Goal: Task Accomplishment & Management: Manage account settings

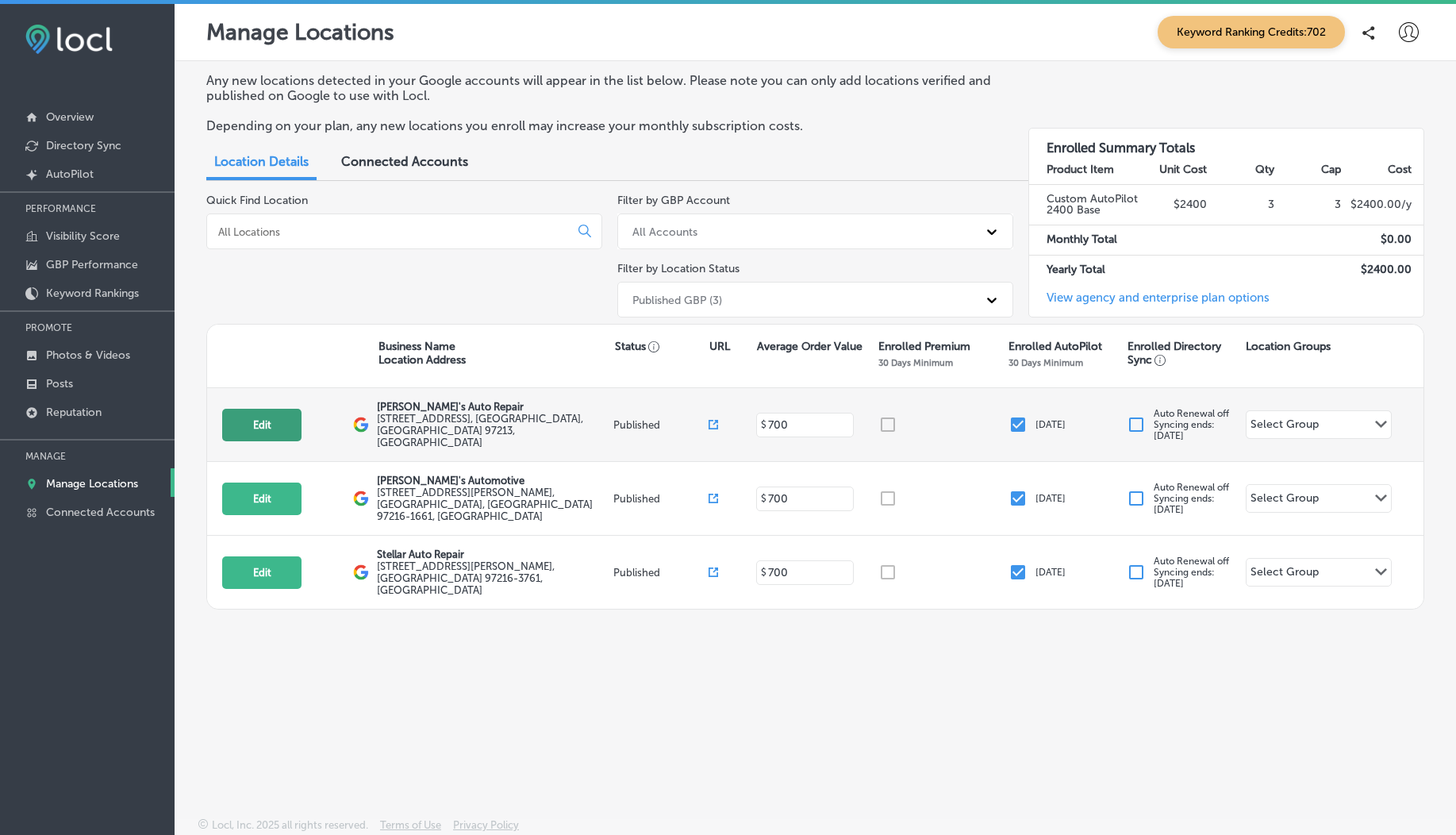
drag, startPoint x: 258, startPoint y: 430, endPoint x: 269, endPoint y: 414, distance: 19.4
click at [269, 414] on button "Edit" at bounding box center [261, 425] width 79 height 32
select select "US"
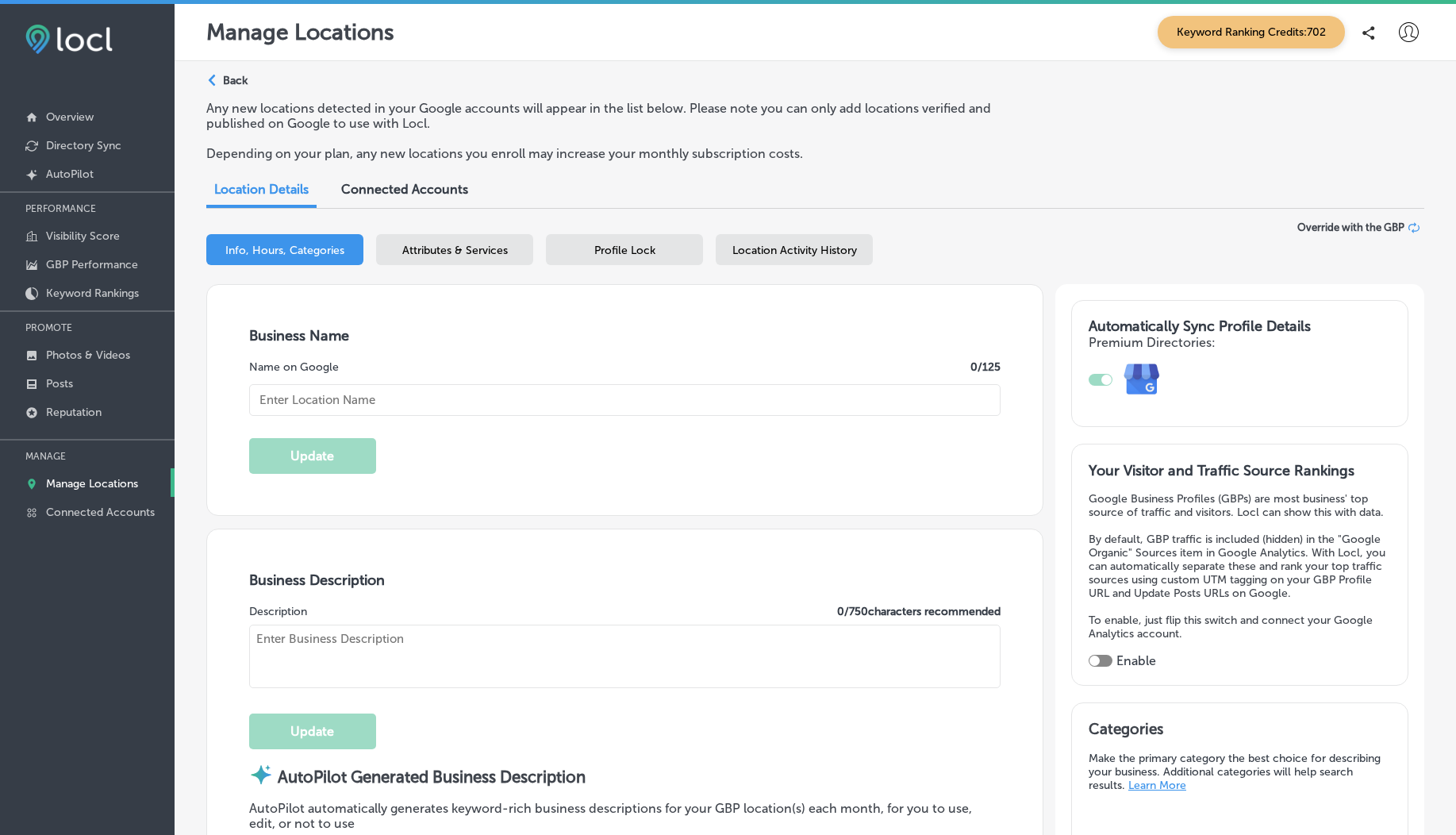
type input "[PERSON_NAME]'s Auto Repair"
type textarea "At [PERSON_NAME]'s Auto Repair, we elevate your auto care experience with top-n…"
type input "[STREET_ADDRESS]"
type input "[GEOGRAPHIC_DATA]"
type input "97213"
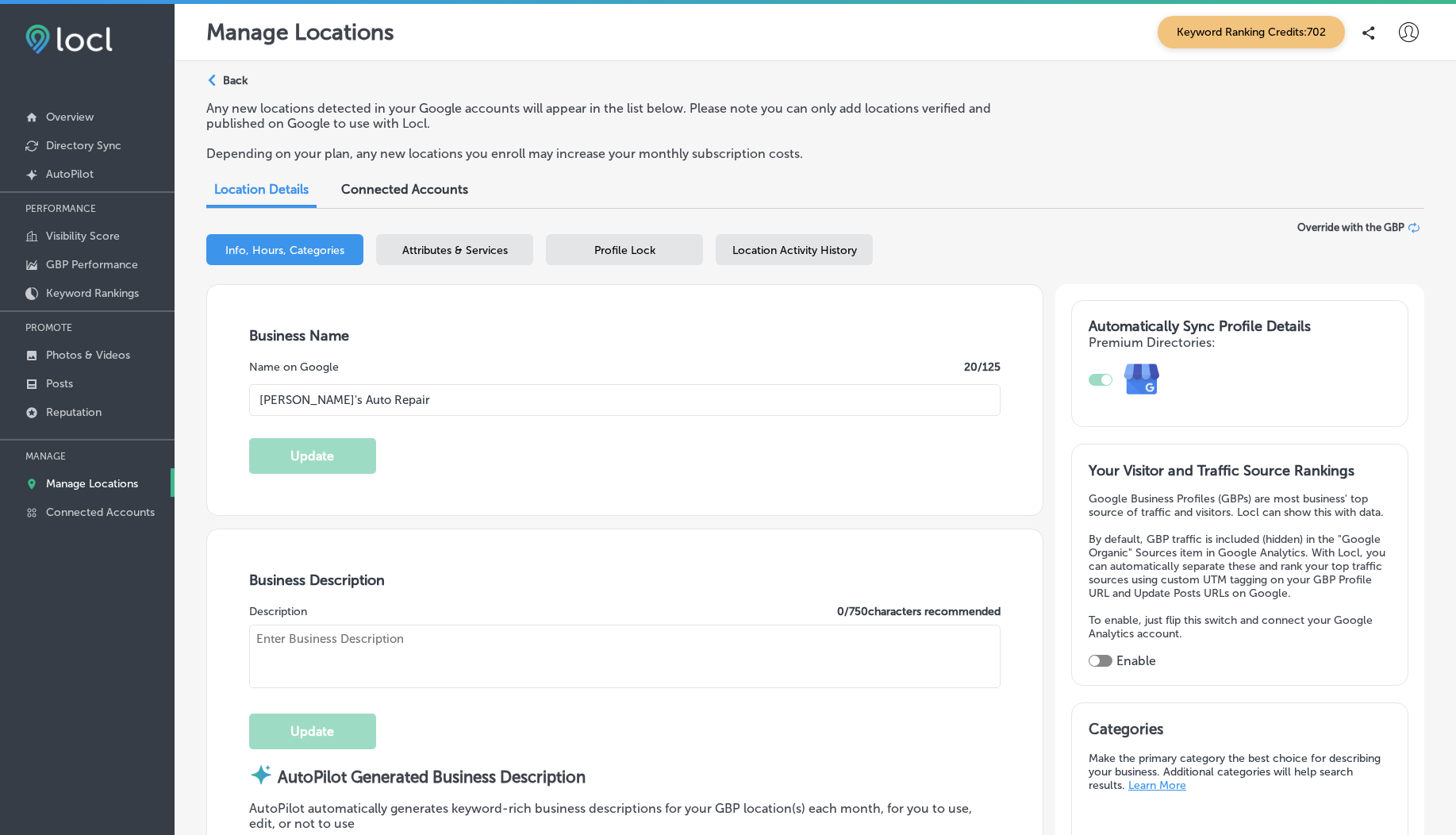
type input "US"
checkbox input "true"
type input "[URL][DOMAIN_NAME]"
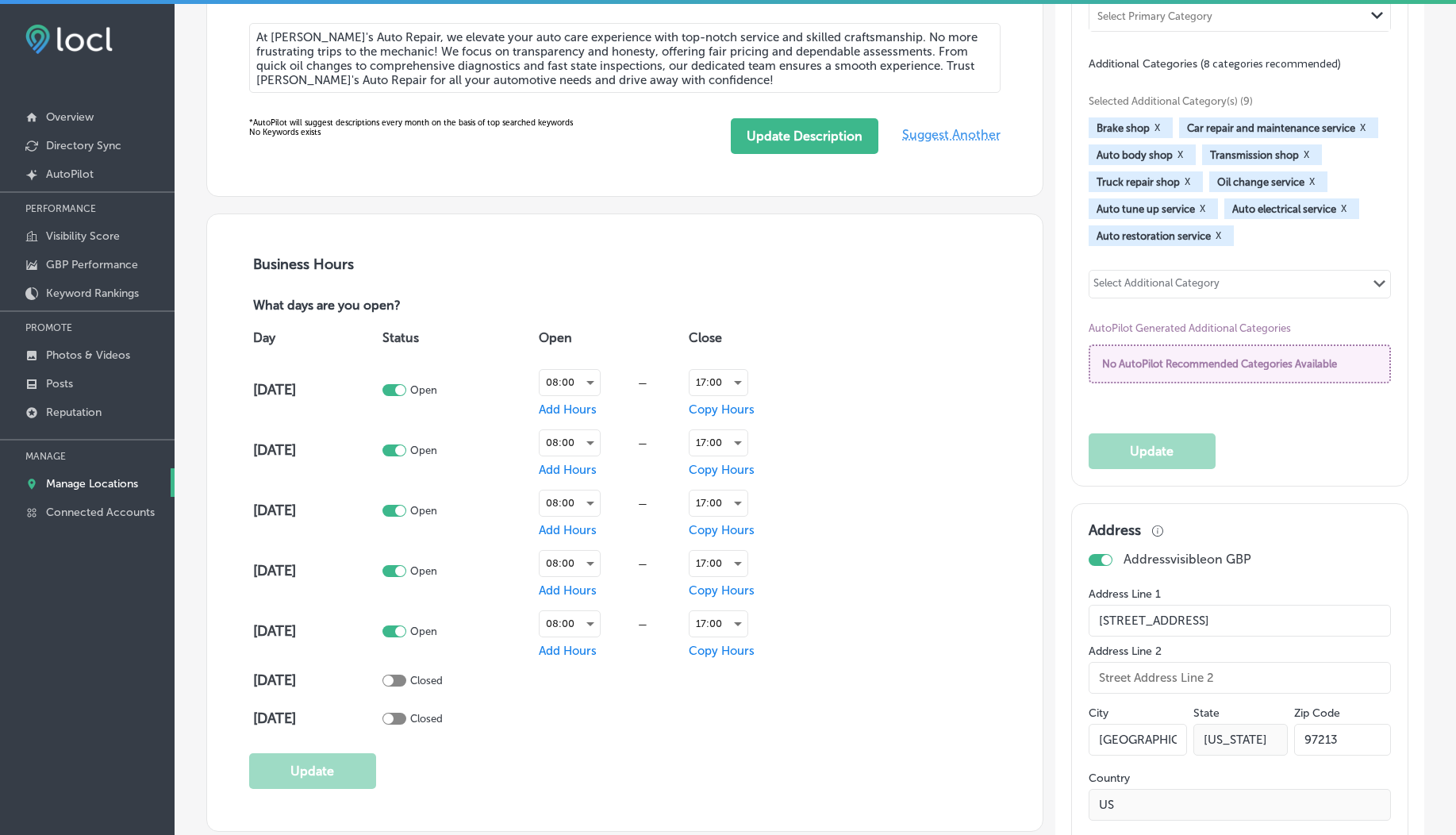
type textarea "At [PERSON_NAME]'s Auto Repair, we elevate your auto care experience with top-n…"
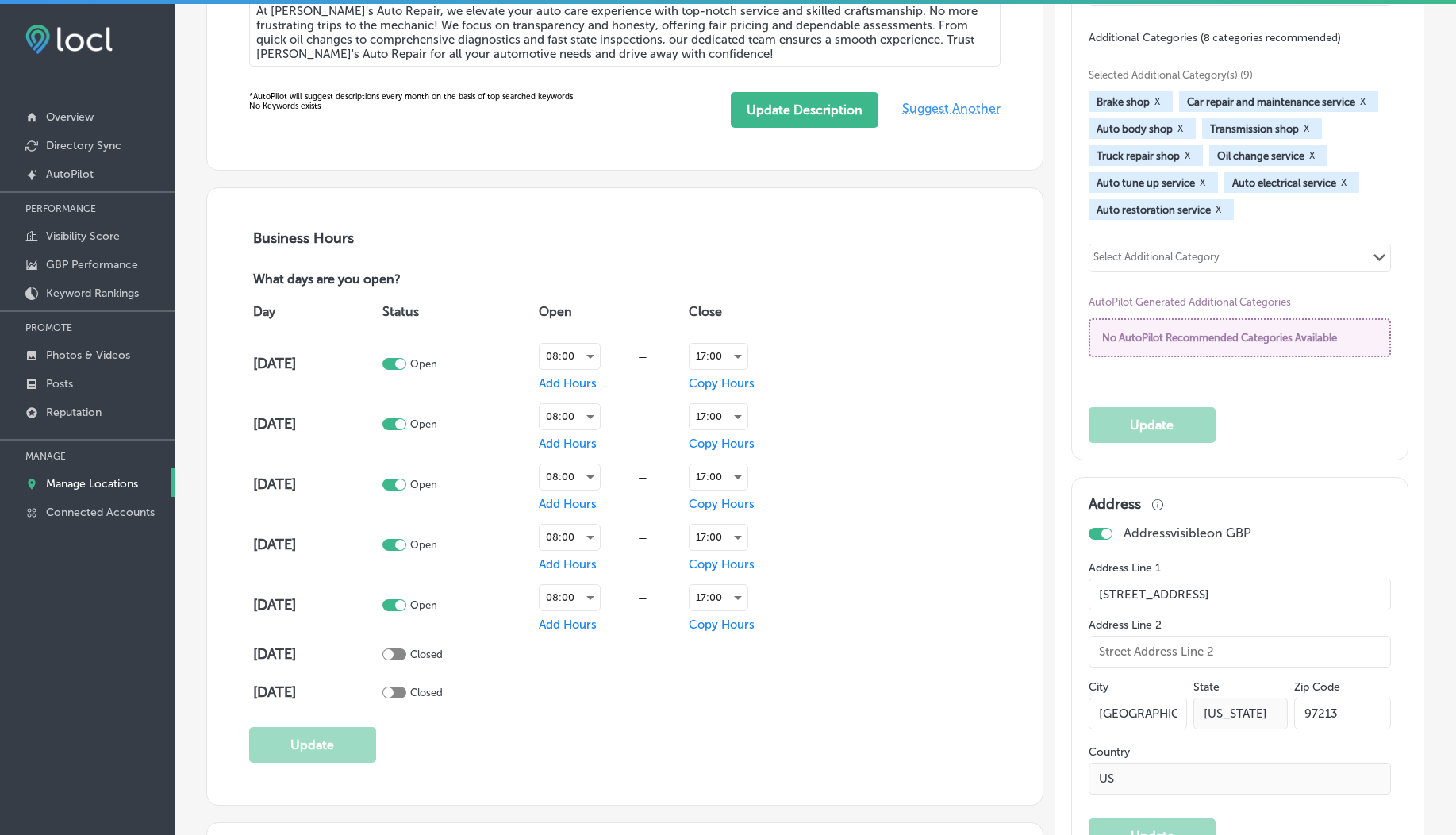
type input "[PHONE_NUMBER]"
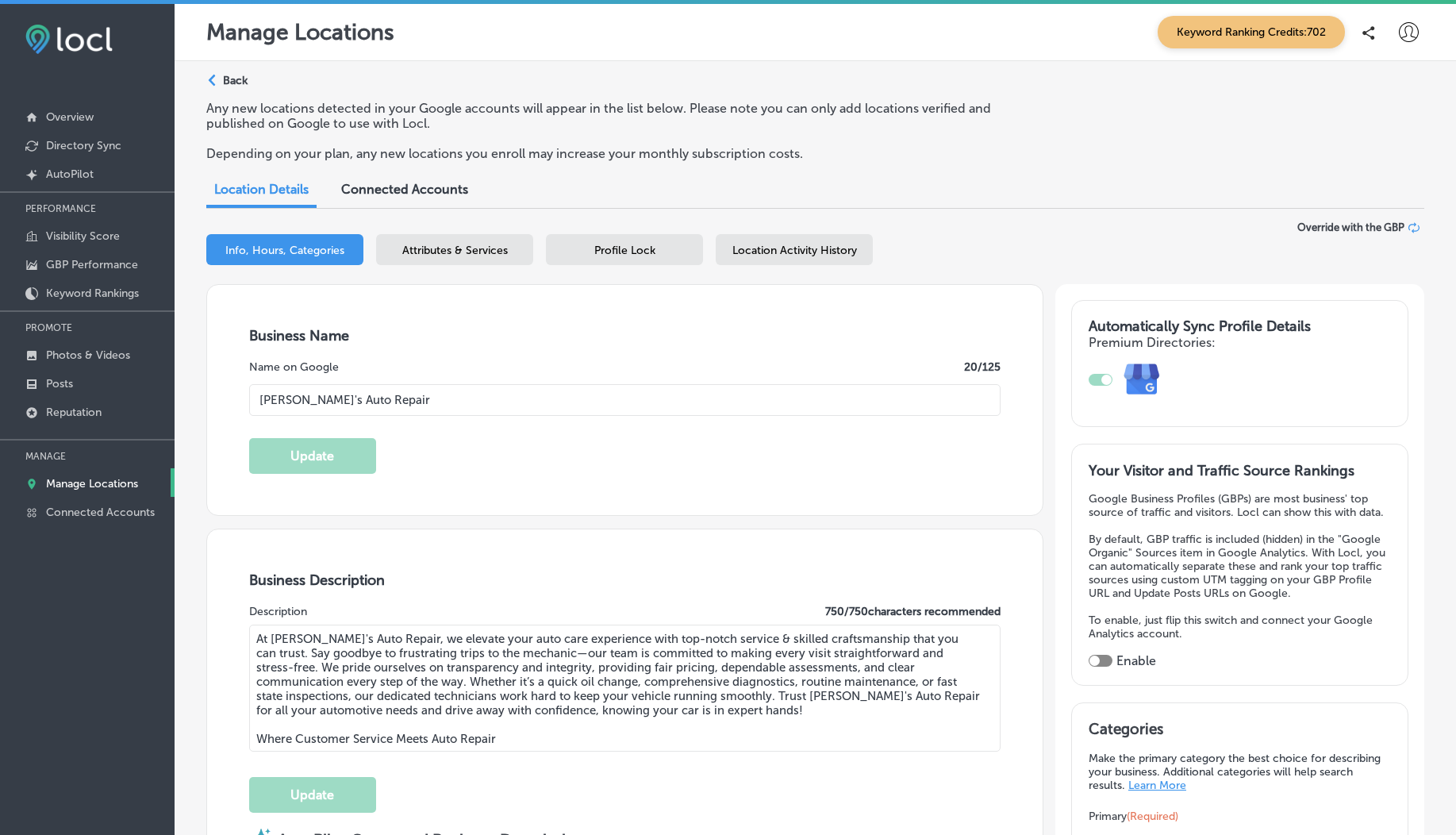
click at [753, 246] on span "Location Activity History" at bounding box center [794, 251] width 125 height 14
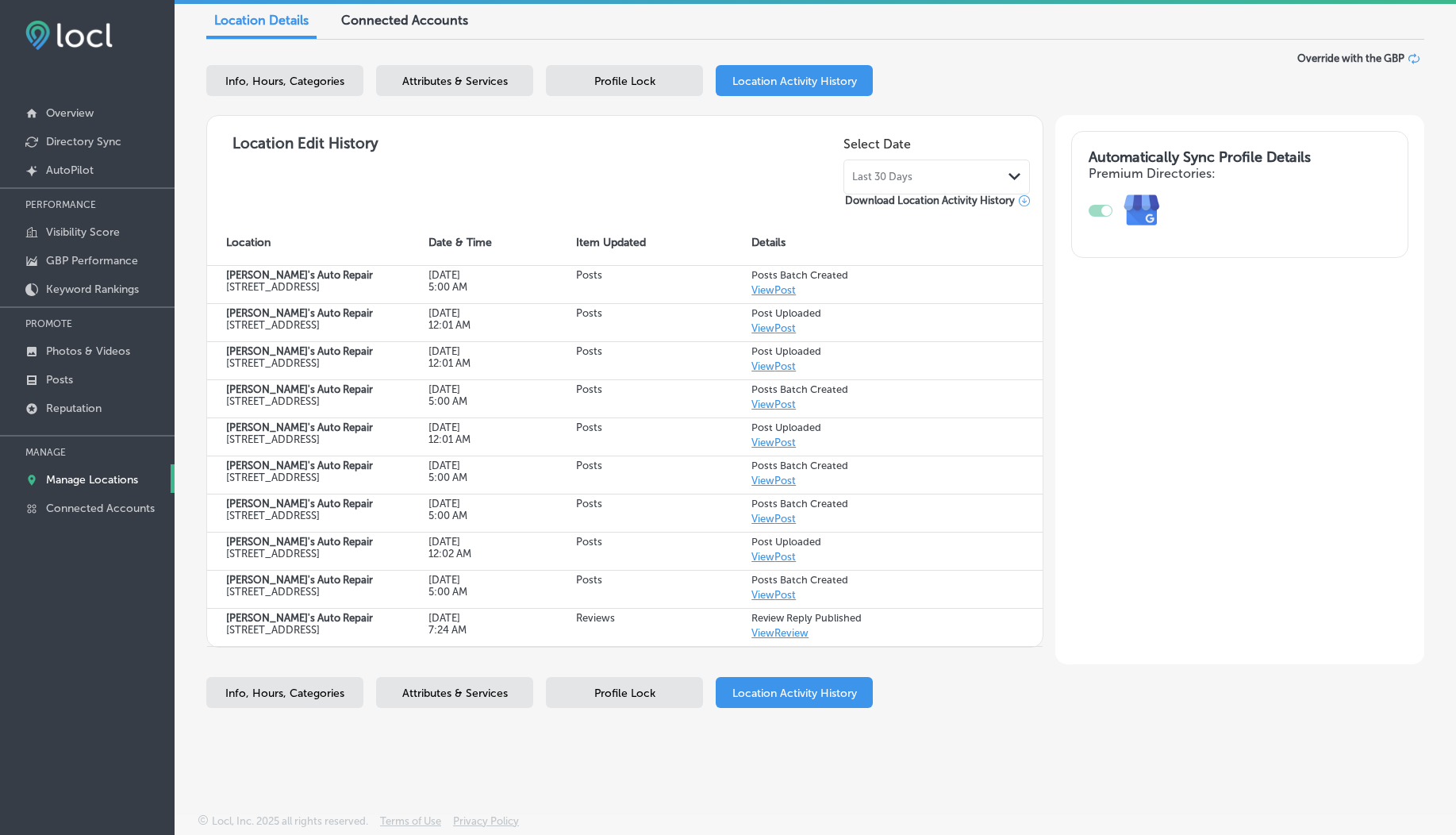
scroll to position [196, 0]
click at [902, 160] on div "Last 30 Days Path Created with Sketch." at bounding box center [936, 177] width 186 height 35
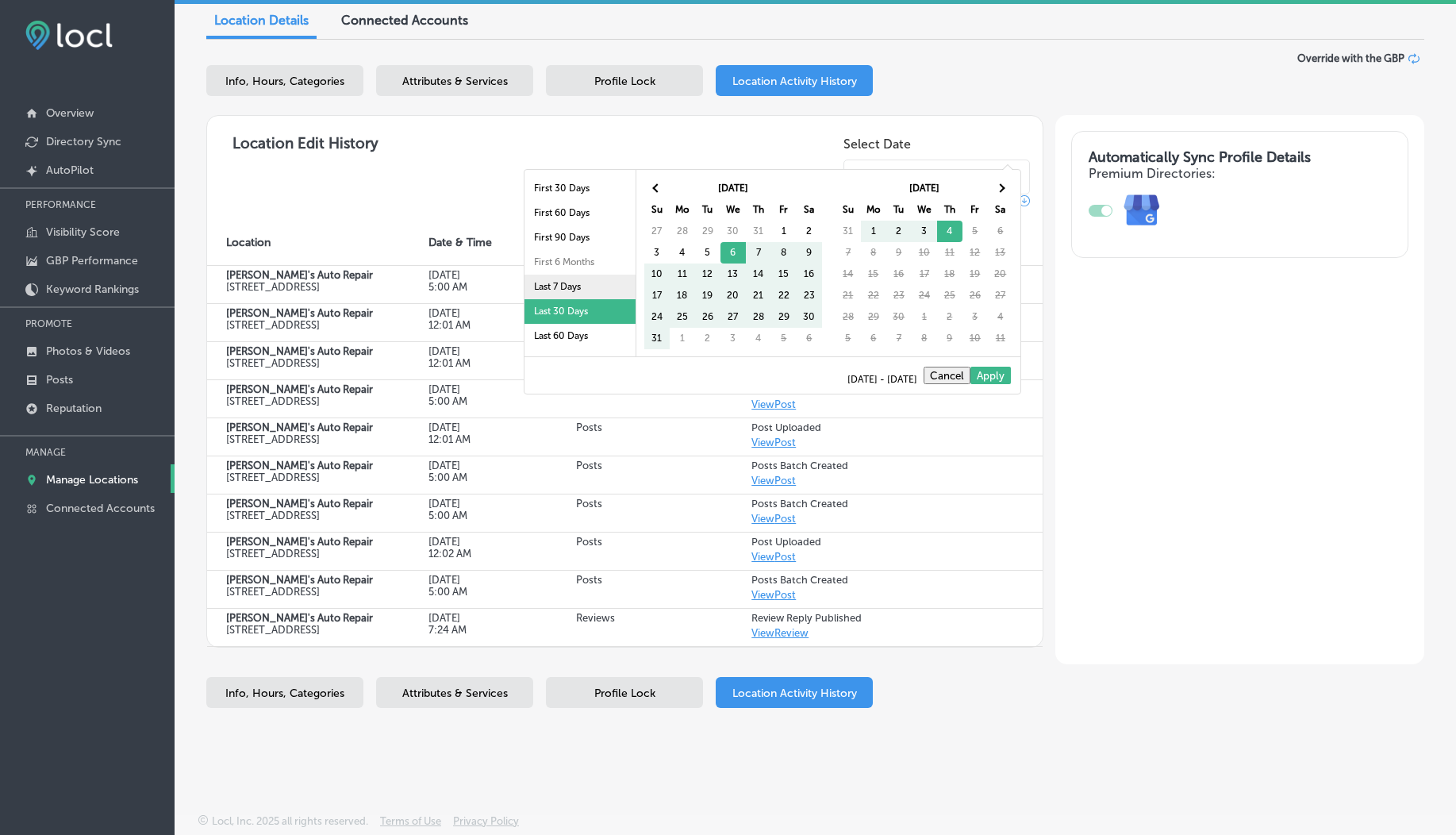
scroll to position [92, 0]
click at [571, 287] on li "Last 1 Year" at bounding box center [580, 293] width 111 height 25
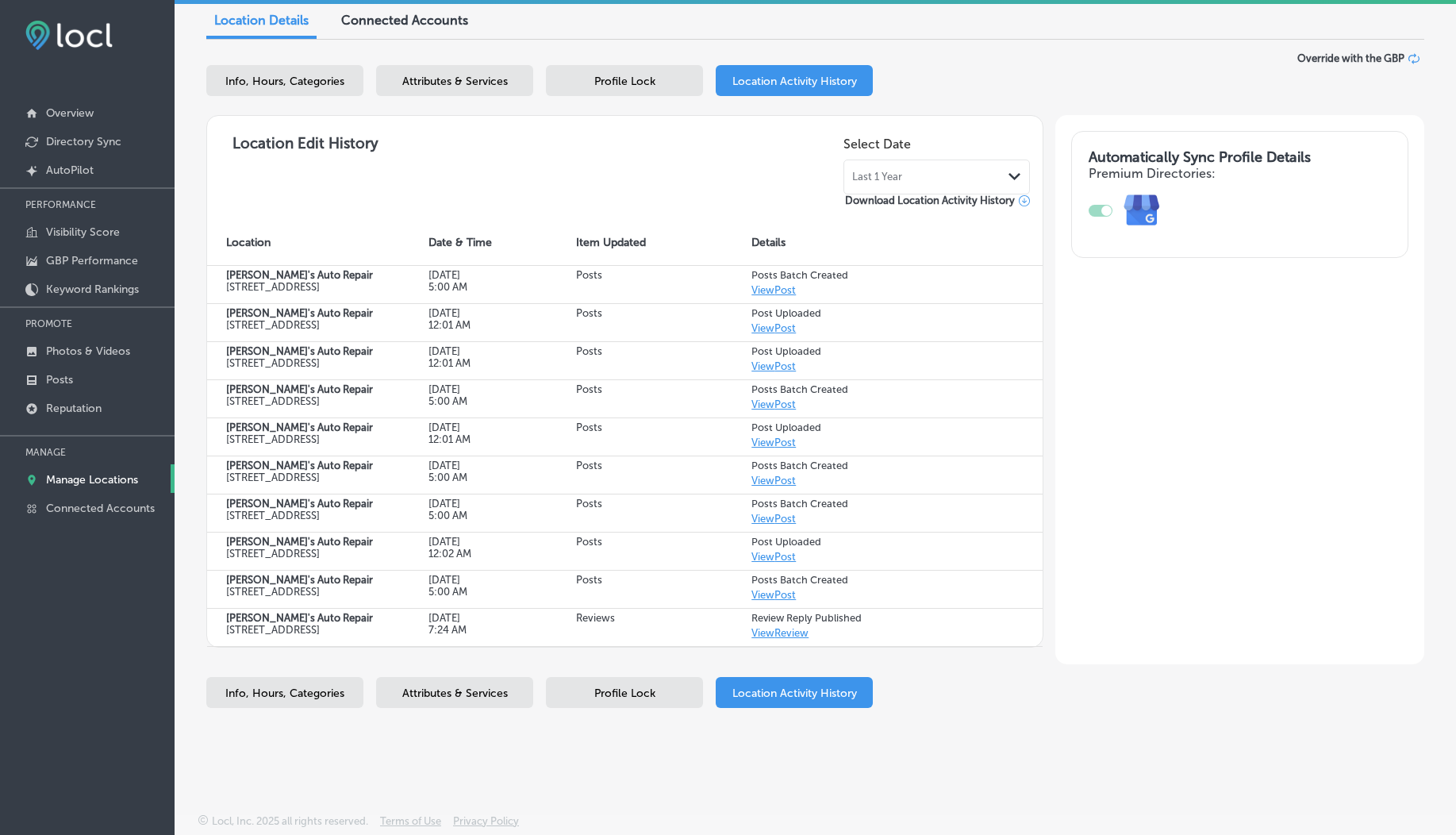
select select "US"
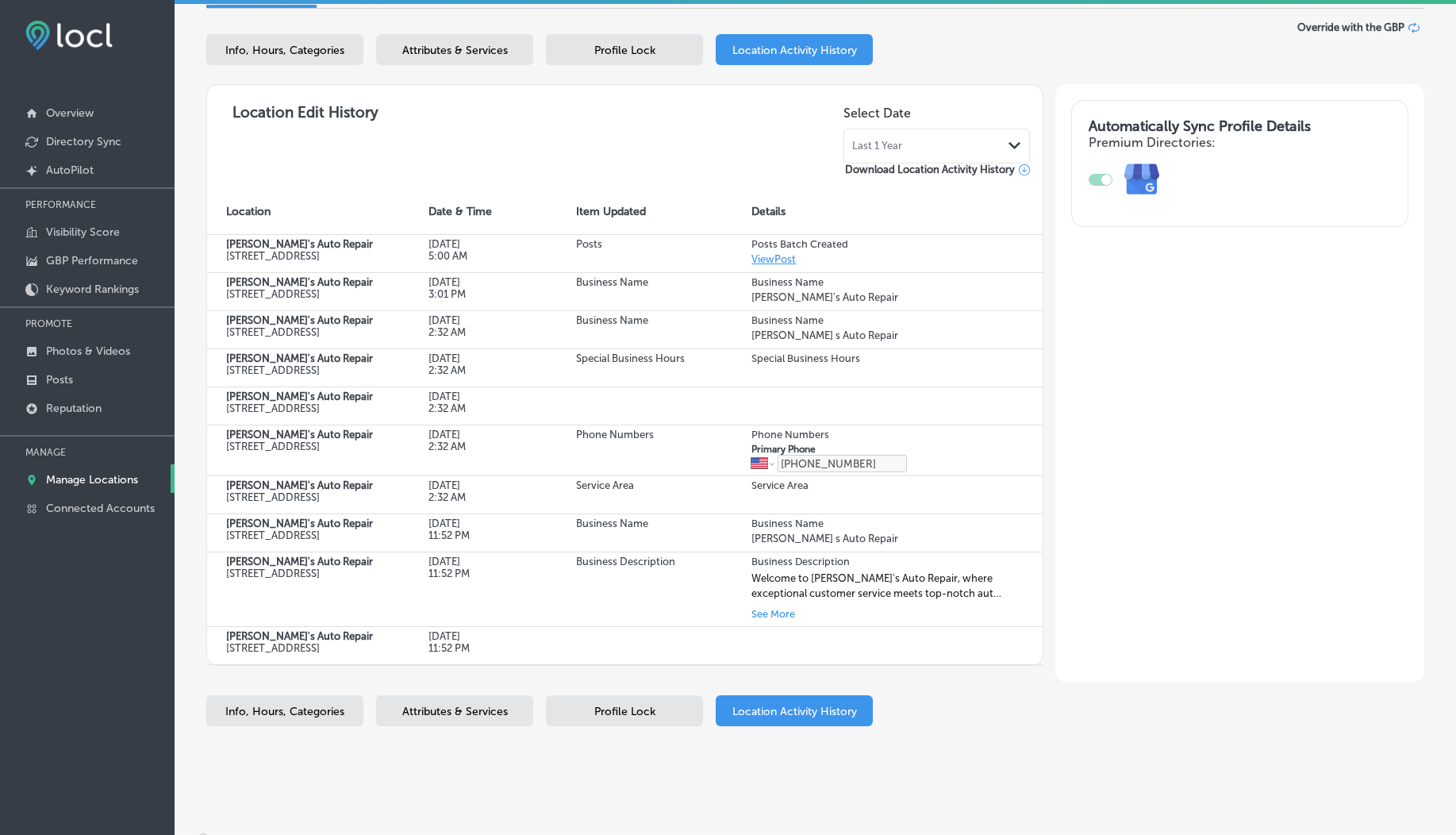
click at [862, 145] on span "Last 1 Year" at bounding box center [876, 145] width 50 height 13
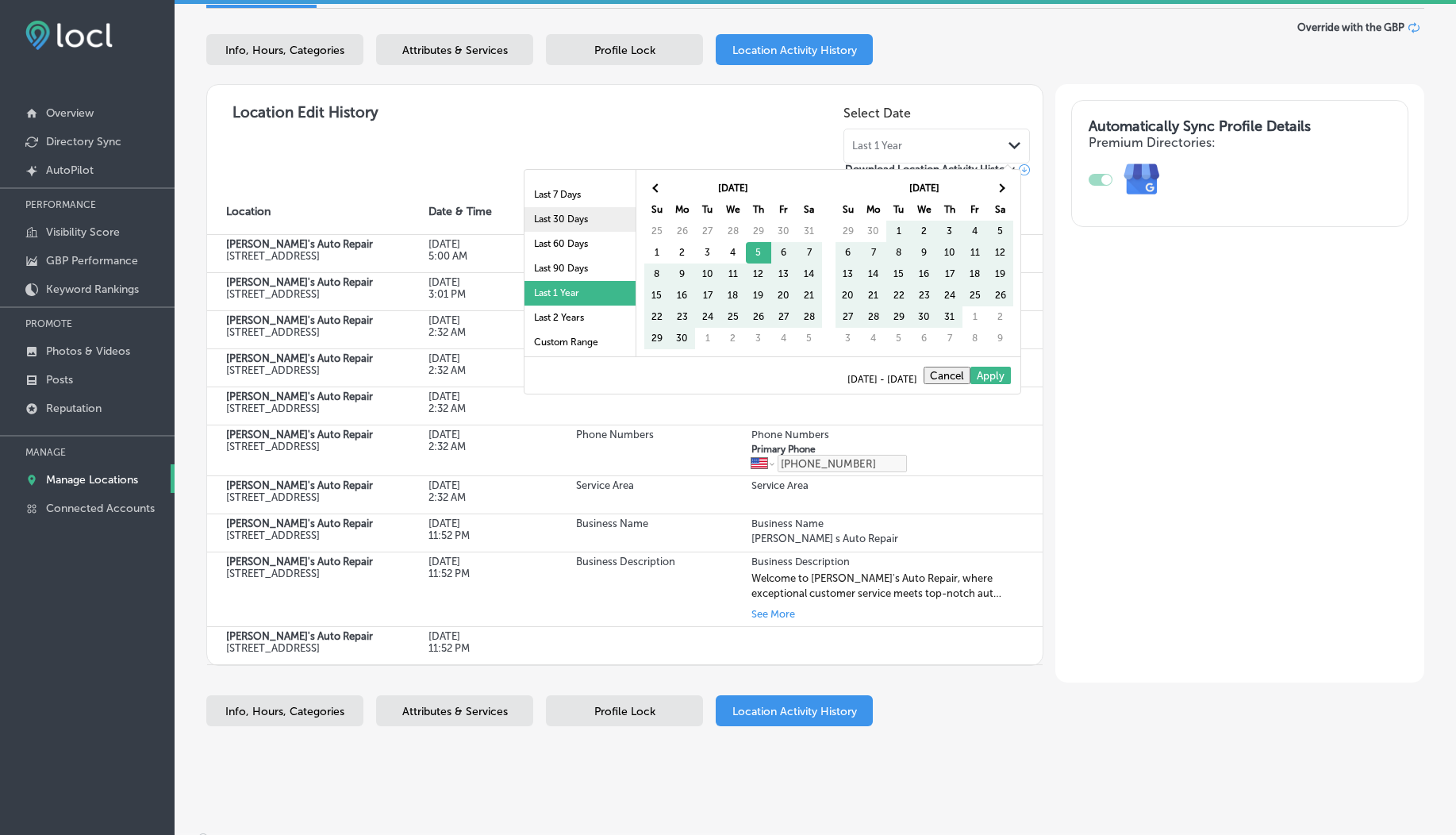
click at [543, 226] on li "Last 30 Days" at bounding box center [580, 219] width 111 height 25
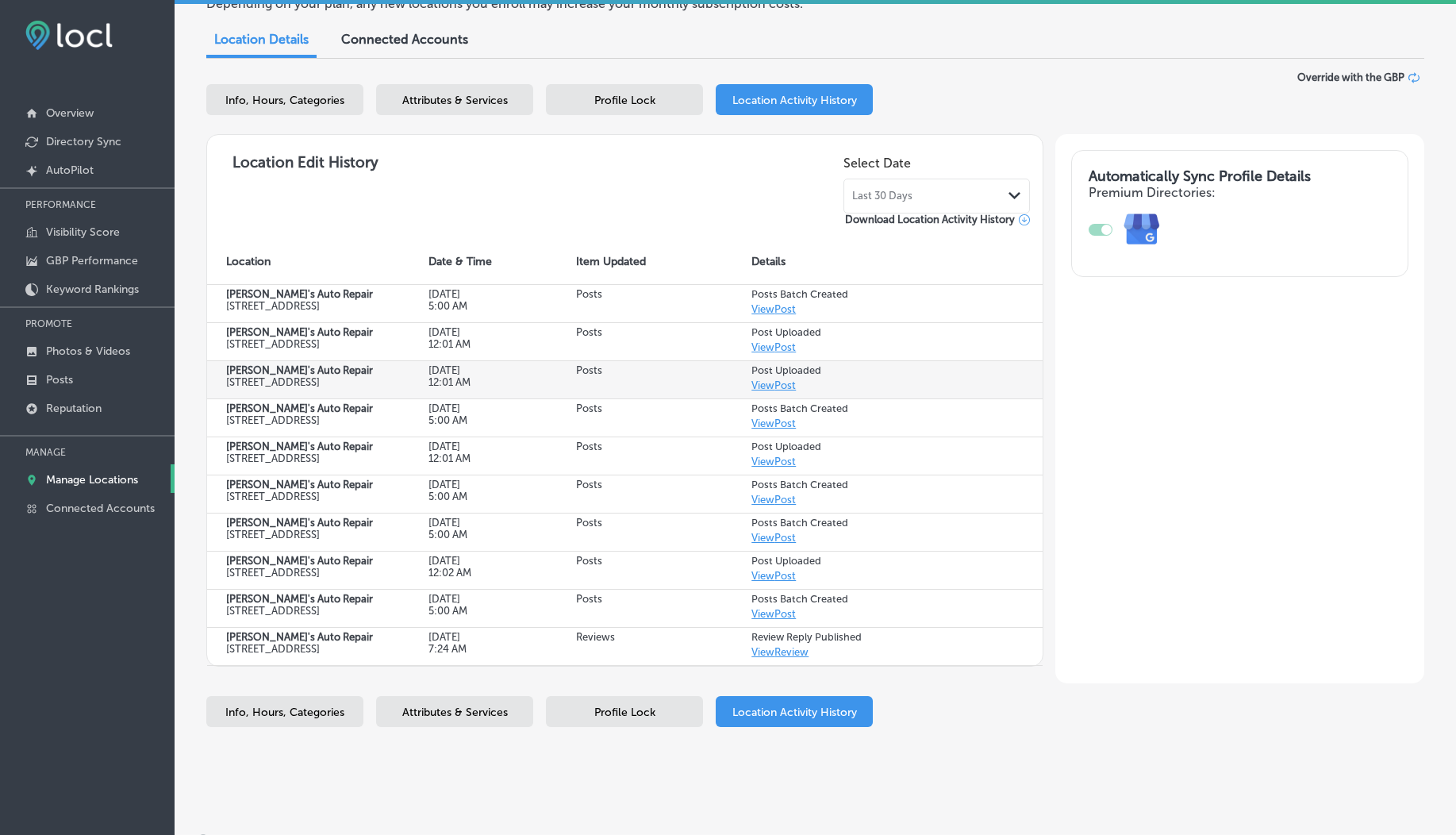
scroll to position [135, 0]
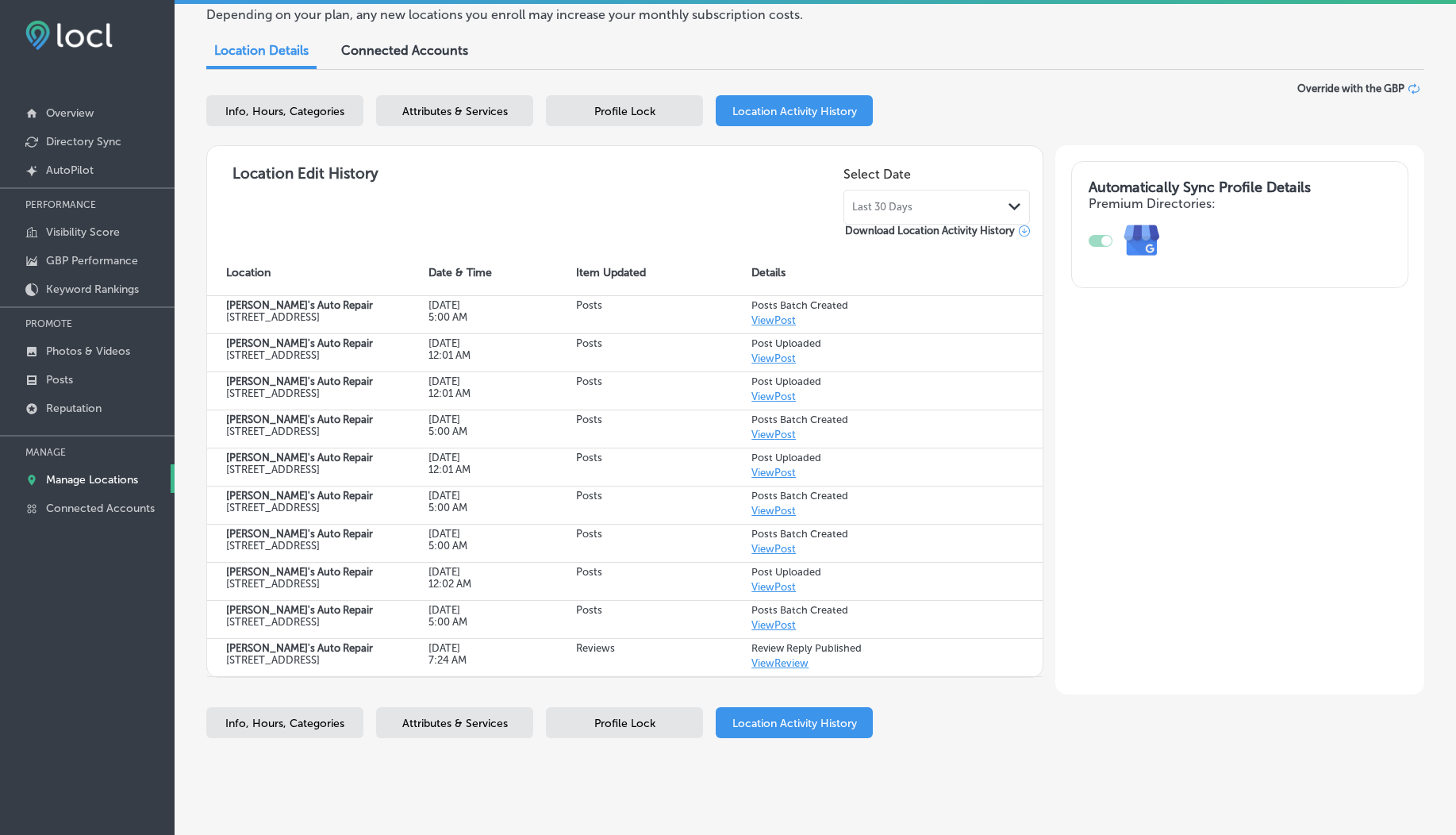
click at [945, 216] on div "Last 30 Days Path Created with Sketch." at bounding box center [936, 207] width 186 height 35
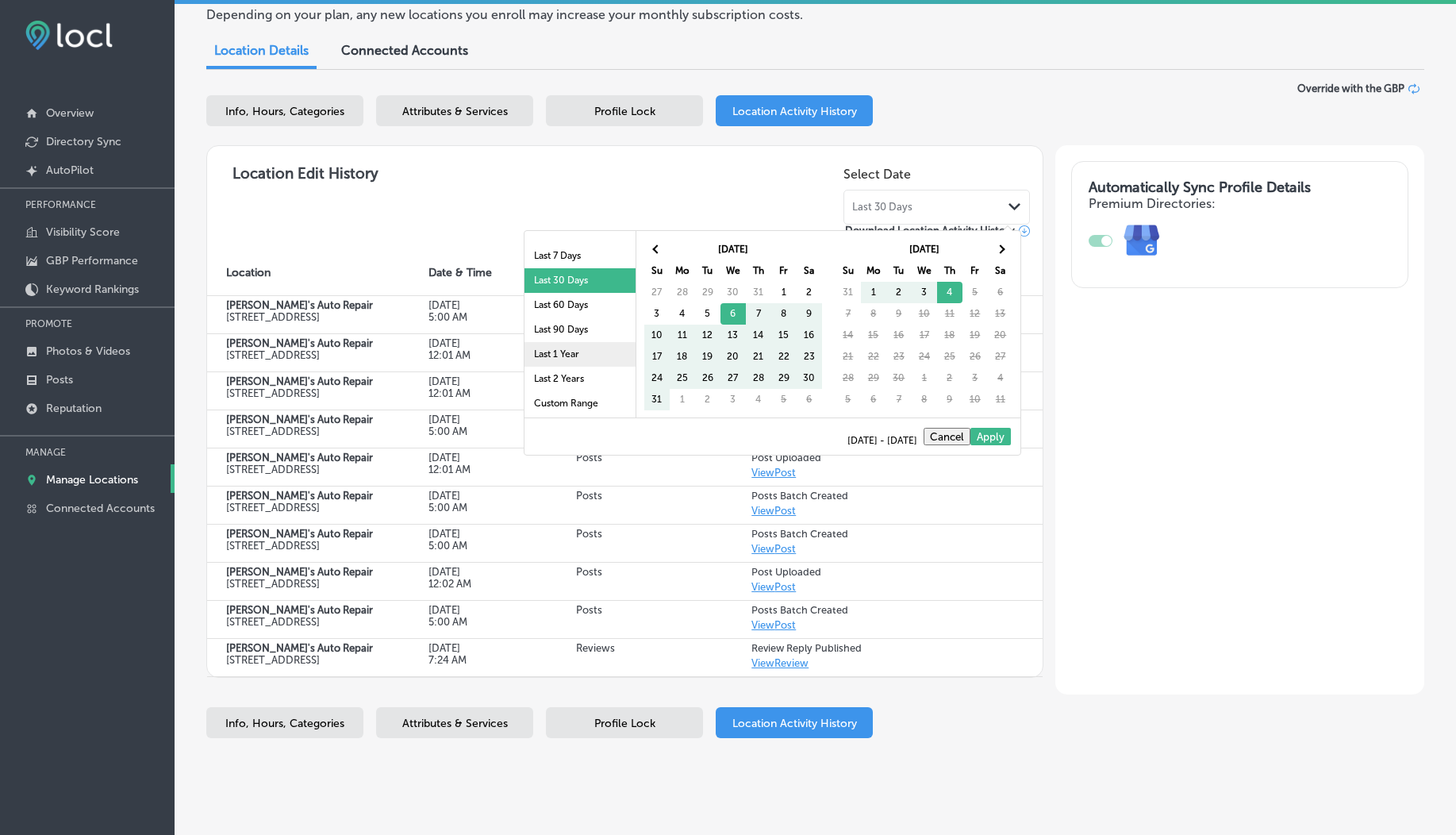
click at [545, 357] on li "Last 1 Year" at bounding box center [580, 354] width 111 height 25
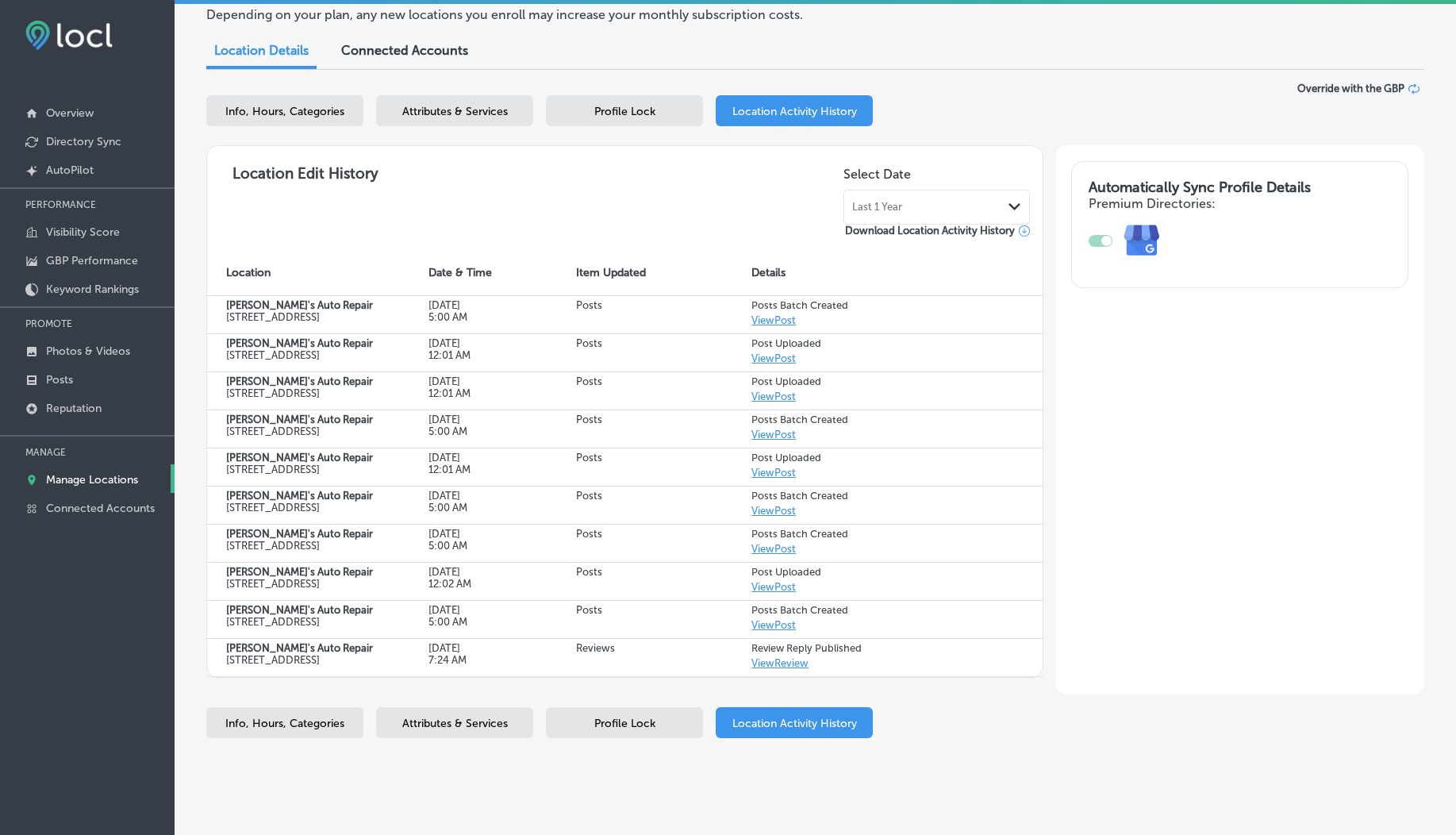
select select "US"
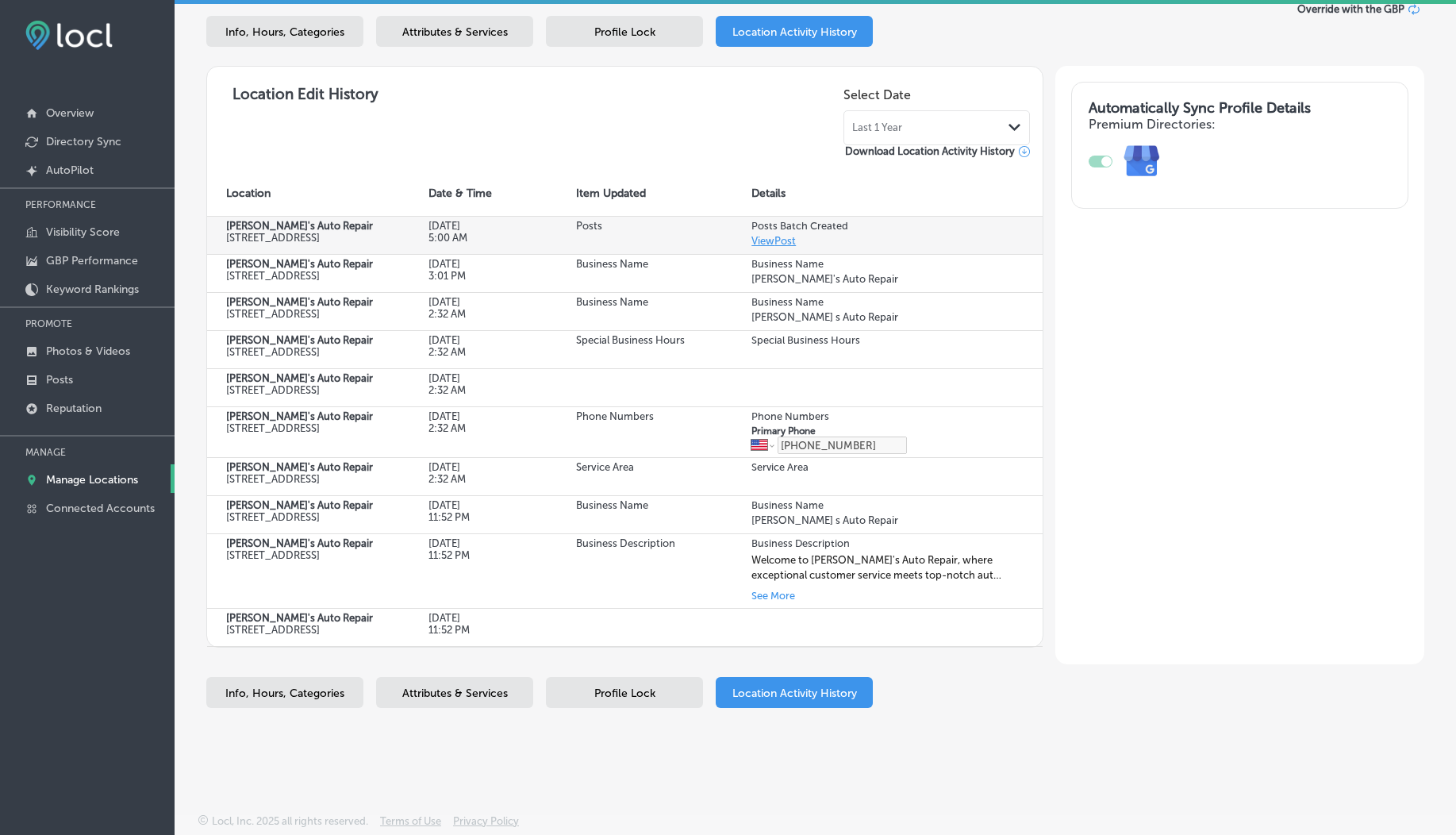
scroll to position [0, 0]
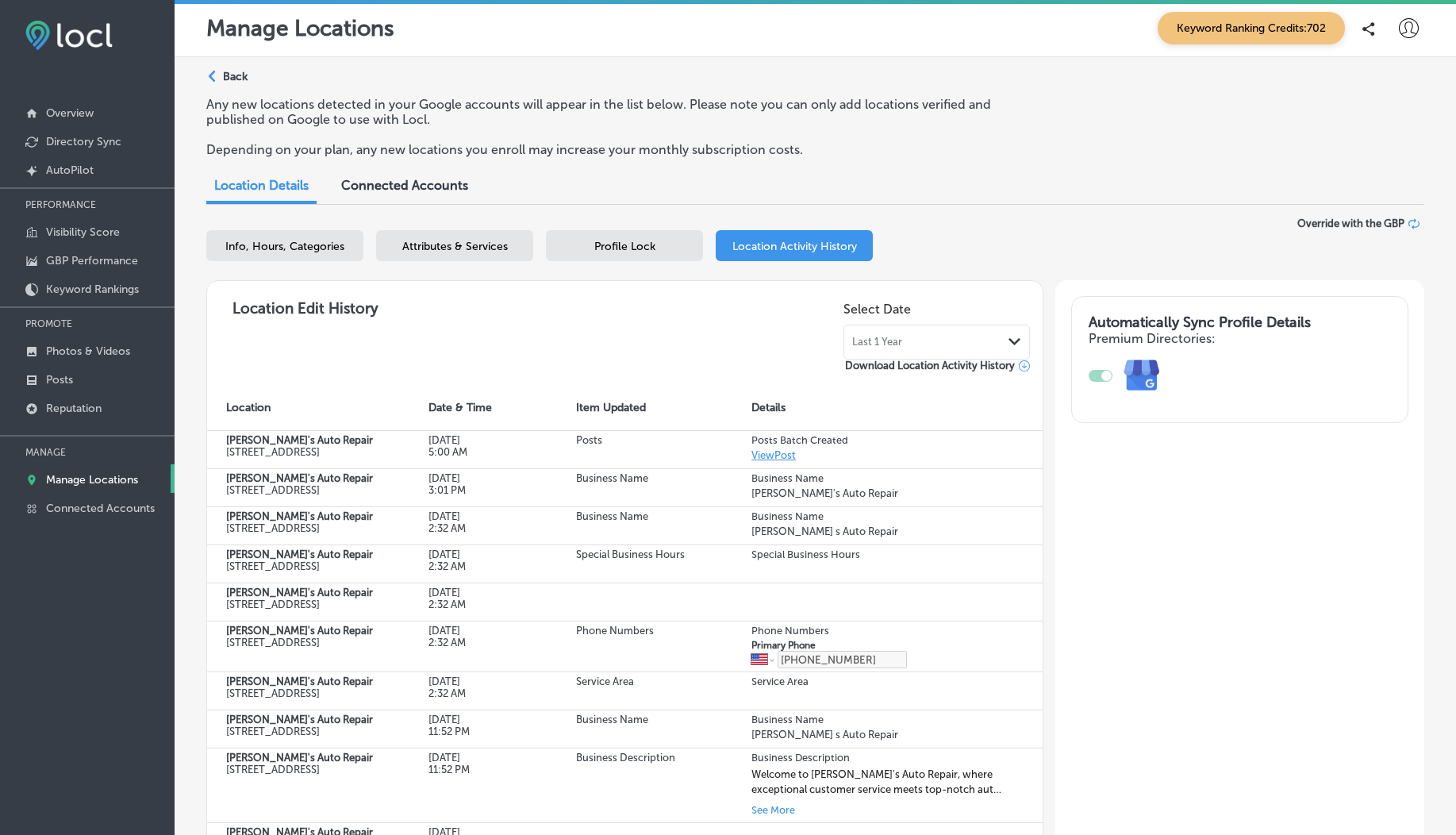
click at [230, 73] on p "Back" at bounding box center [235, 77] width 25 height 14
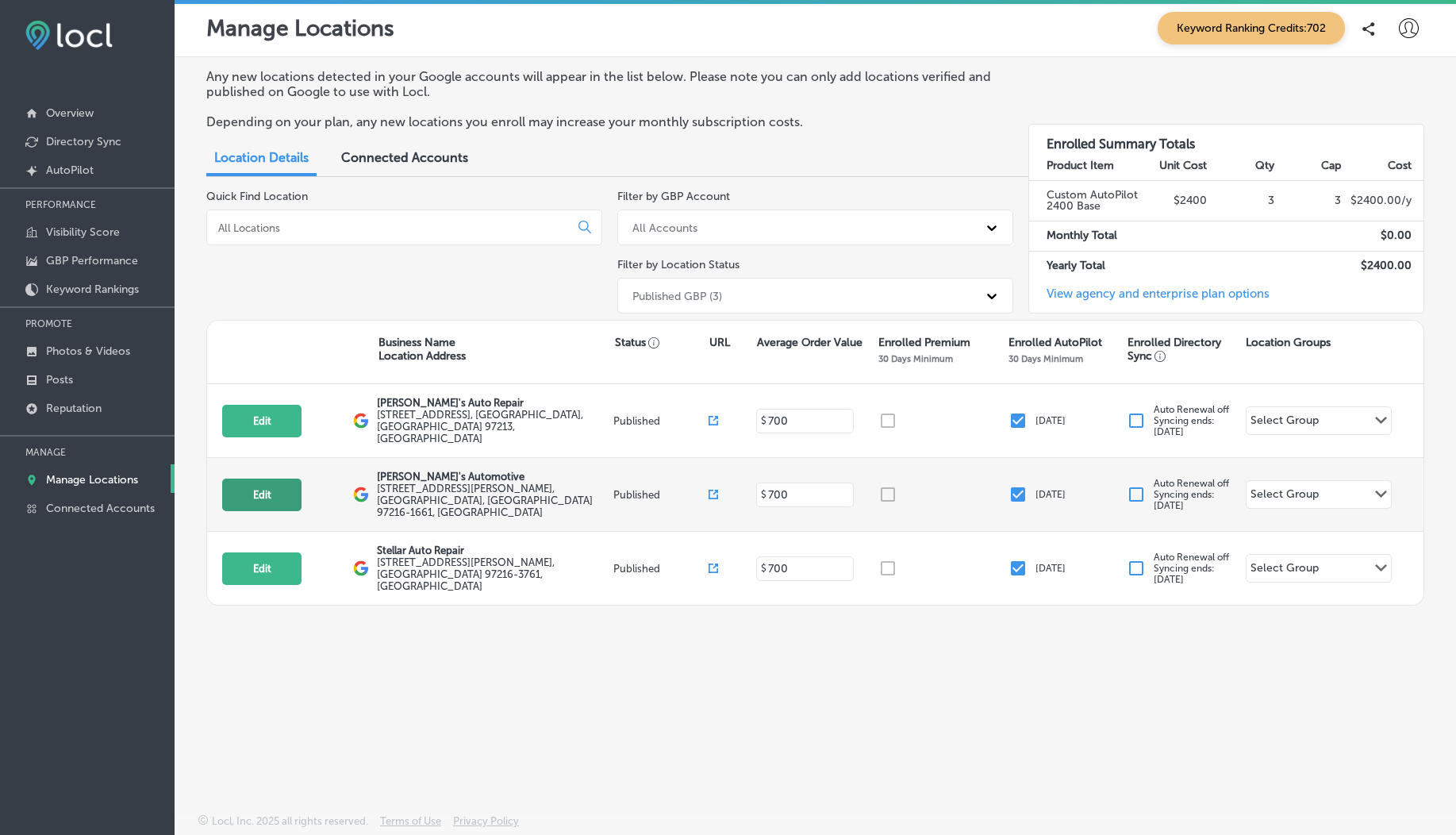
click at [271, 479] on button "Edit" at bounding box center [261, 495] width 79 height 32
select select "US"
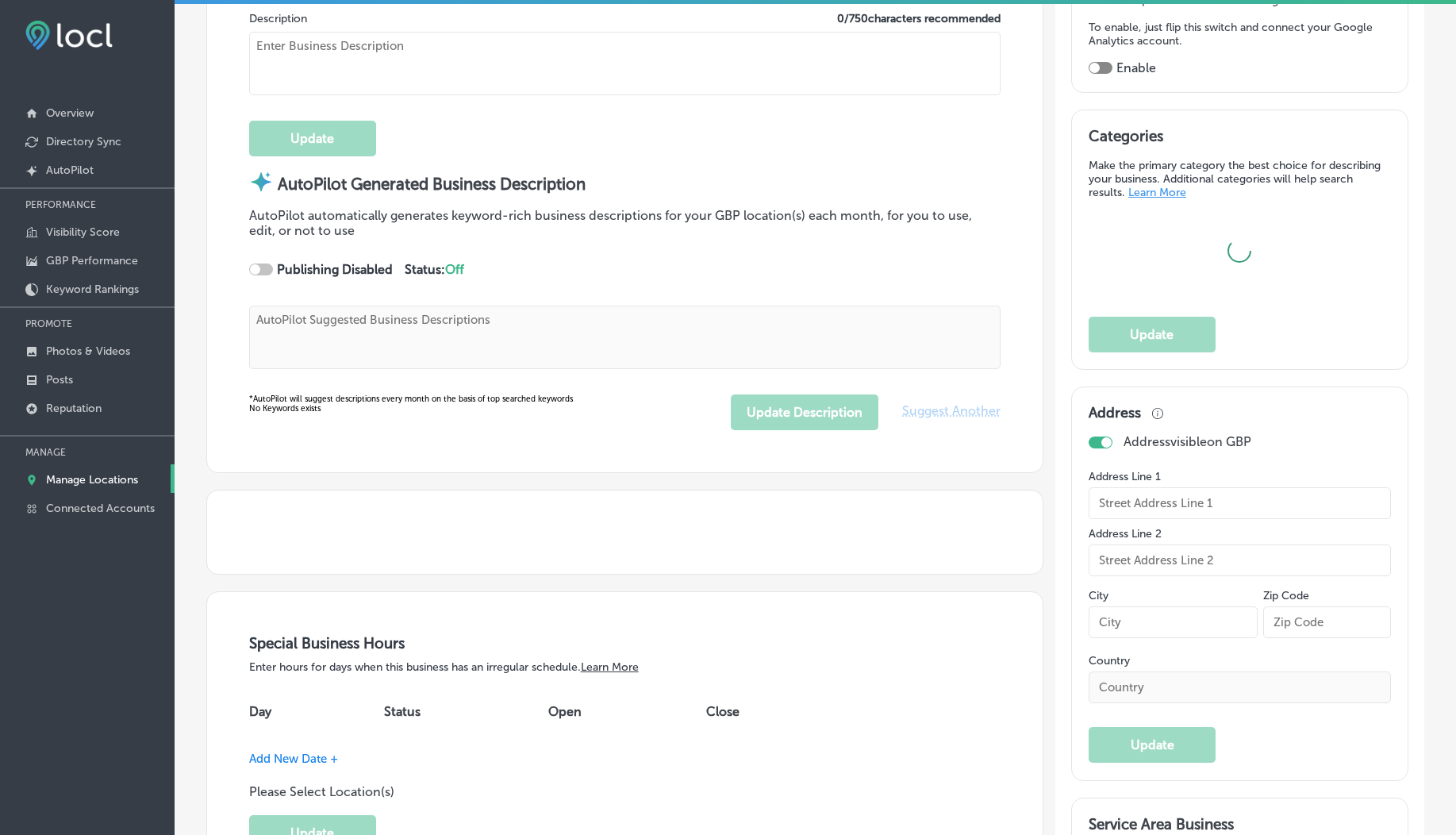
scroll to position [296, 0]
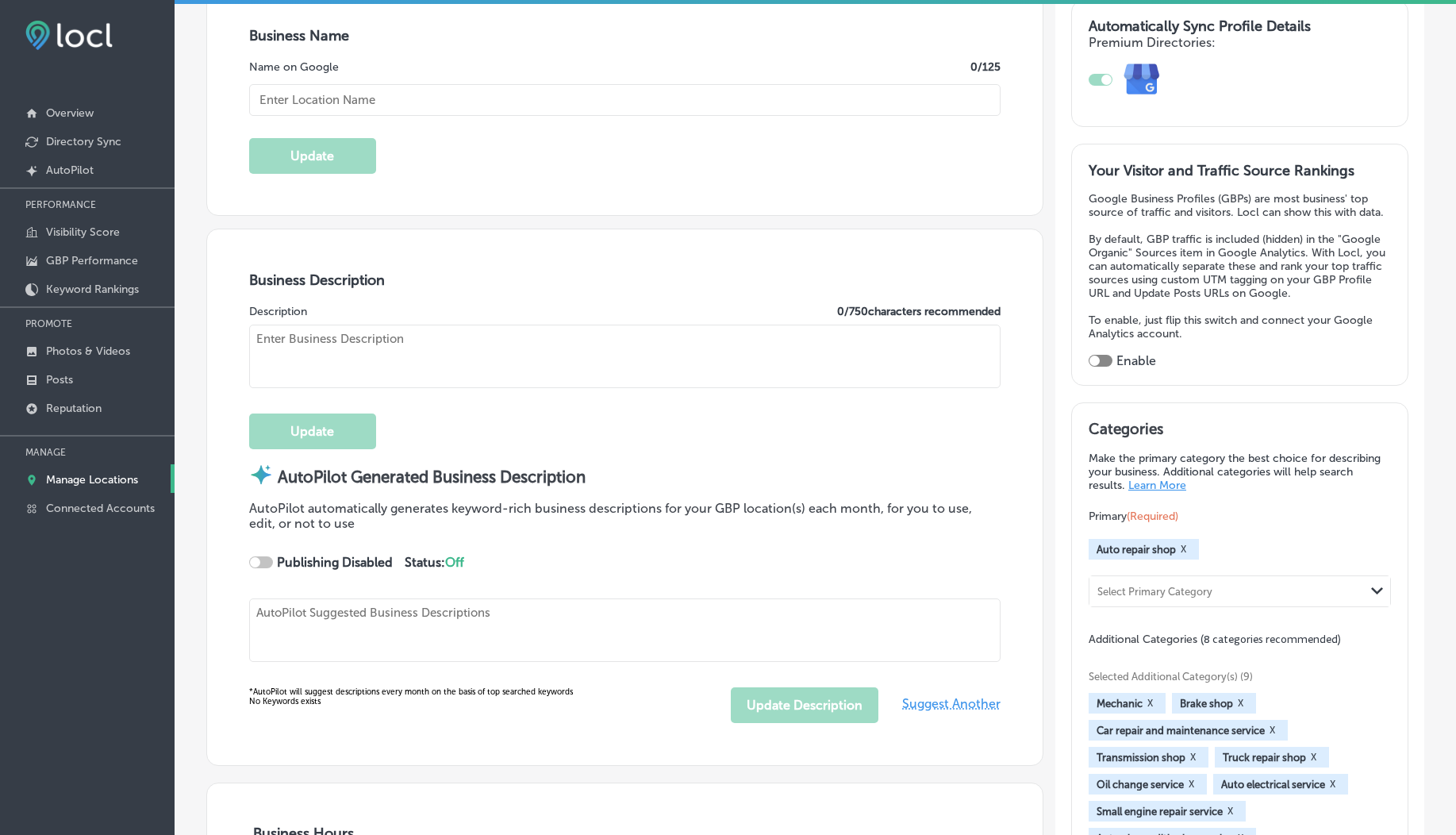
checkbox input "true"
type textarea "[PERSON_NAME]'s Automotive has been your trusted auto repair partner since [DAT…"
type input "[STREET_ADDRESS][PERSON_NAME]"
type input "[GEOGRAPHIC_DATA]"
type input "97216-1661"
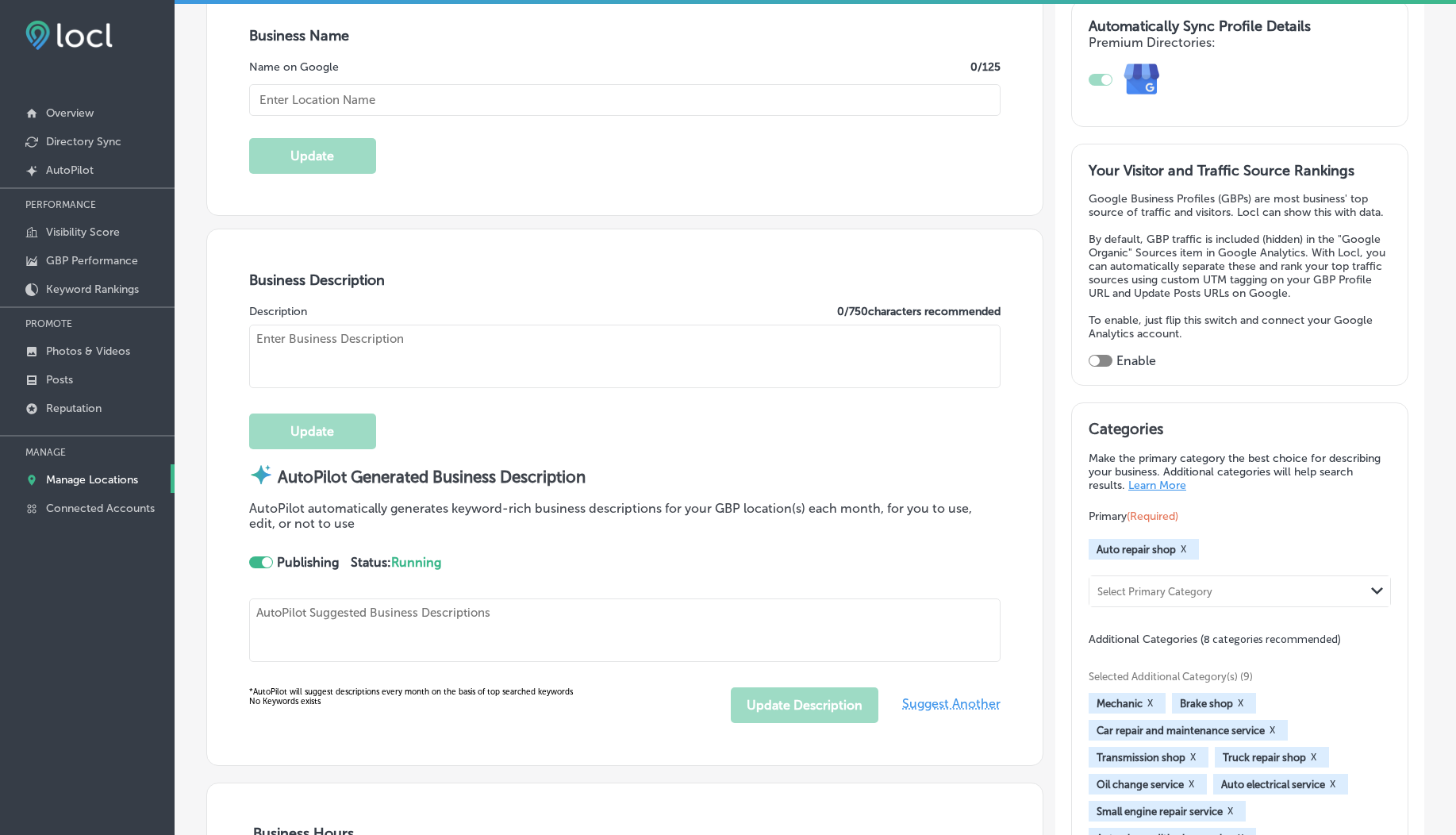
type input "US"
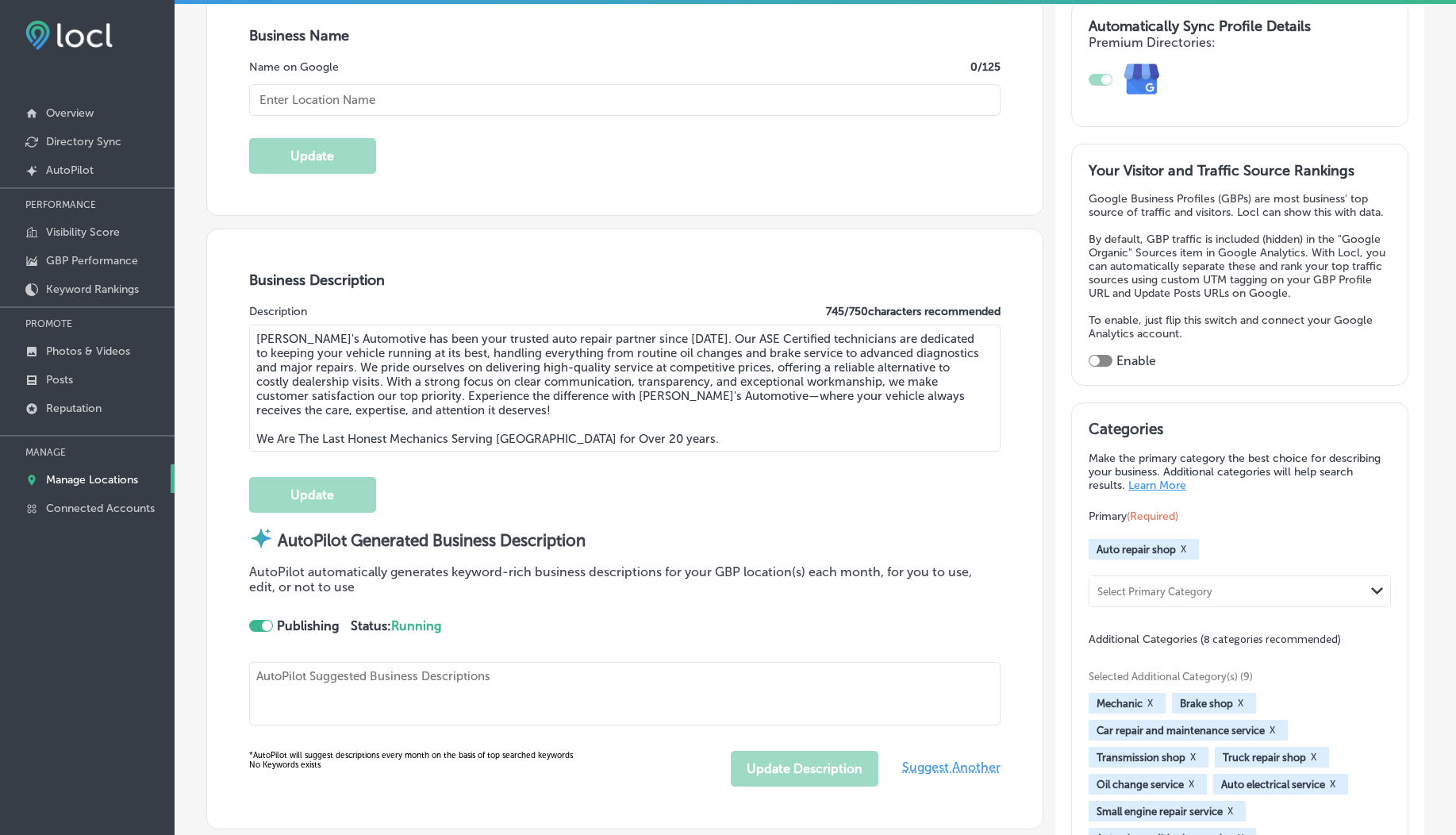
scroll to position [0, 0]
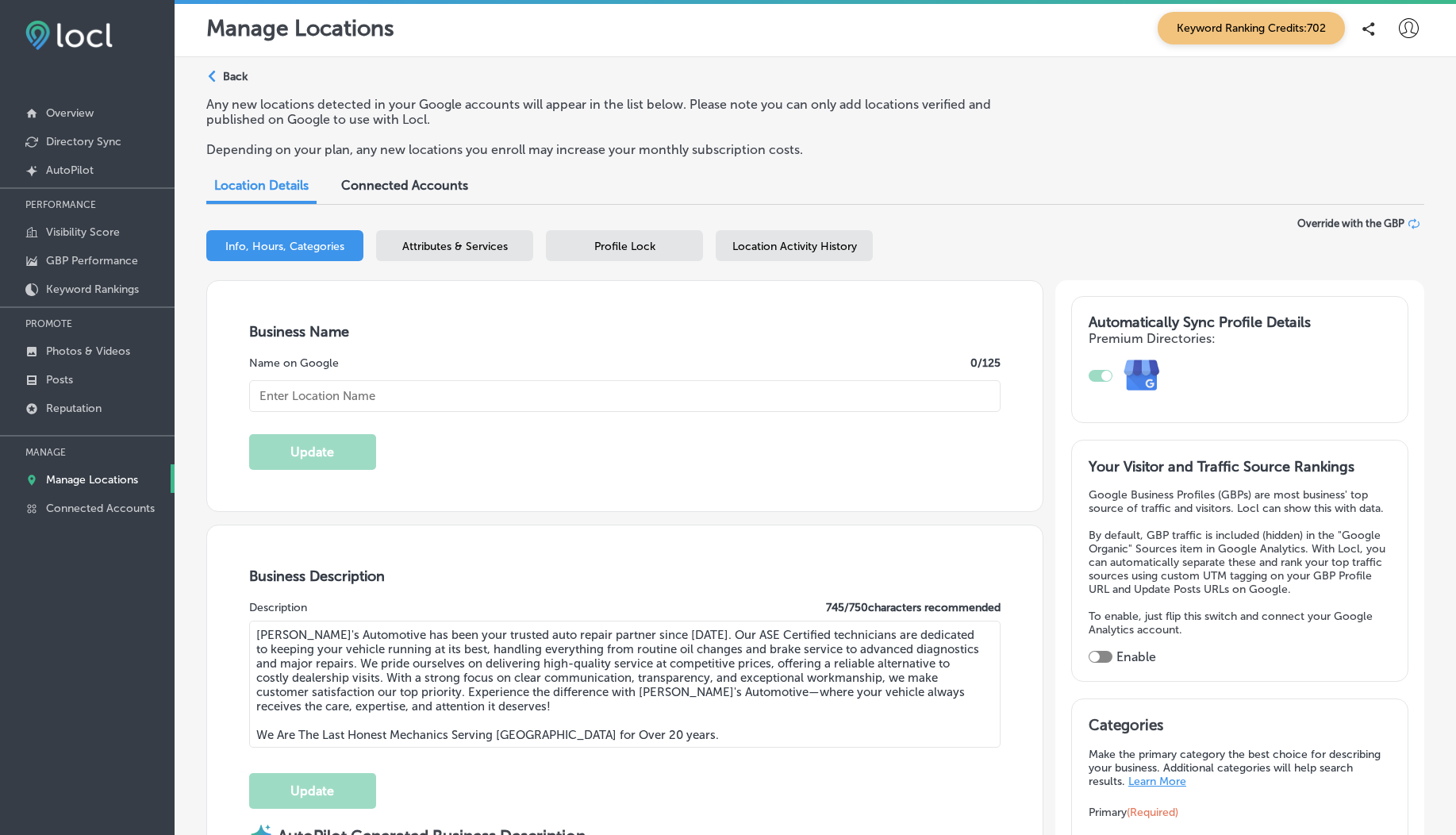
type textarea "[PERSON_NAME]'s Automotive has been your trusted auto repair partner since [DAT…"
type input "[URL][DOMAIN_NAME]"
type input "[PERSON_NAME]'s Automotive"
type input "[PHONE_NUMBER]"
select select "US"
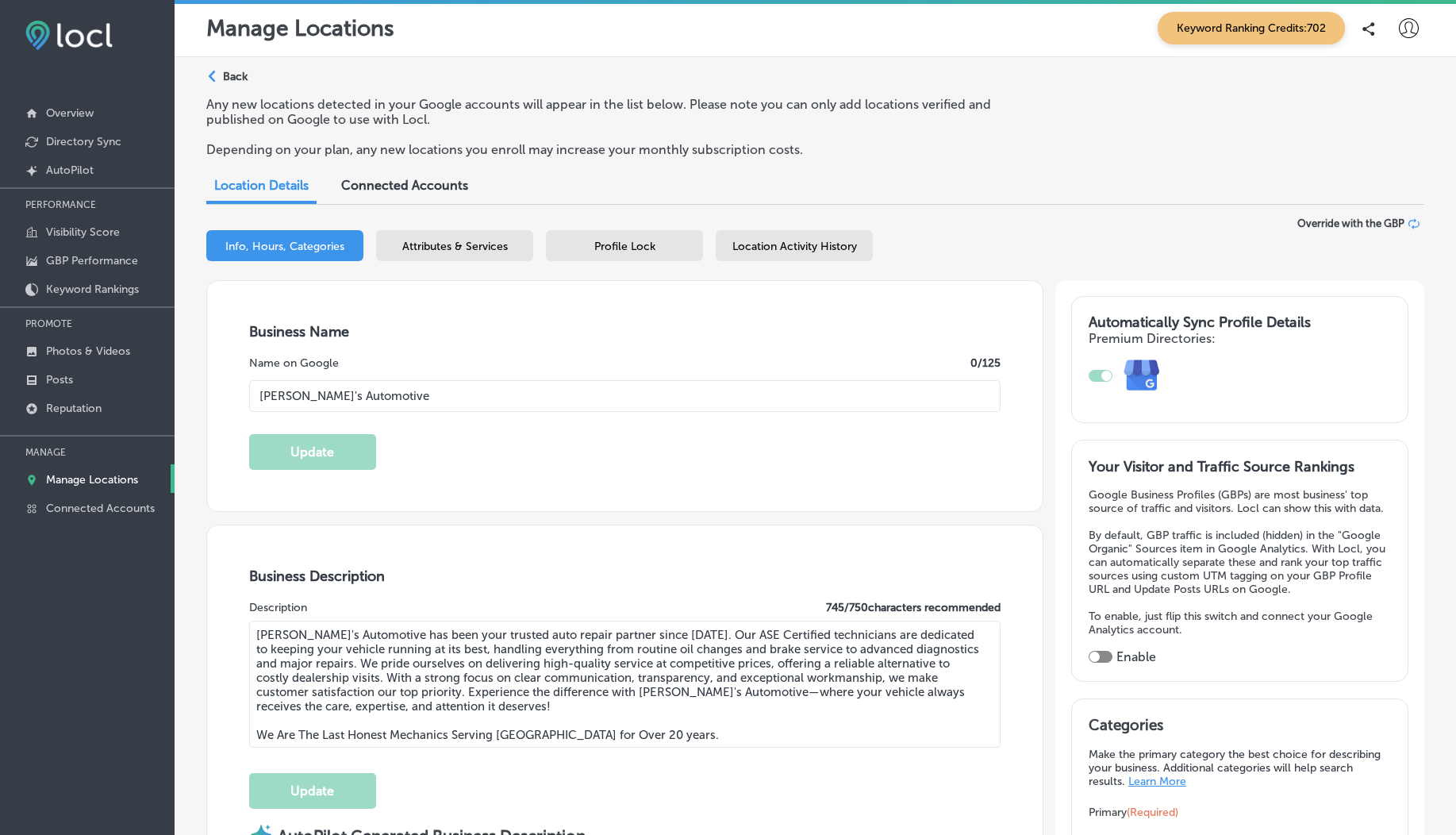
select select "US"
click at [758, 250] on span "Location Activity History" at bounding box center [794, 247] width 125 height 14
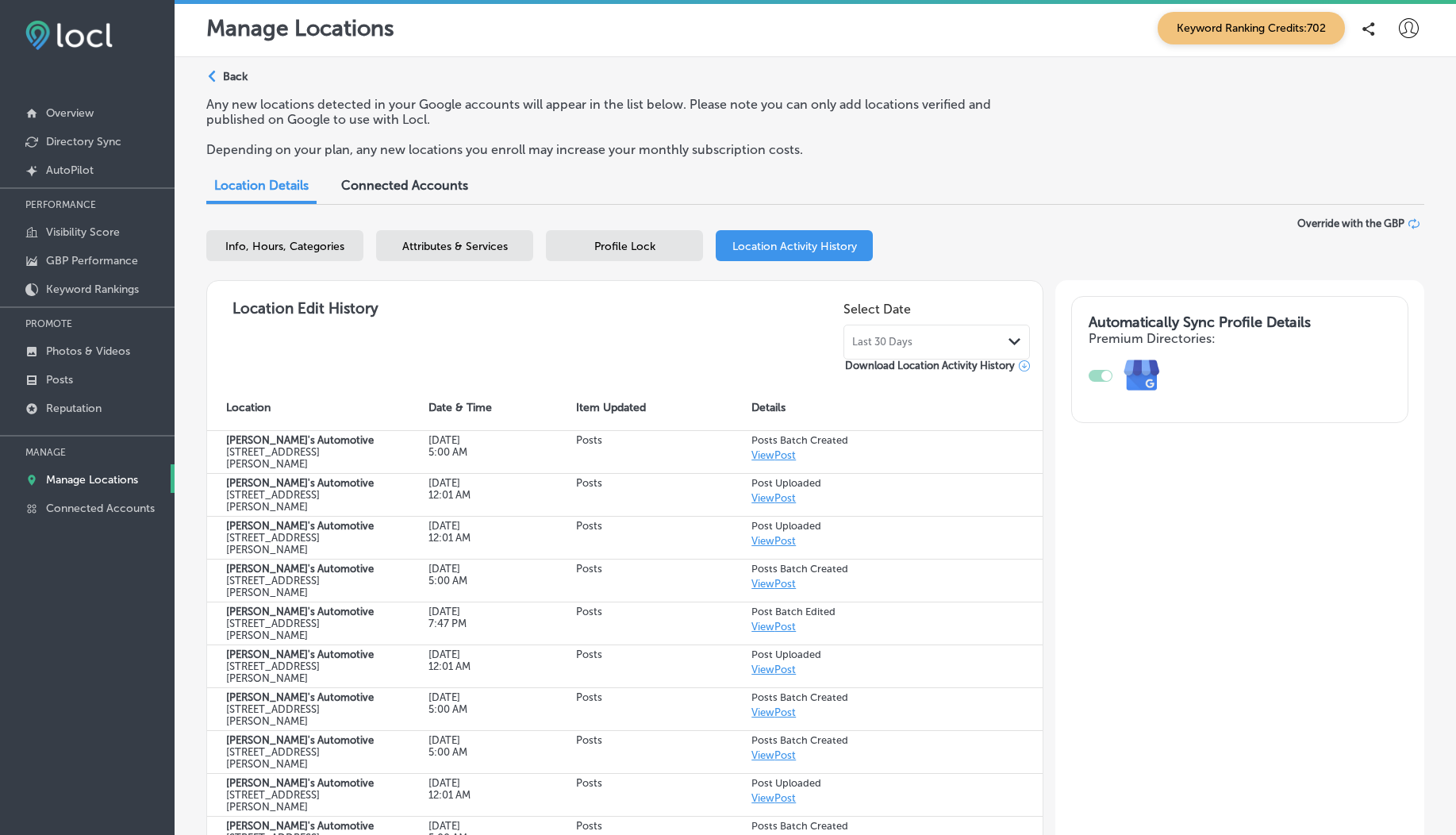
scroll to position [213, 0]
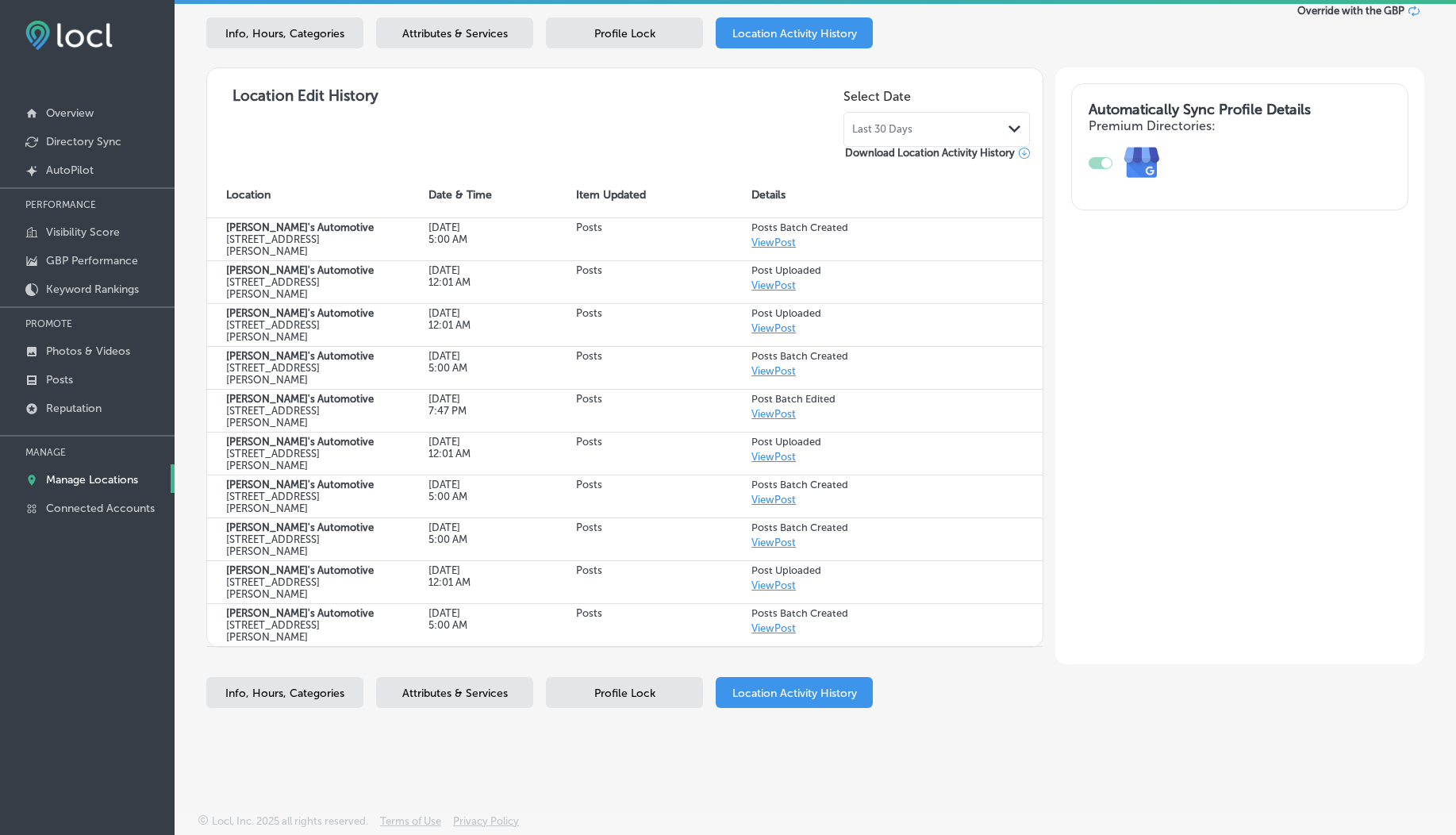
click at [870, 119] on div "Last 30 Days Path Created with Sketch." at bounding box center [936, 129] width 186 height 35
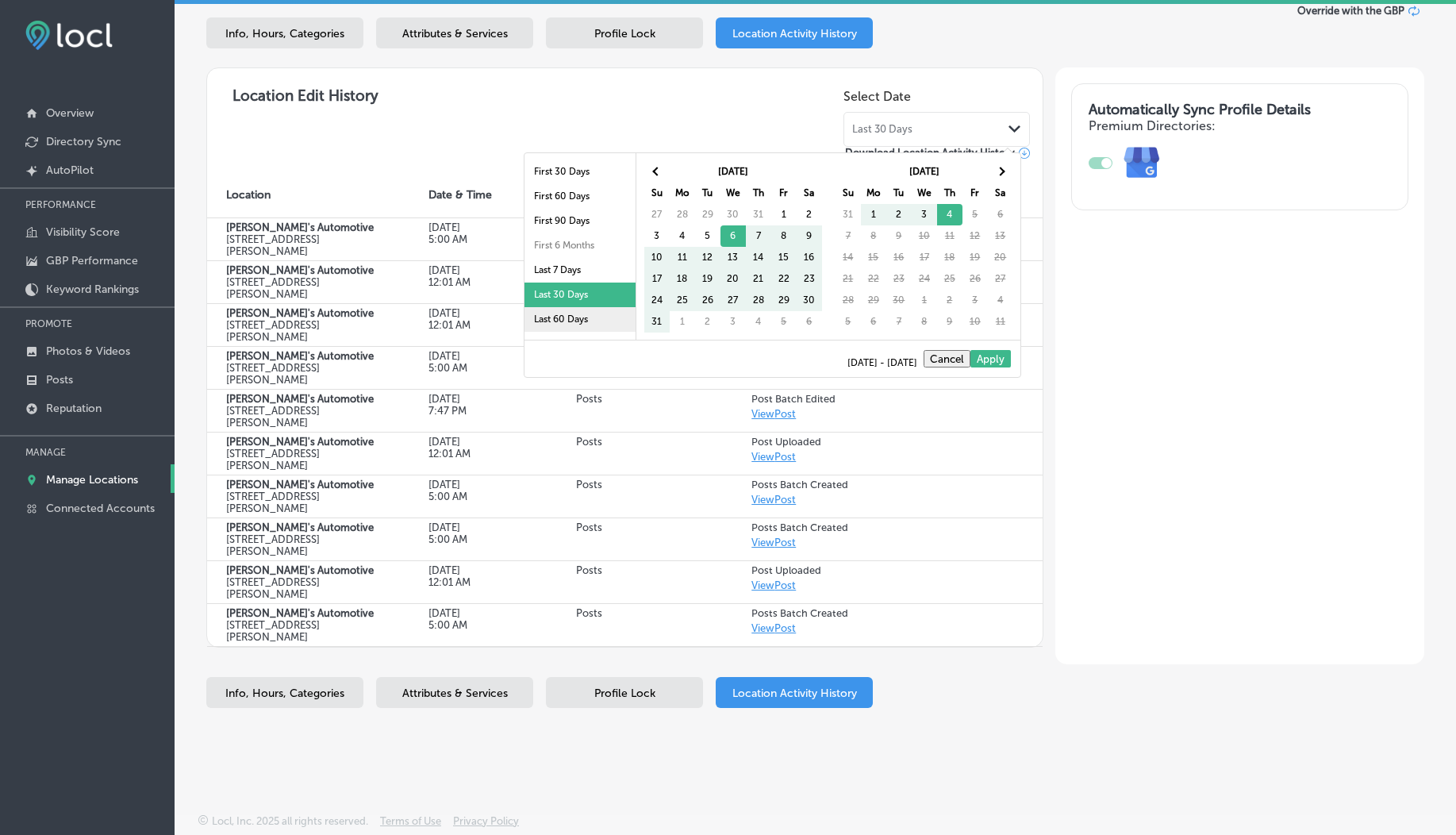
click at [572, 322] on li "Last 60 Days" at bounding box center [580, 319] width 111 height 25
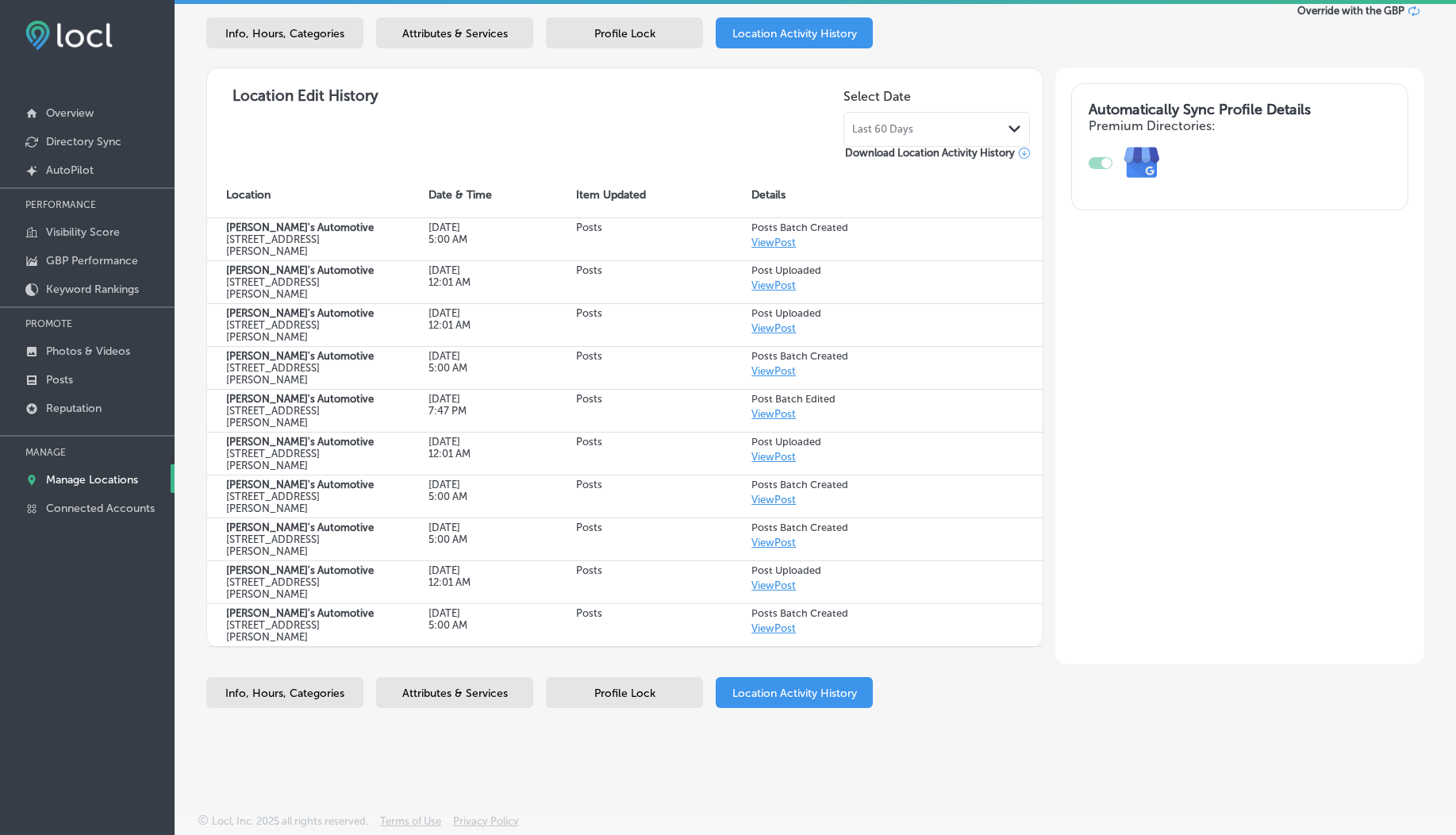
click at [870, 139] on div "Last 60 Days Path Created with Sketch." at bounding box center [936, 129] width 186 height 35
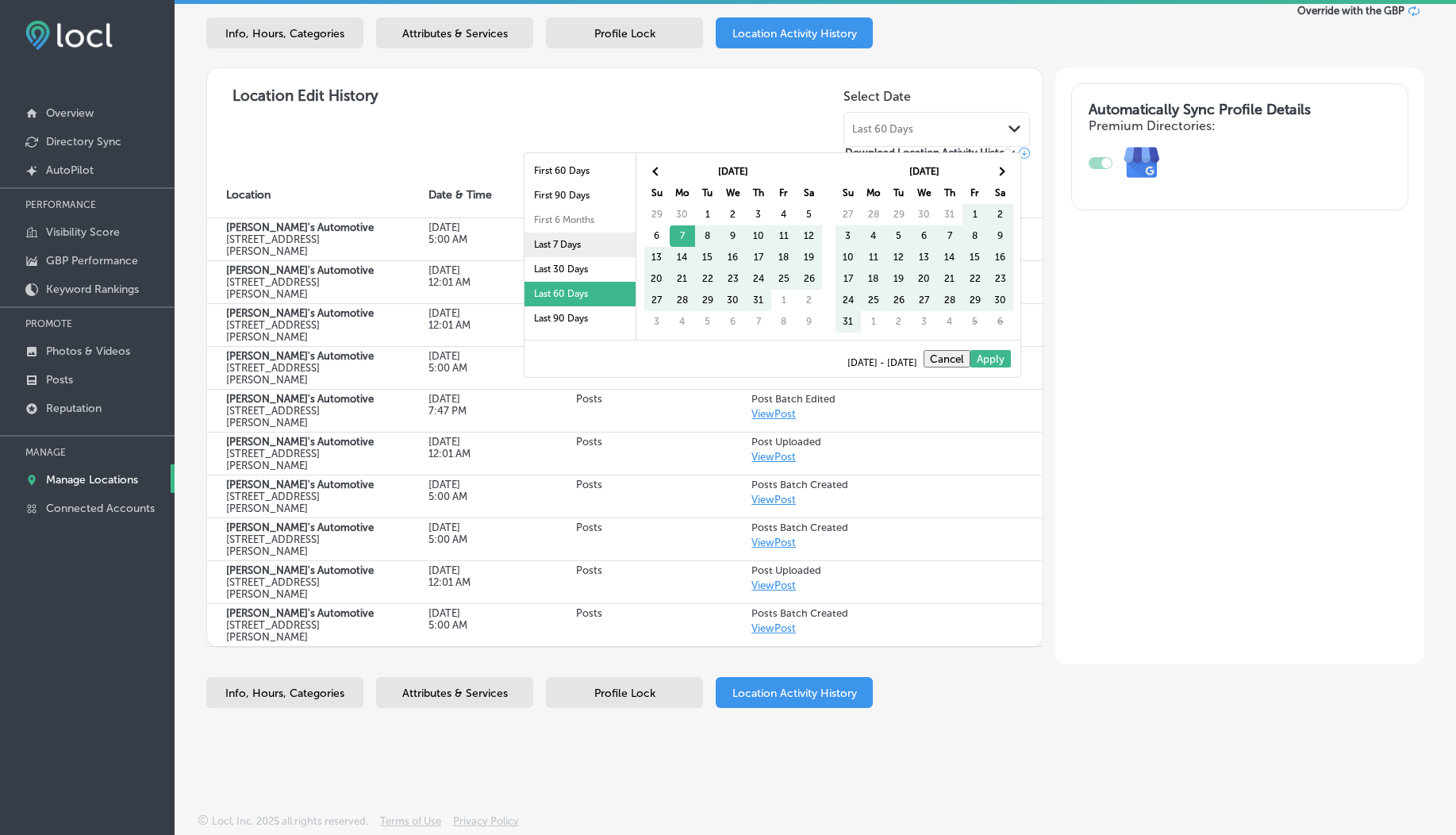
scroll to position [37, 0]
click at [562, 296] on li "Last 90 Days" at bounding box center [580, 307] width 111 height 25
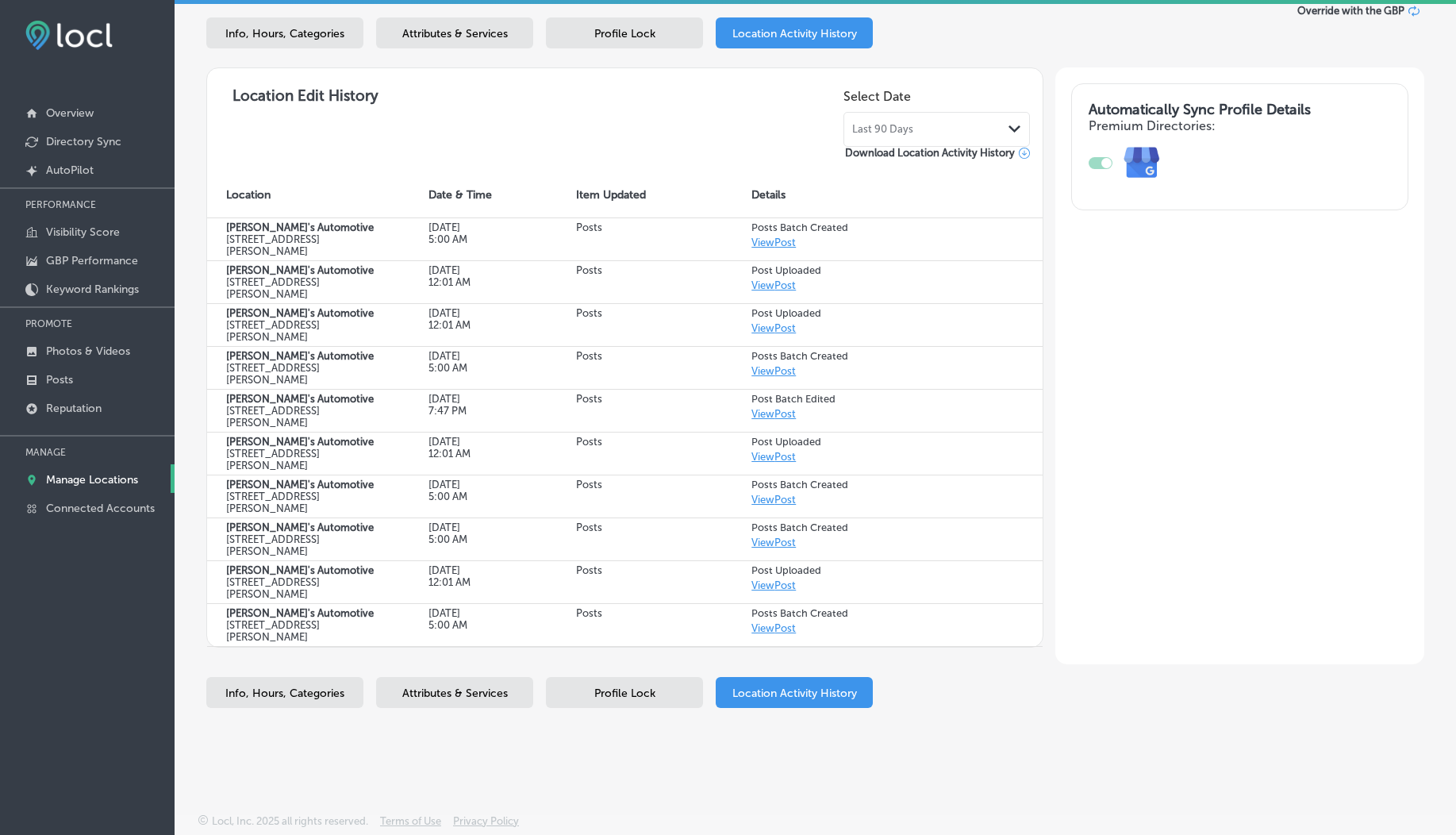
click at [881, 137] on div "Last 90 Days Path Created with Sketch." at bounding box center [936, 129] width 186 height 35
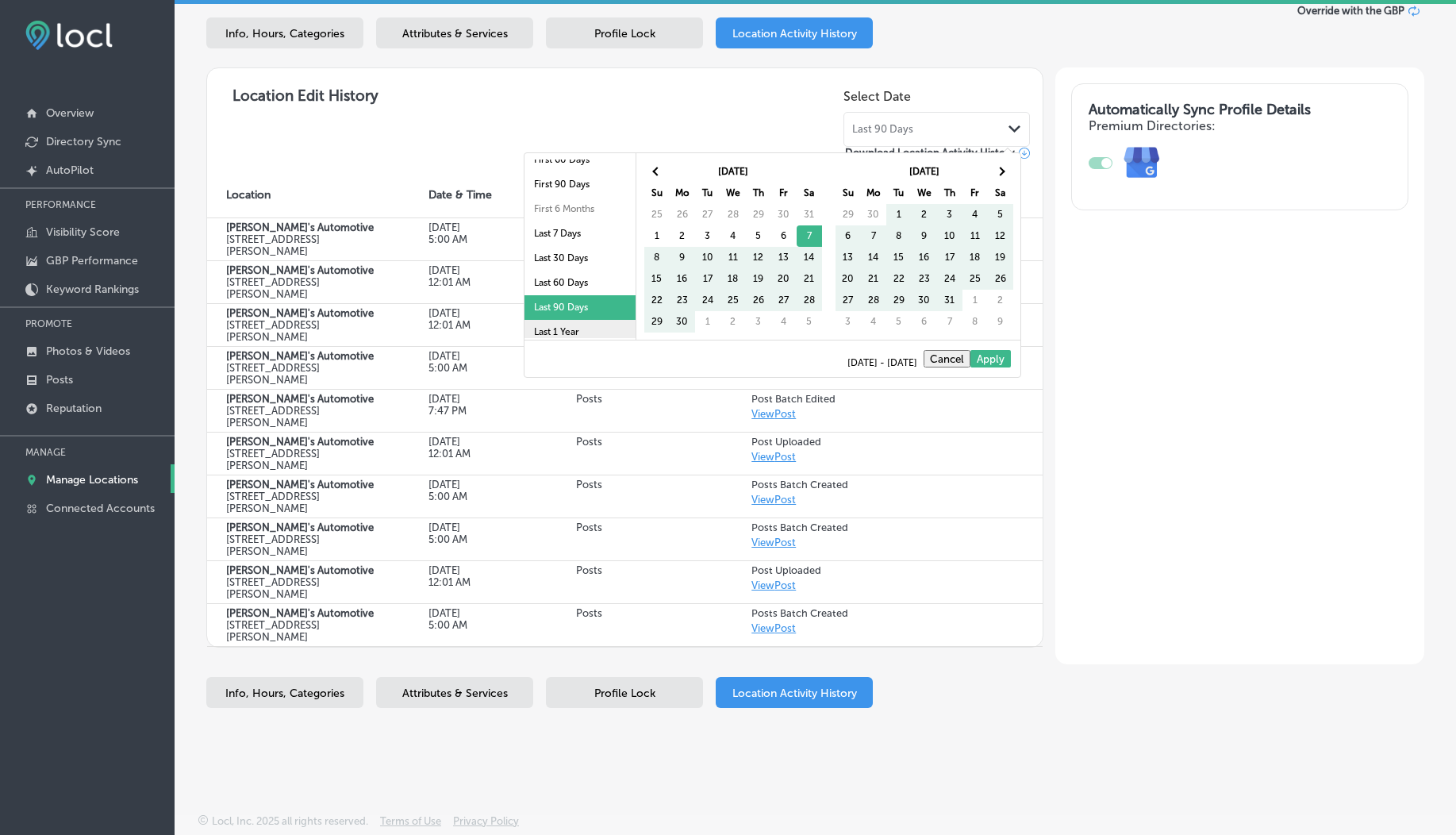
click at [555, 328] on li "Last 1 Year" at bounding box center [580, 332] width 111 height 25
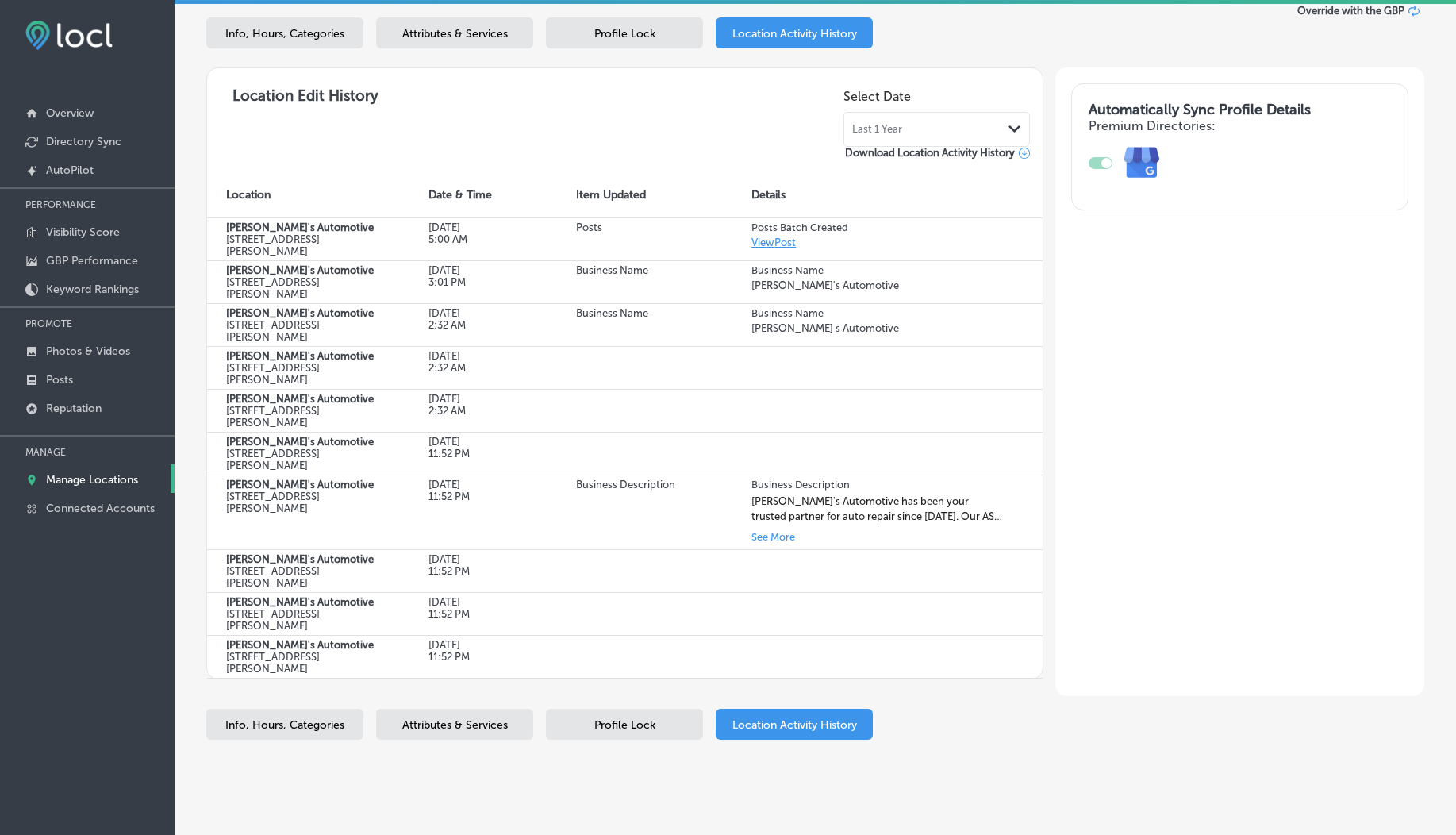
scroll to position [0, 0]
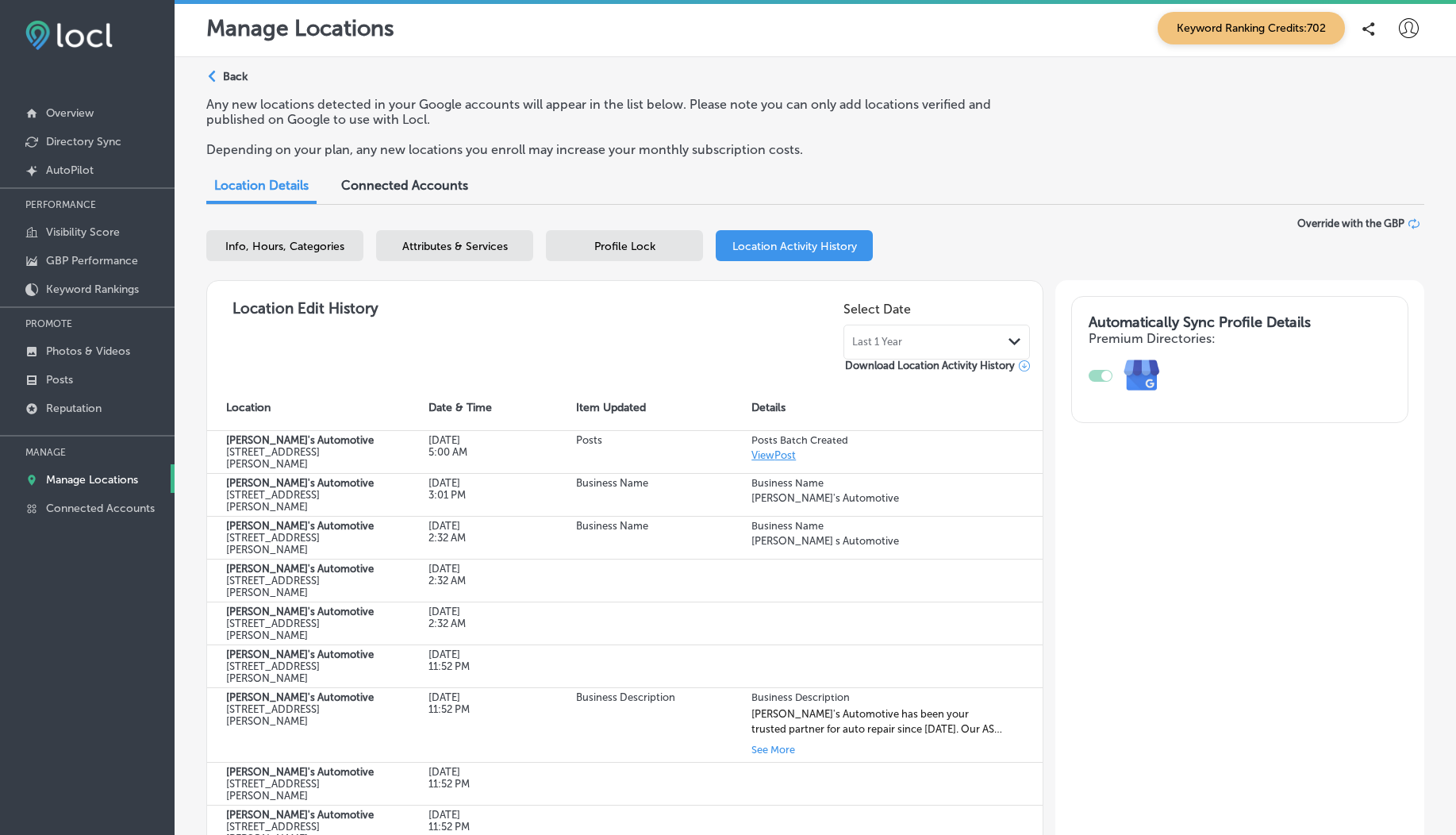
click at [229, 76] on p "Back" at bounding box center [235, 77] width 25 height 14
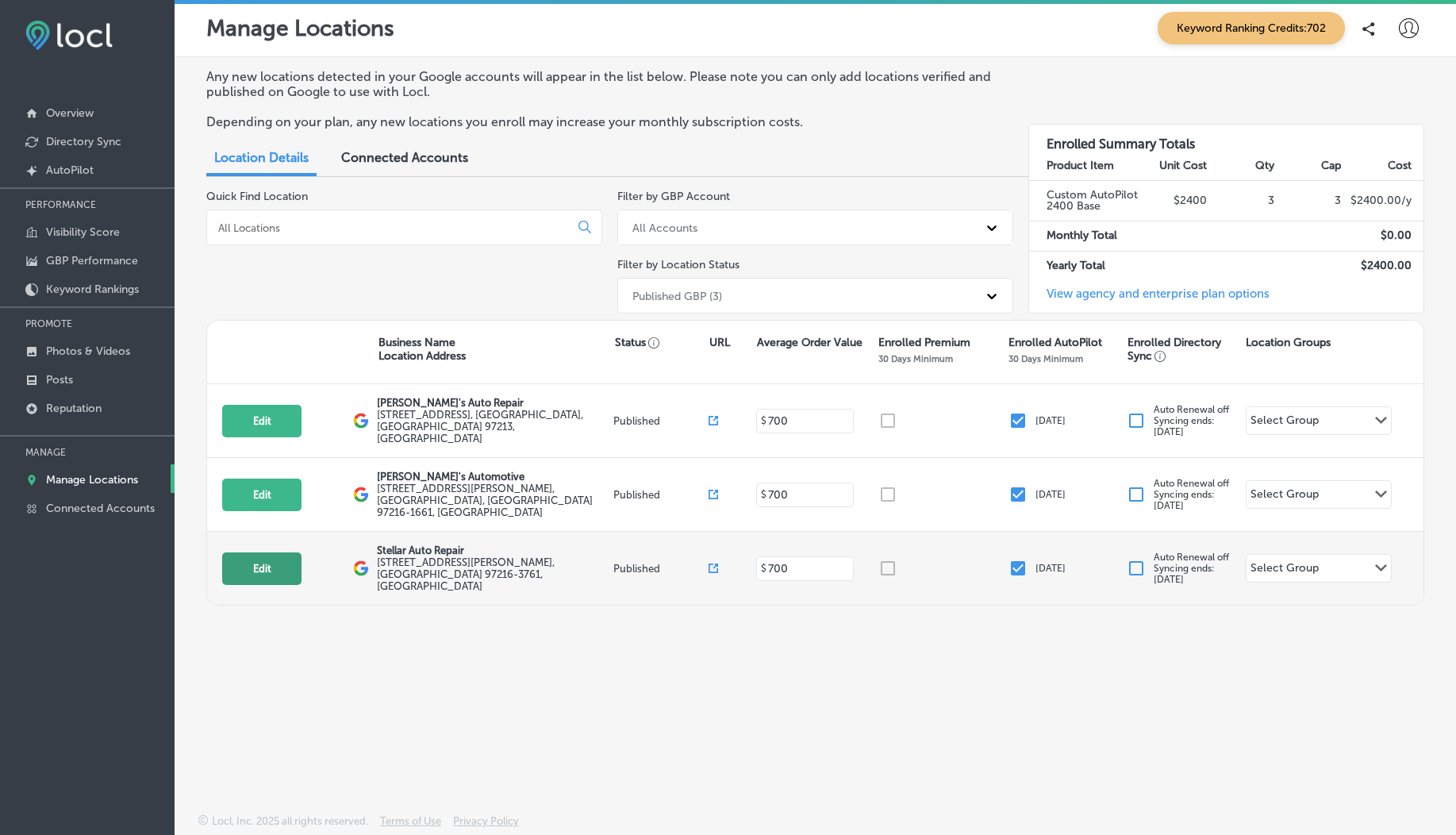
click at [283, 553] on button "Edit" at bounding box center [261, 569] width 79 height 32
select select "US"
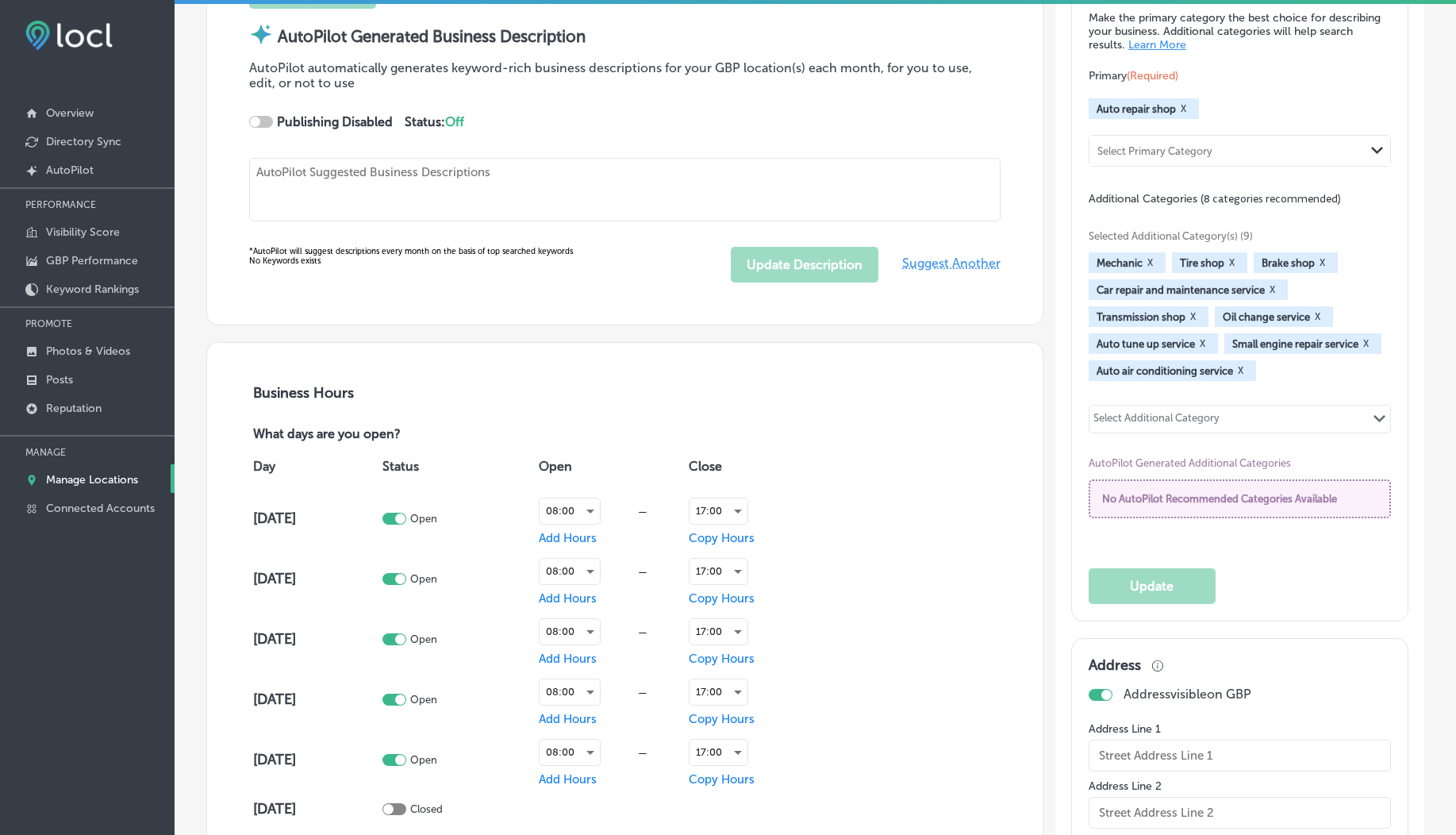
scroll to position [307, 0]
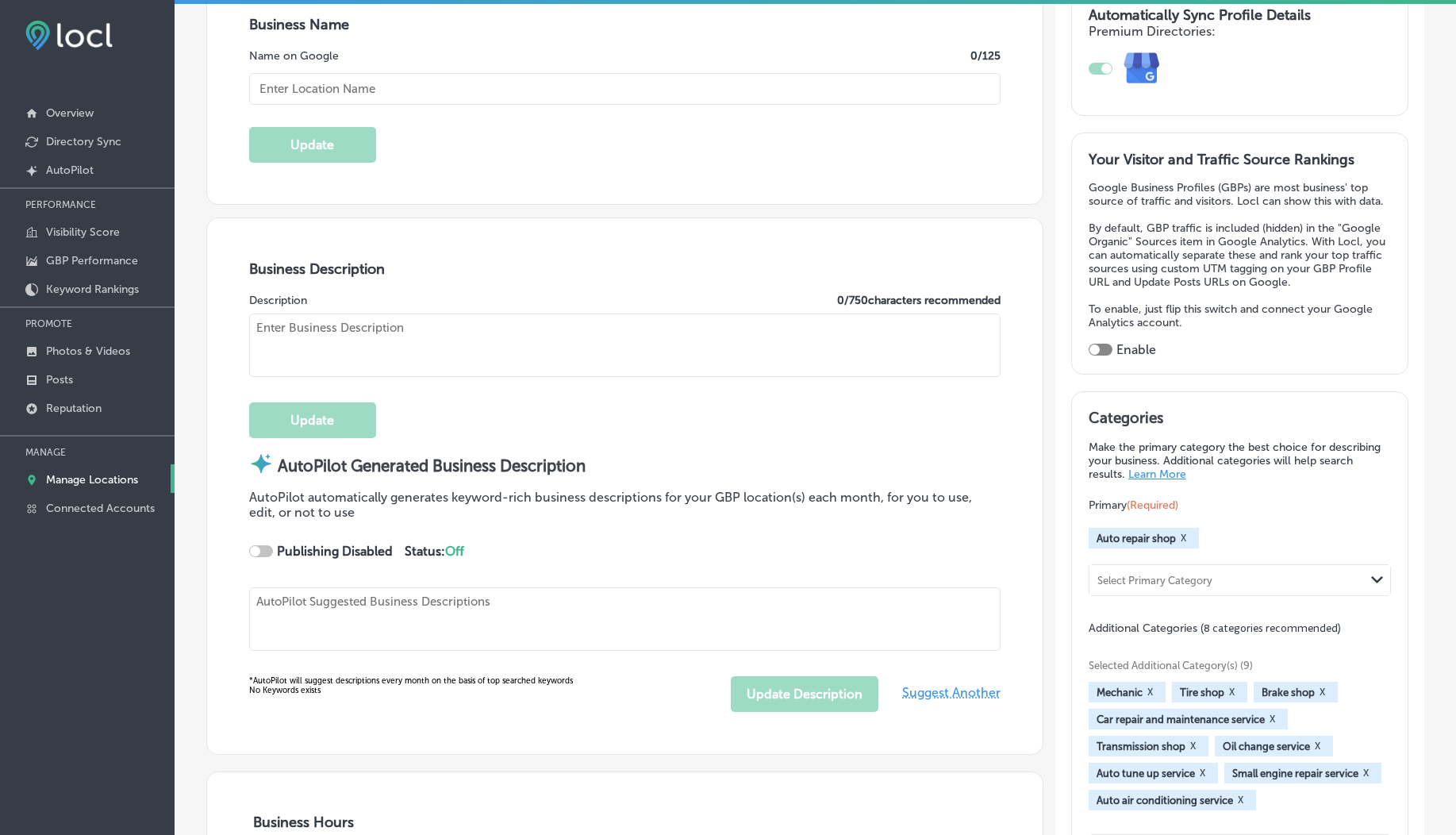
checkbox input "true"
type input "Stellar Auto Repair"
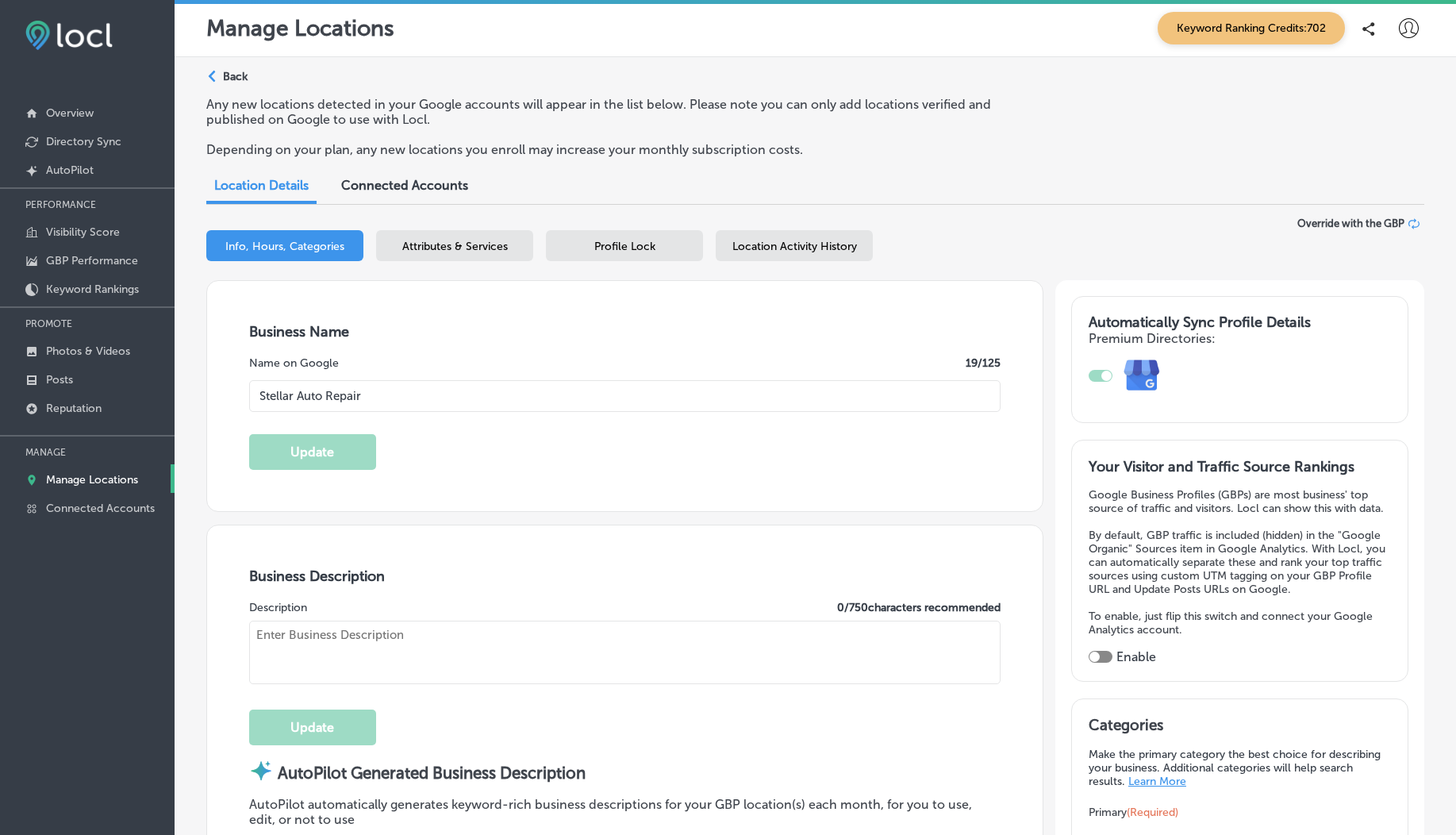
type textarea "Welcome to Stellar Auto Repair! Your trusted full-service auto shop, we special…"
type input "[STREET_ADDRESS][PERSON_NAME]"
type input "[GEOGRAPHIC_DATA]"
type input "97216-3761"
type input "US"
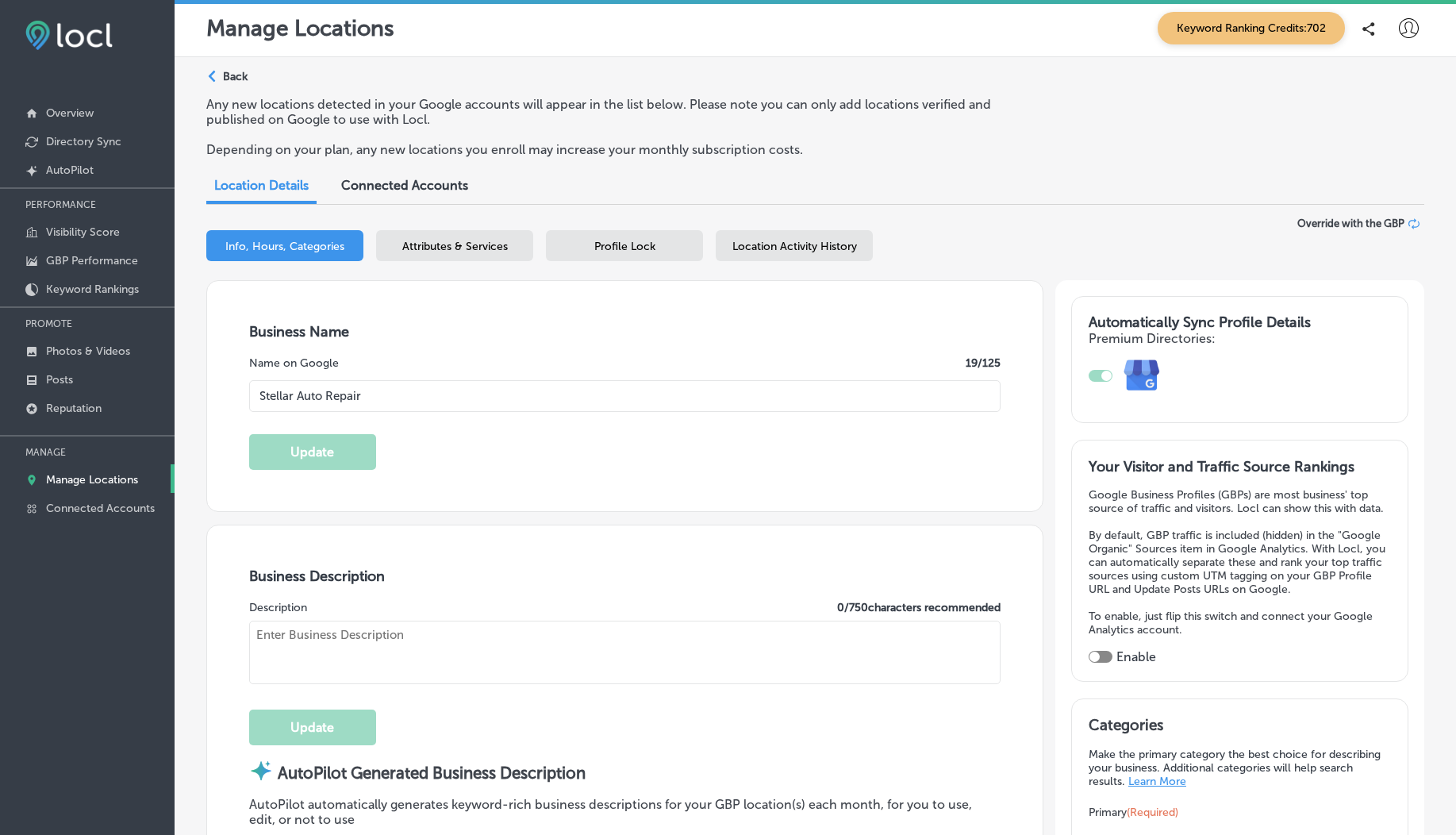
type input "[URL][DOMAIN_NAME]"
type textarea "Welcome to Stellar Auto Repair! We’re your trusted full-service auto shop dedic…"
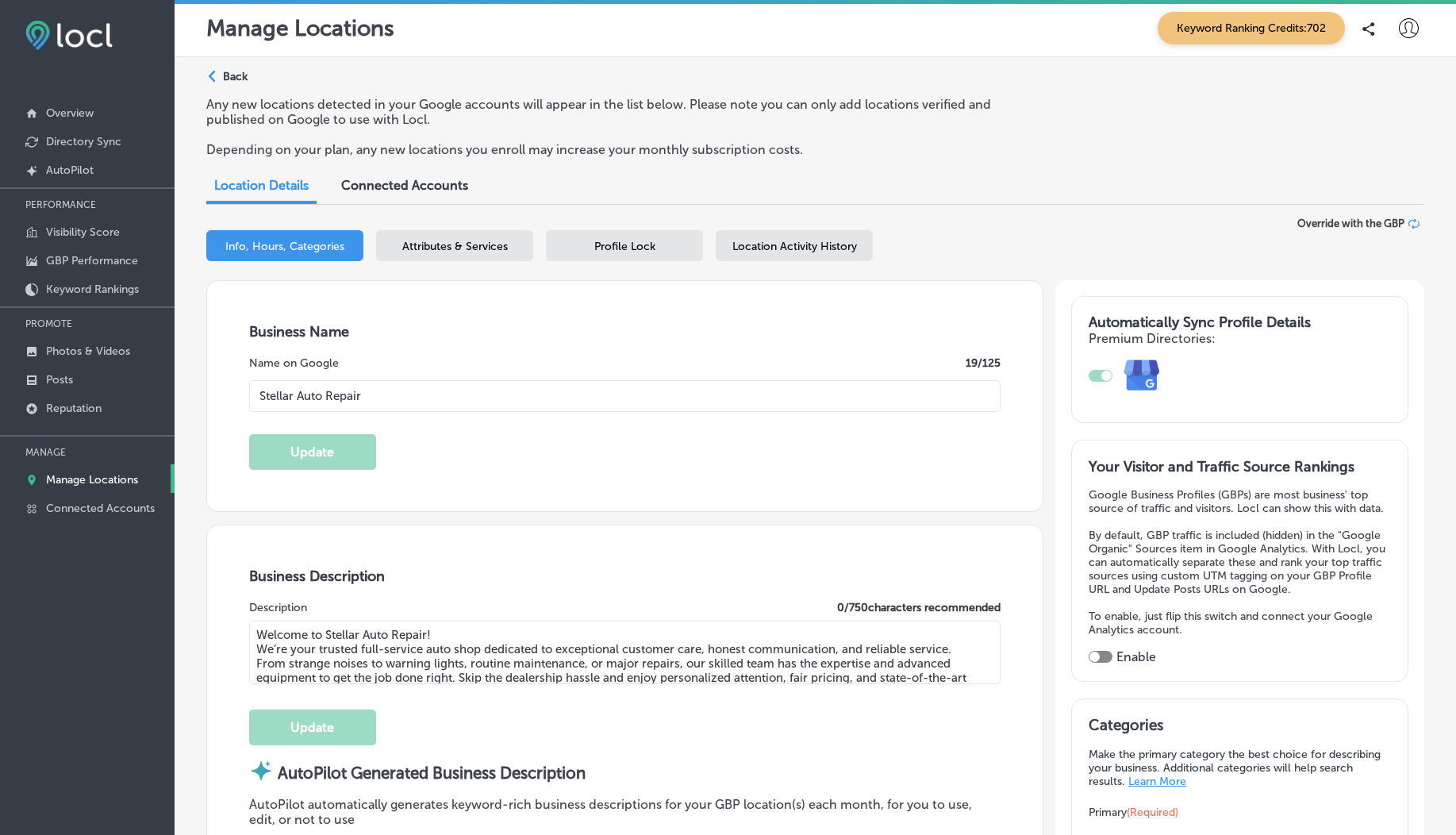
type input "[PHONE_NUMBER]"
select select "US"
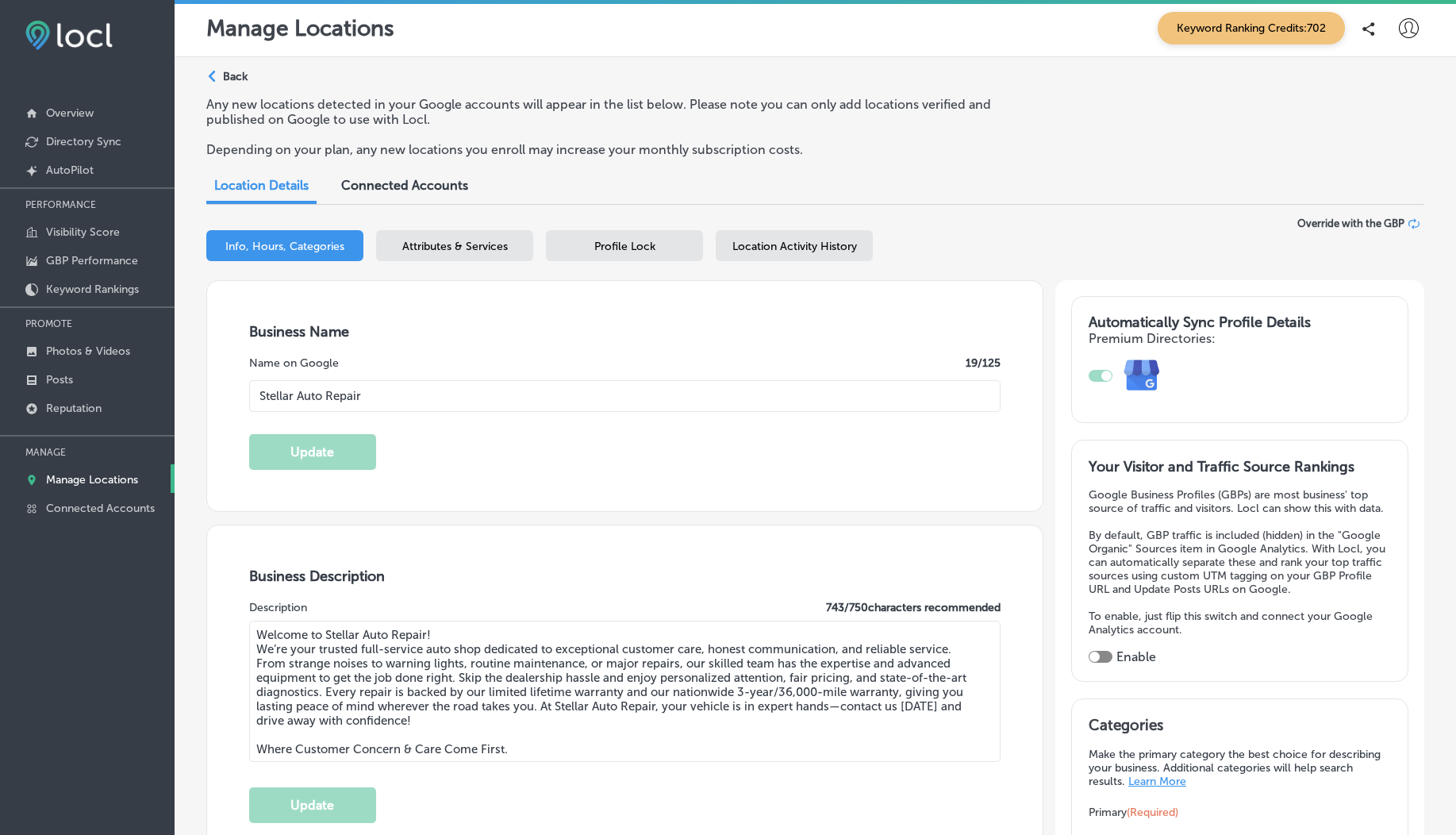
click at [770, 244] on span "Location Activity History" at bounding box center [794, 247] width 125 height 14
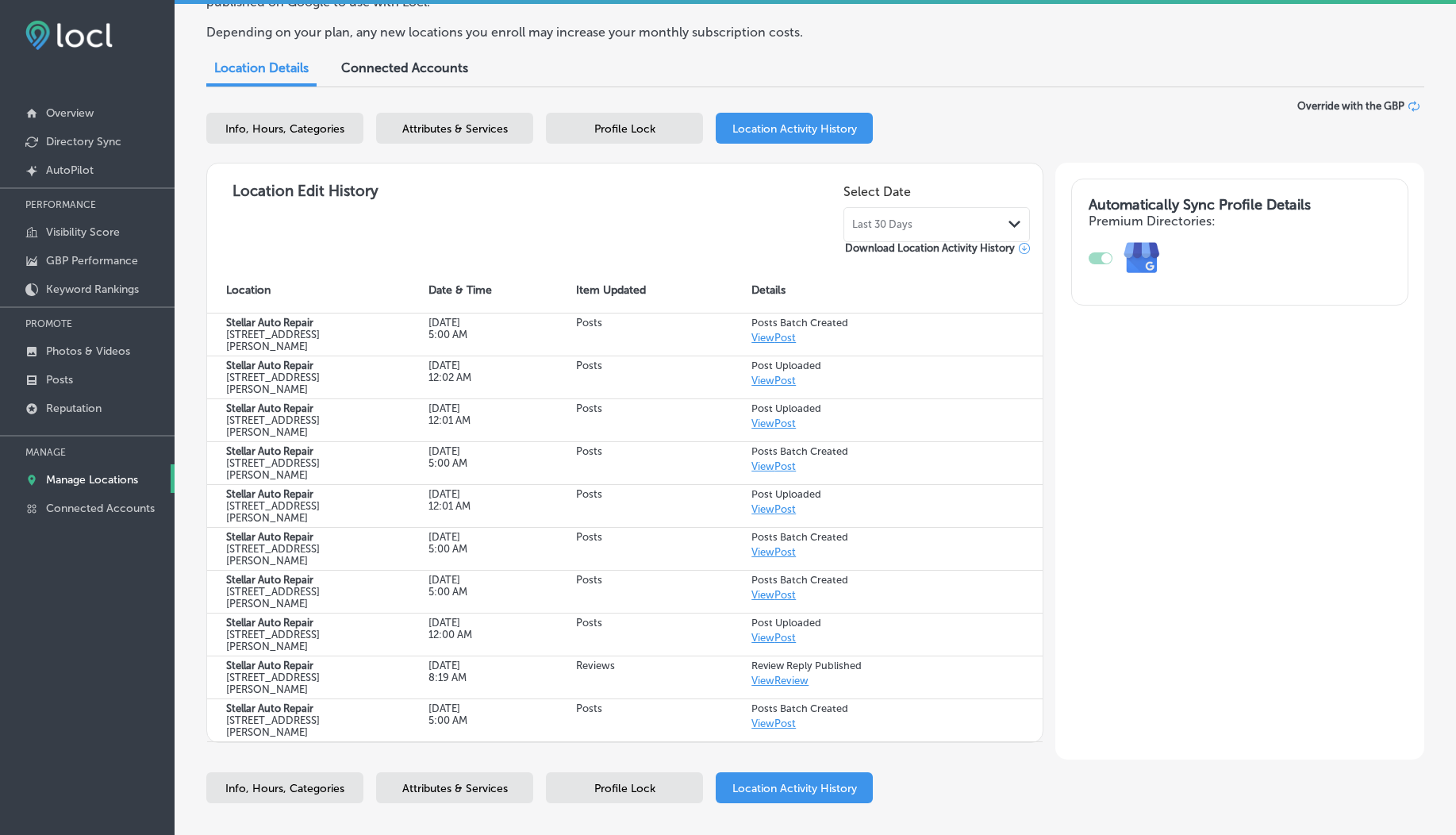
scroll to position [125, 0]
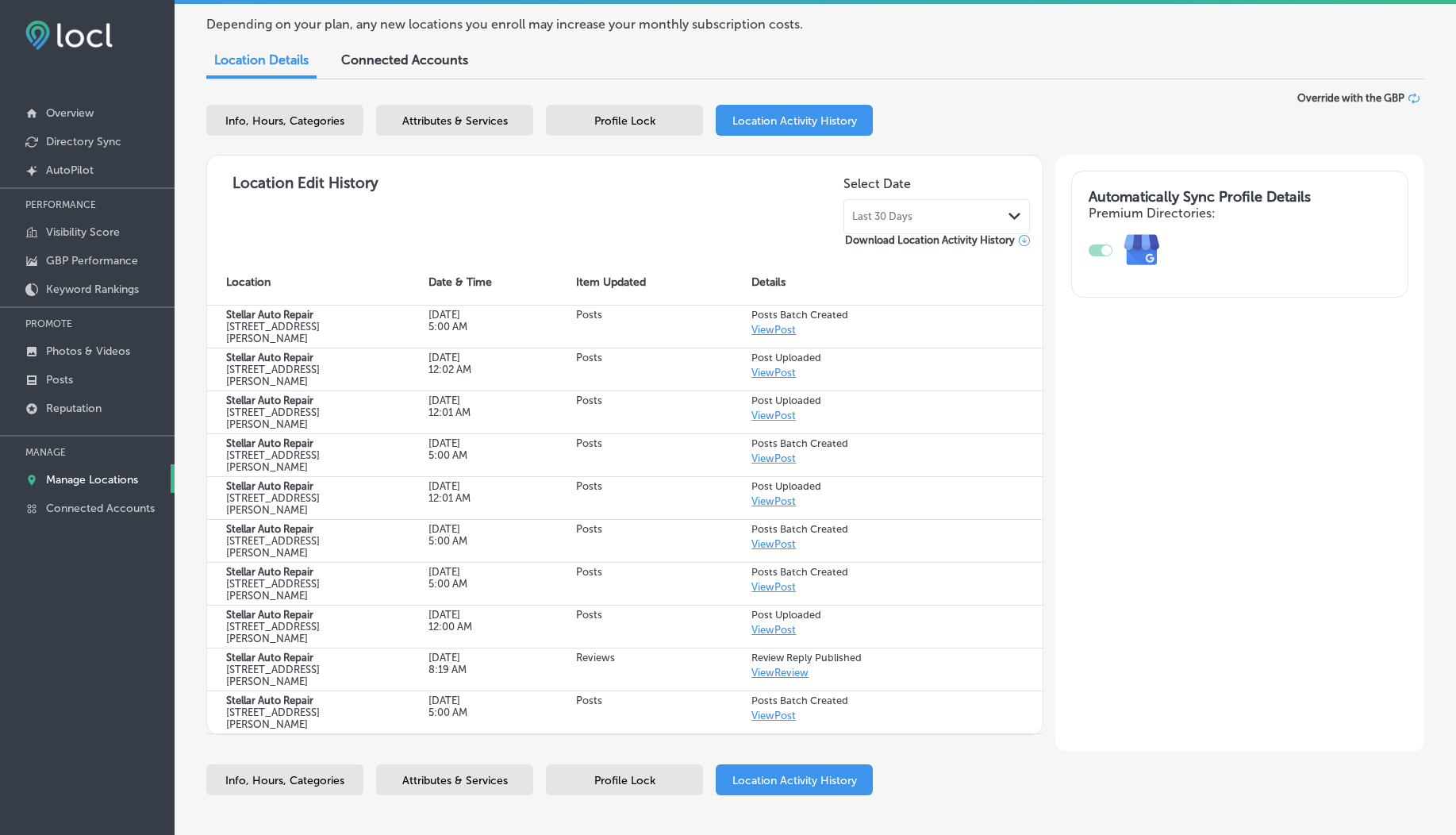
click at [885, 211] on span "Last 30 Days" at bounding box center [881, 216] width 60 height 13
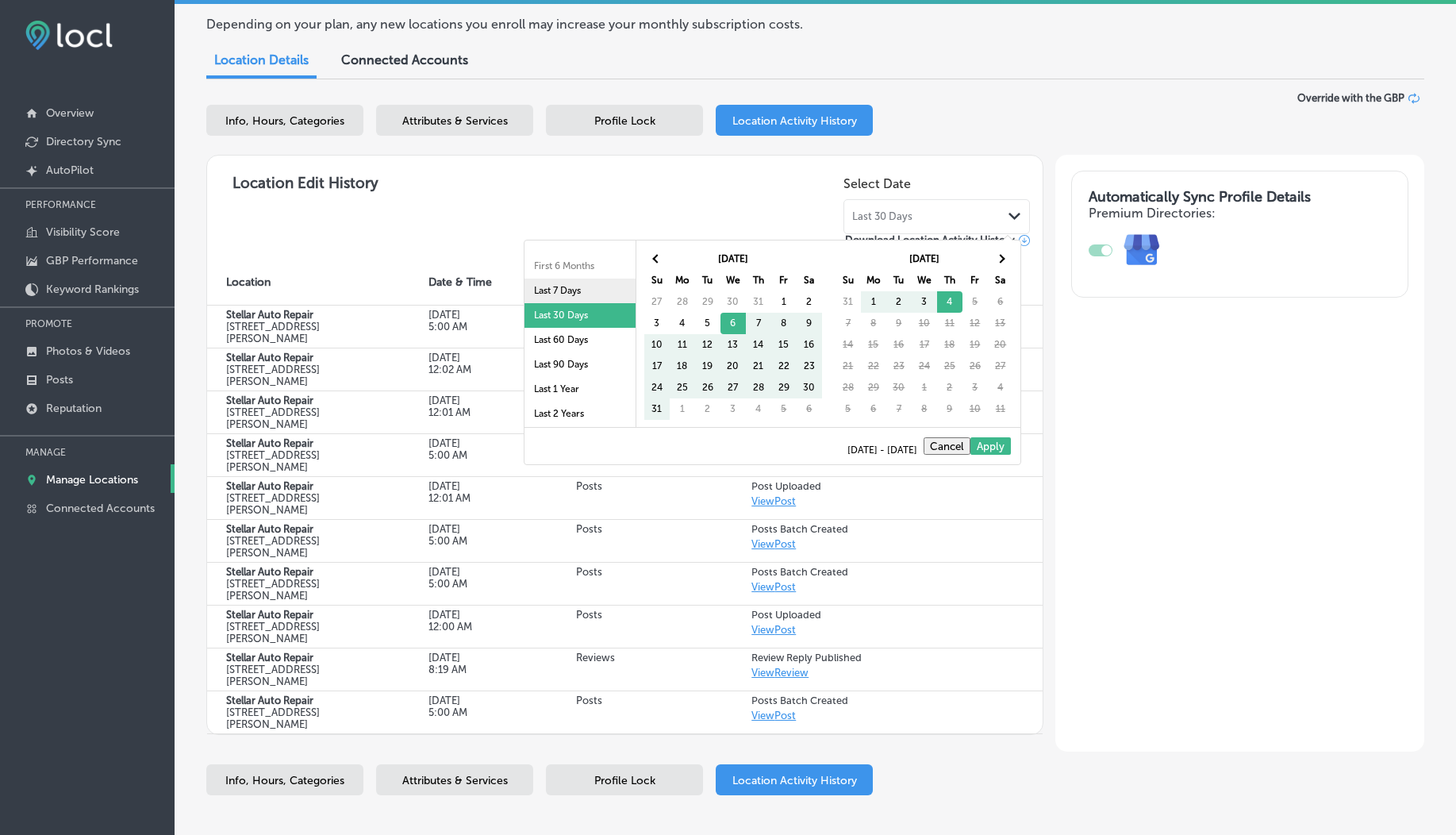
scroll to position [92, 0]
click at [558, 364] on li "Last 1 Year" at bounding box center [580, 363] width 111 height 25
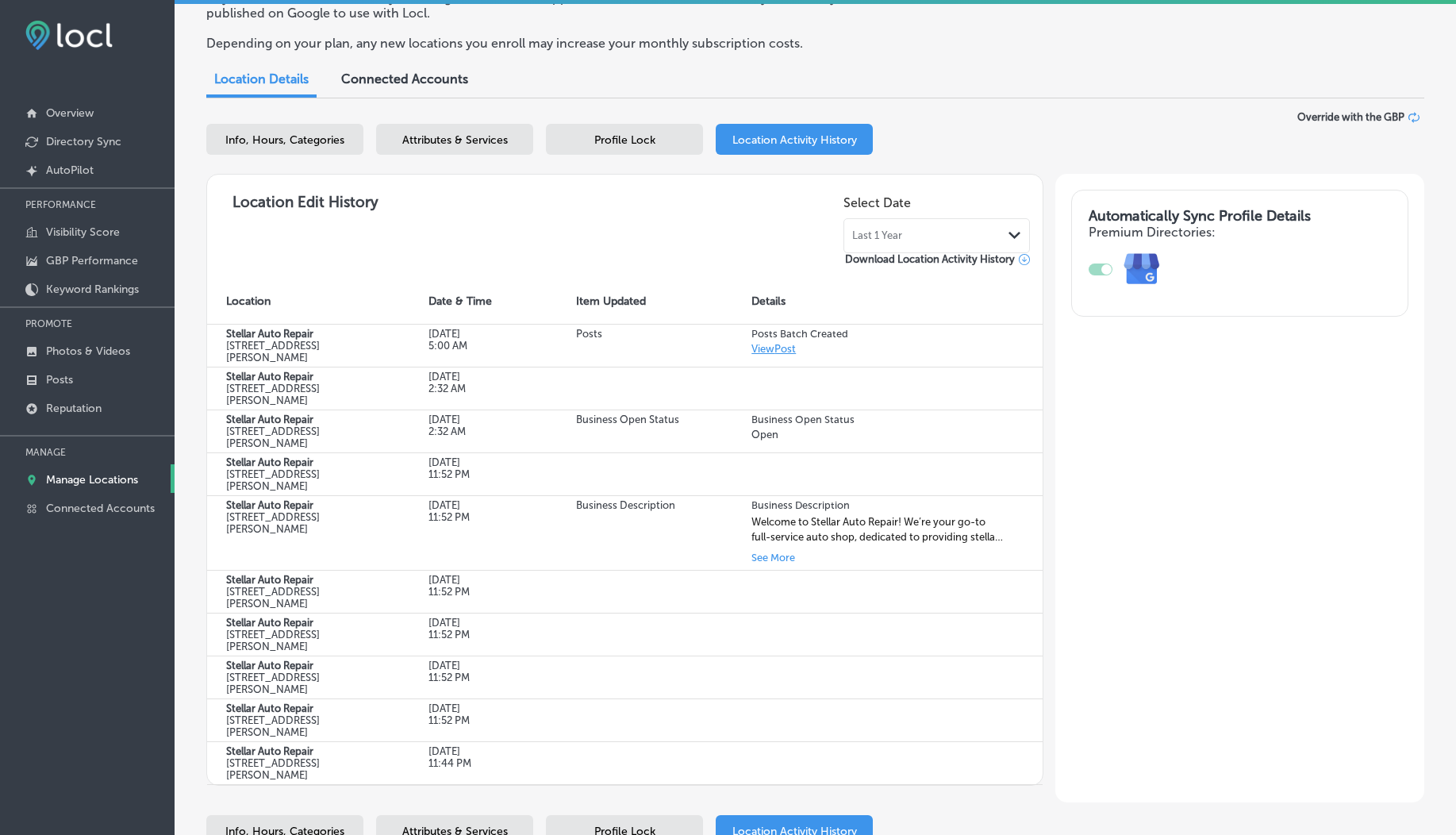
scroll to position [125, 0]
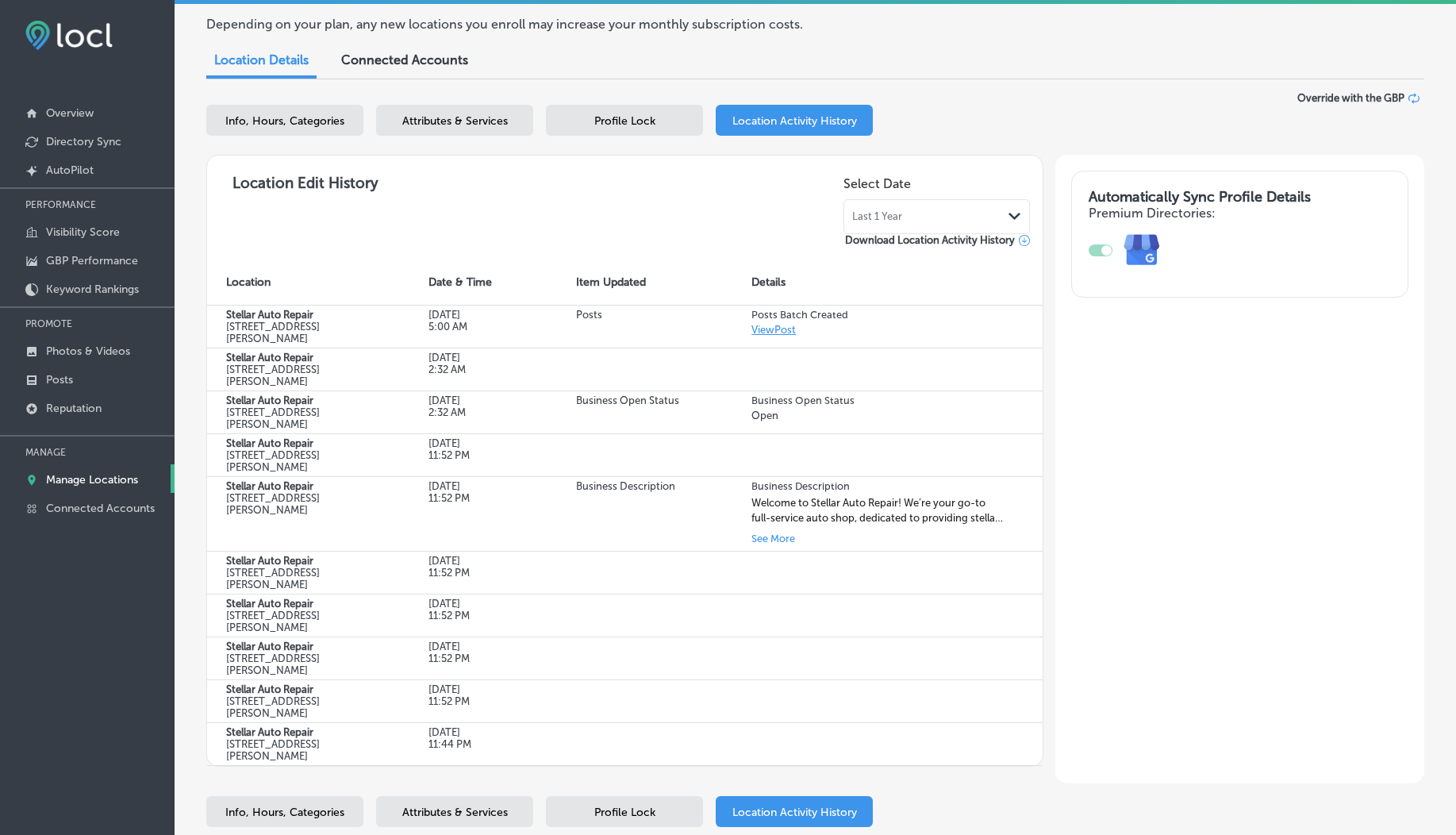
drag, startPoint x: 551, startPoint y: 188, endPoint x: 473, endPoint y: 201, distance: 79.1
click at [473, 201] on div "Location Edit History Select Date Last 1 Year Path Created with Sketch. Downloa…" at bounding box center [625, 207] width 810 height 79
click at [916, 224] on div "Last 1 Year Path Created with Sketch." at bounding box center [936, 216] width 186 height 35
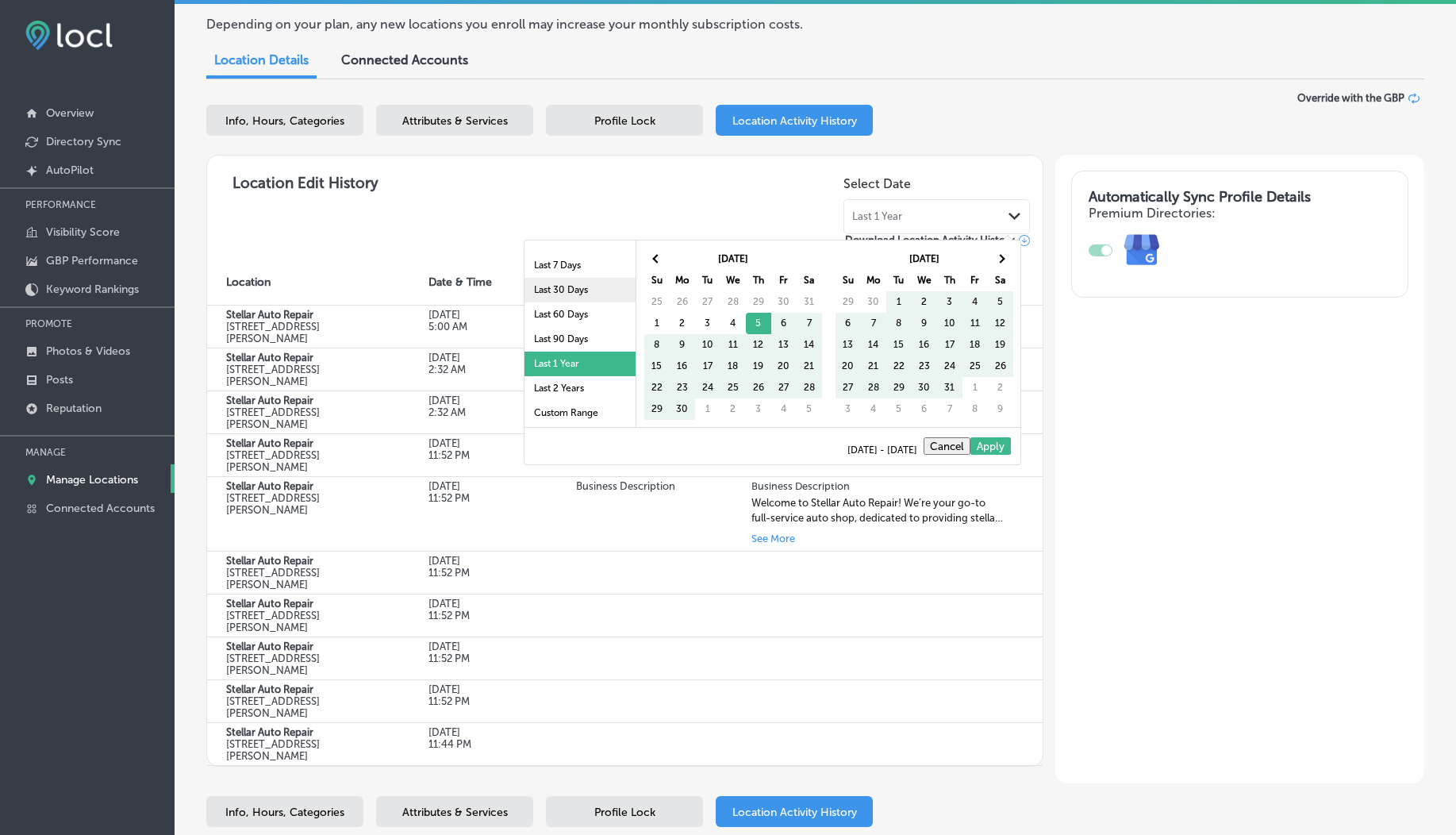
click at [548, 298] on li "Last 30 Days" at bounding box center [580, 290] width 111 height 25
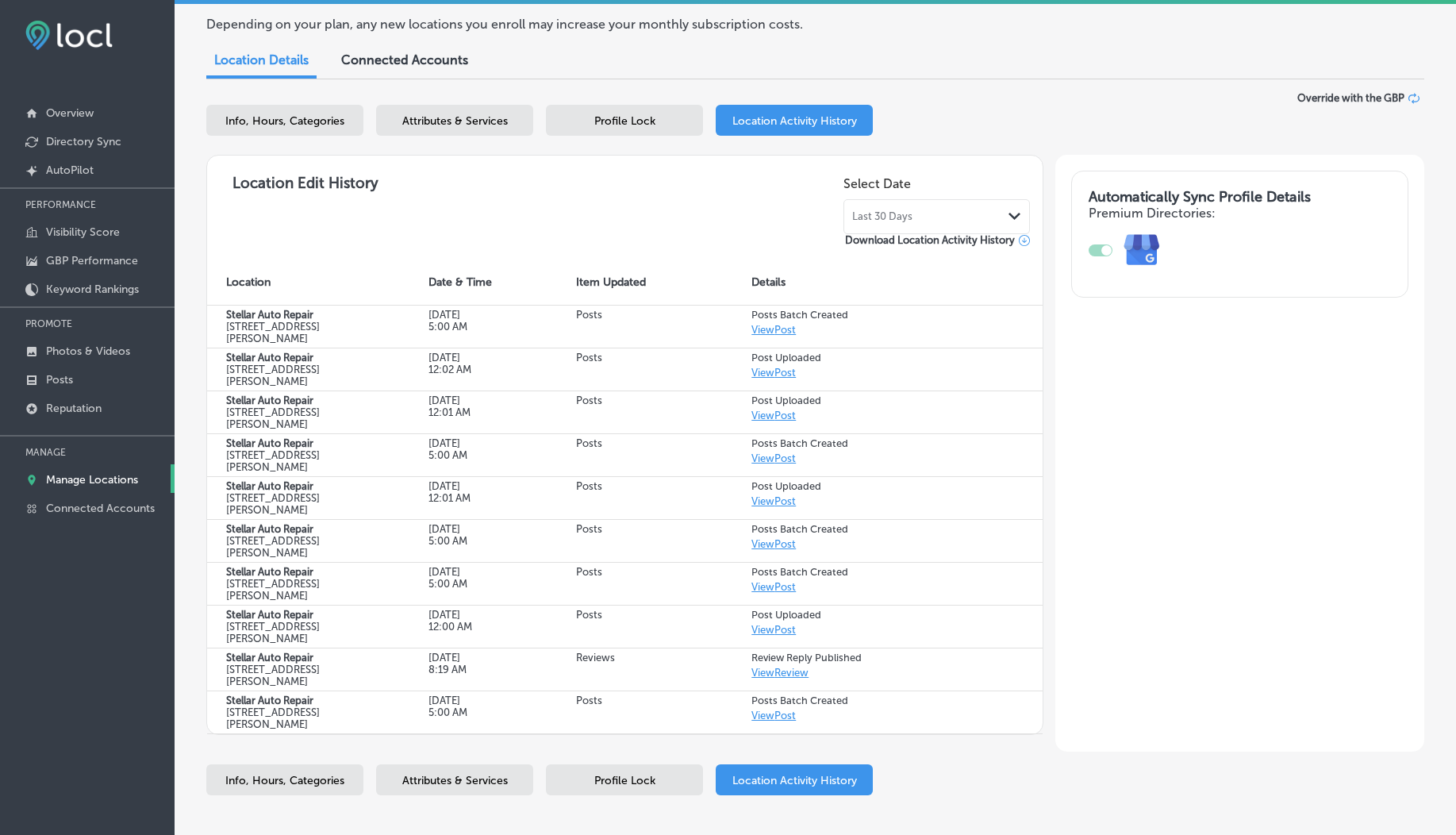
scroll to position [0, 0]
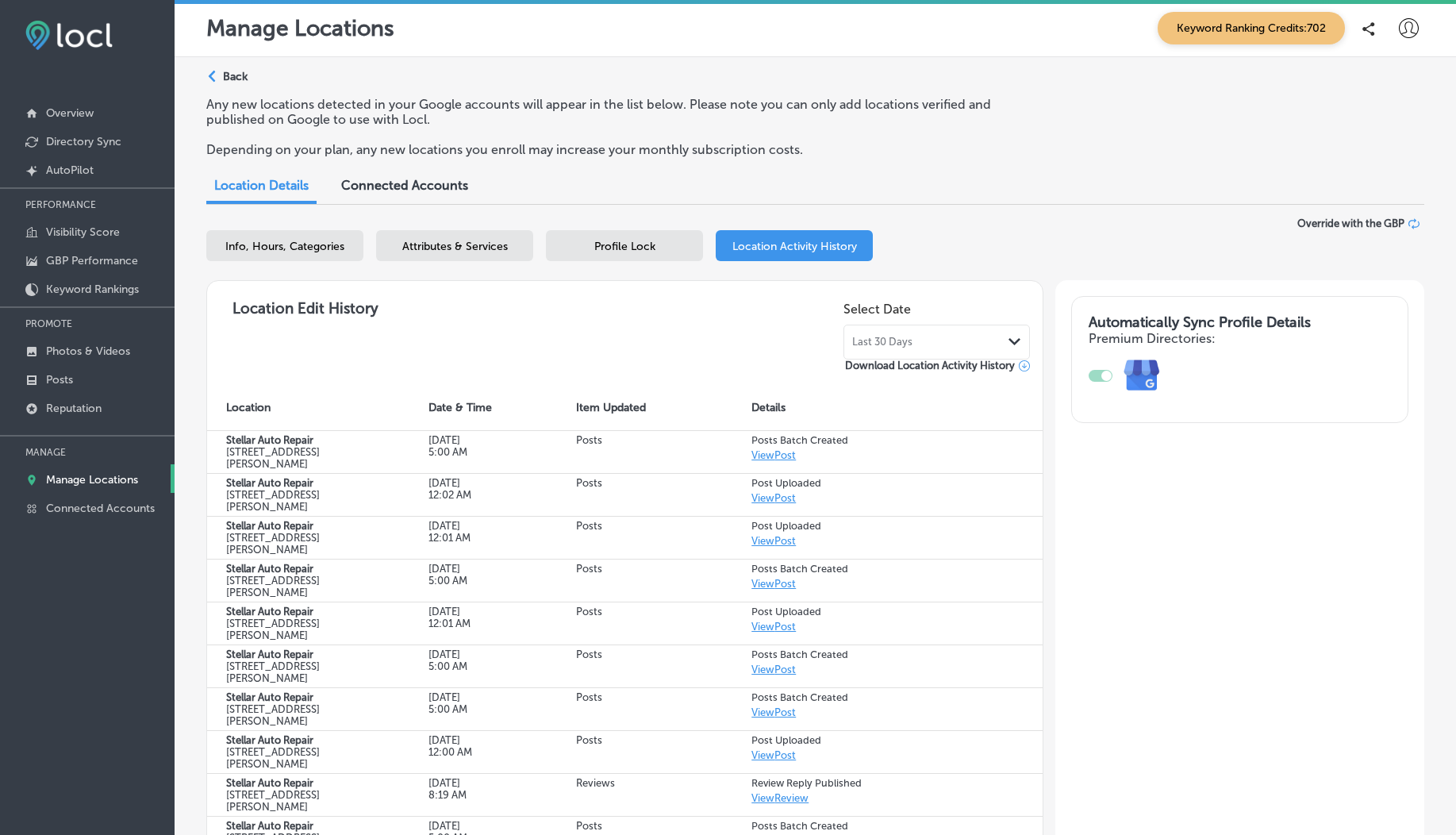
click at [230, 69] on div "Path Created with Sketch. Back" at bounding box center [227, 82] width 42 height 28
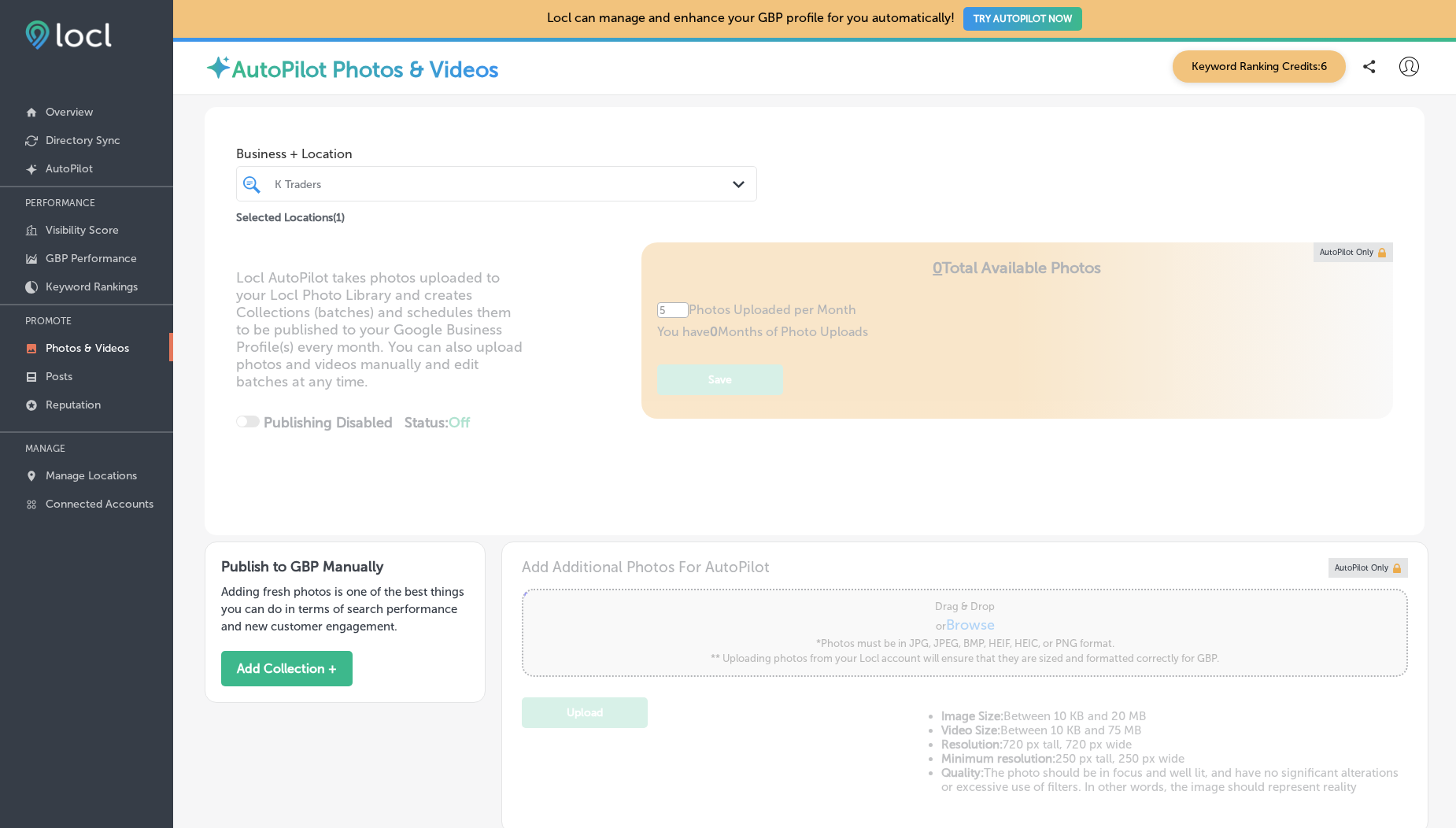
scroll to position [648, 0]
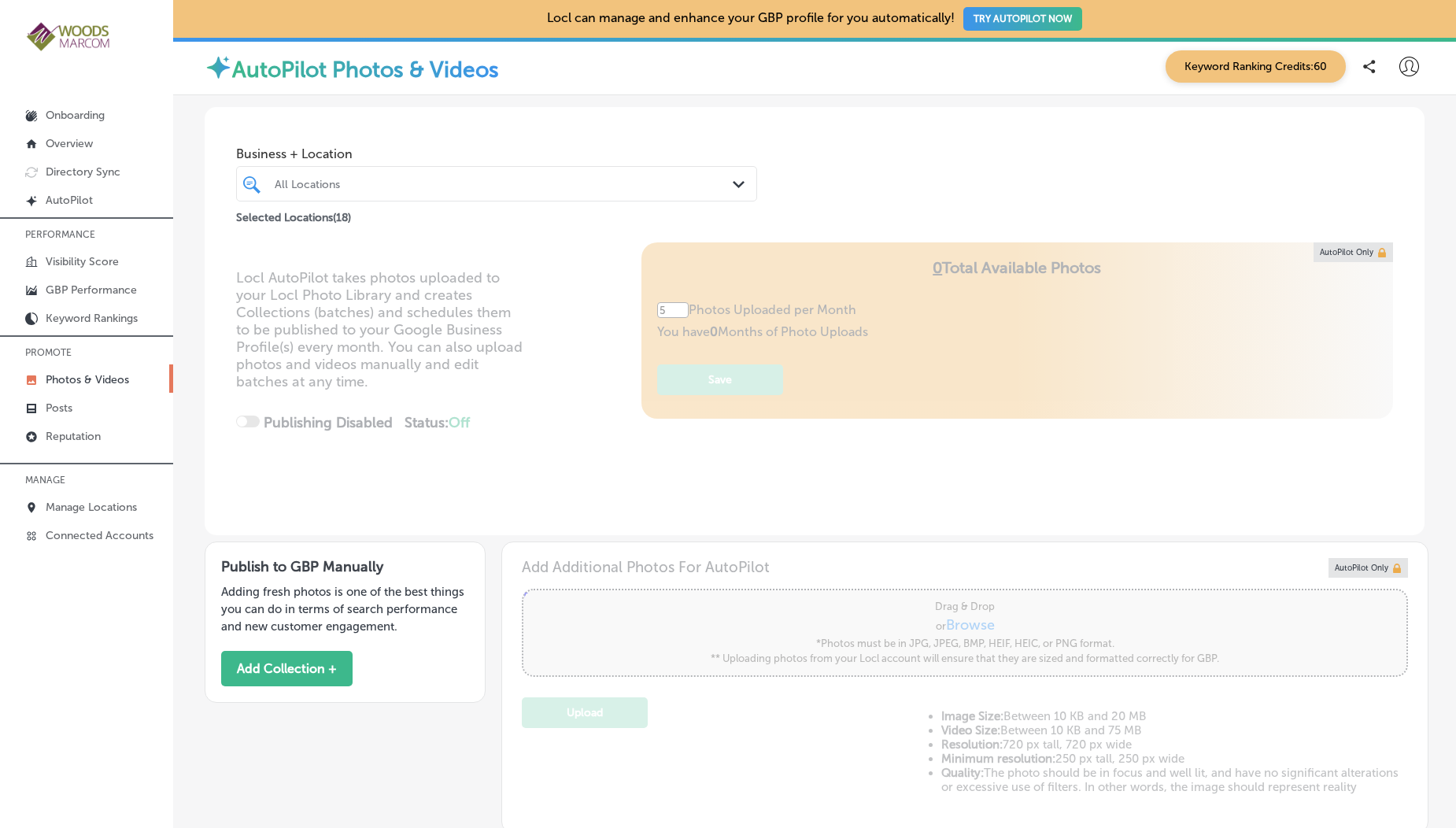
scroll to position [281, 0]
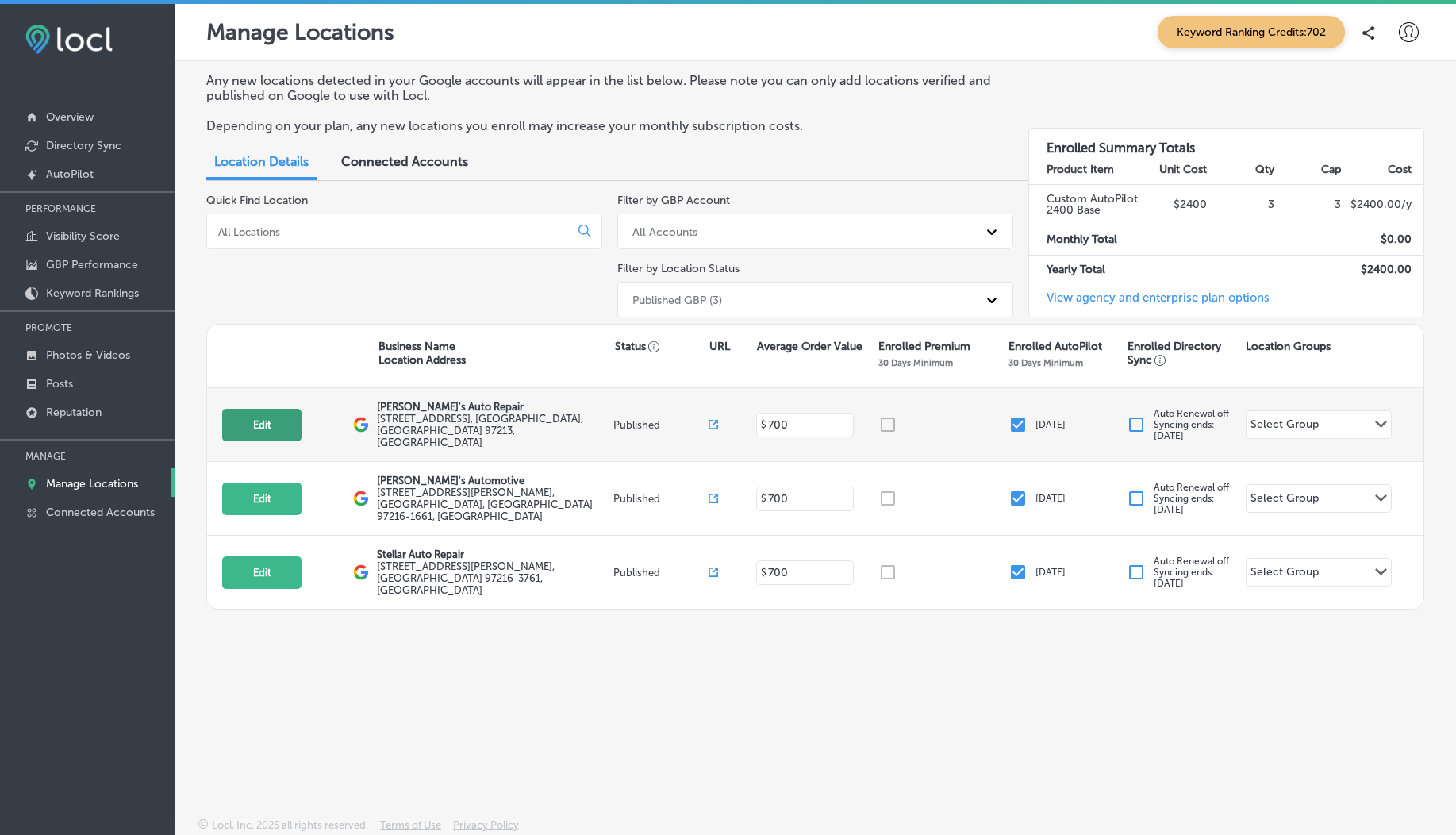
click at [262, 429] on button "Edit" at bounding box center [261, 425] width 79 height 32
select select "US"
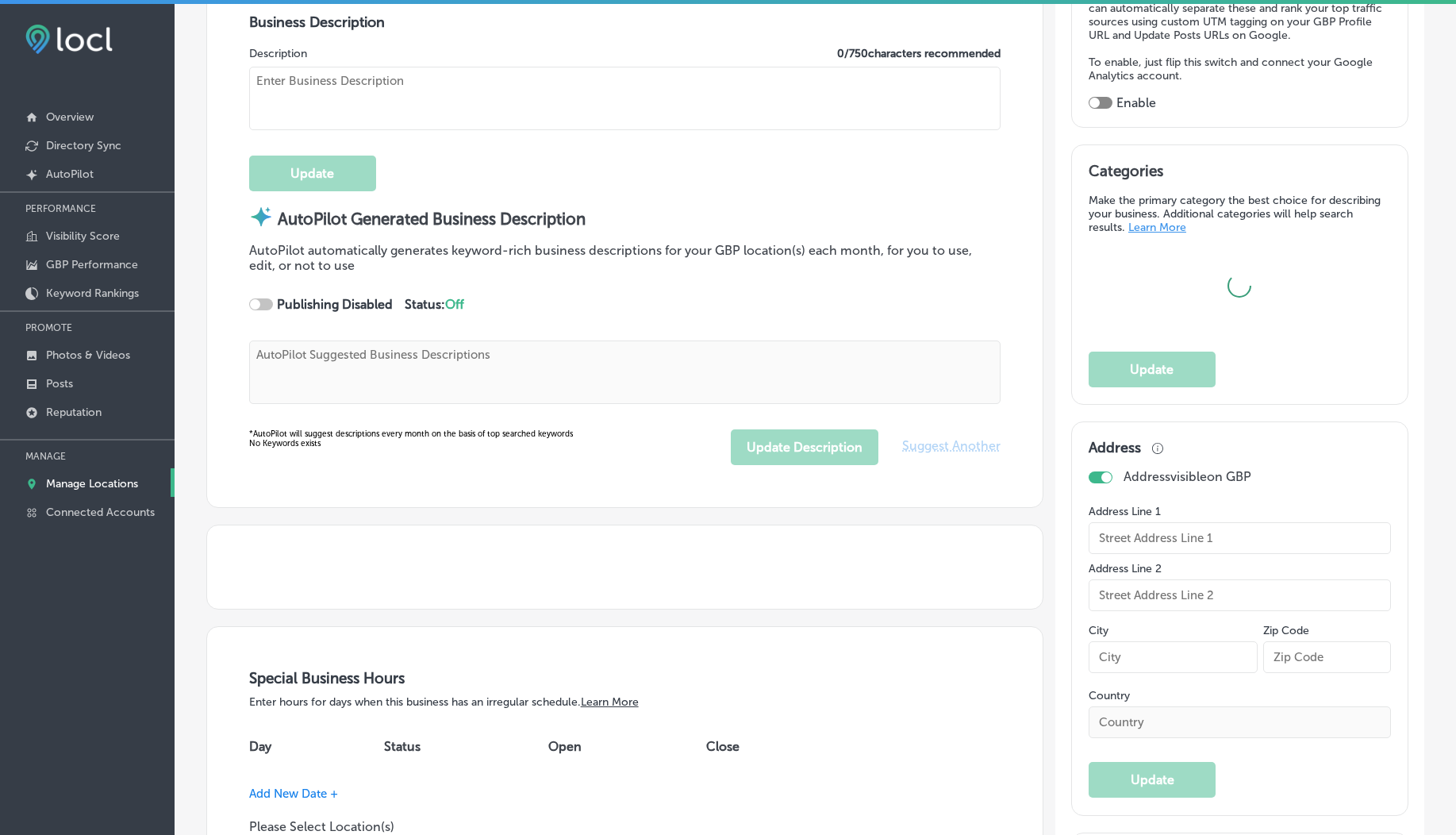
scroll to position [151, 0]
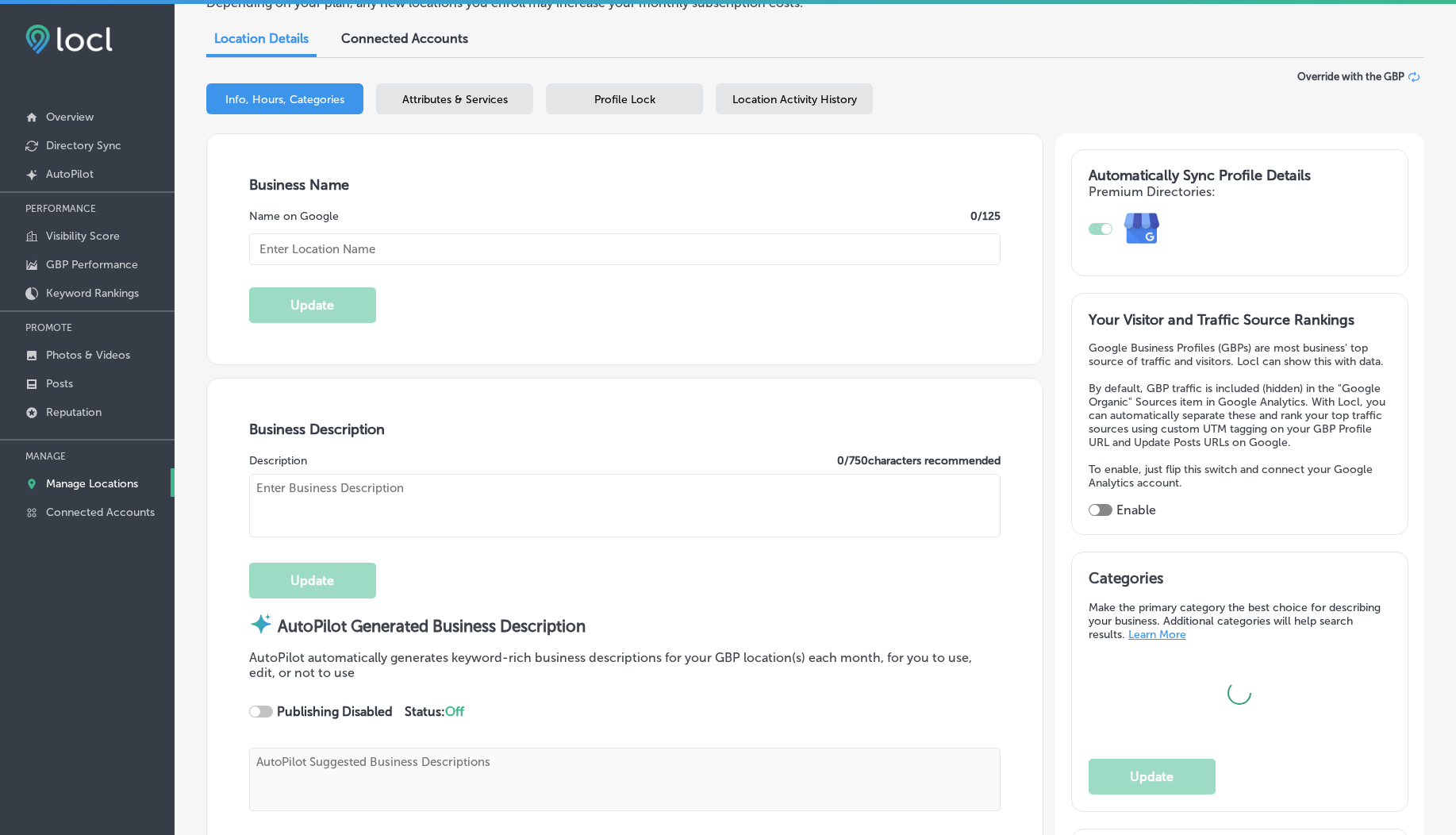
type textarea "At [PERSON_NAME]'s Auto Repair, we elevate your auto care experience with top-n…"
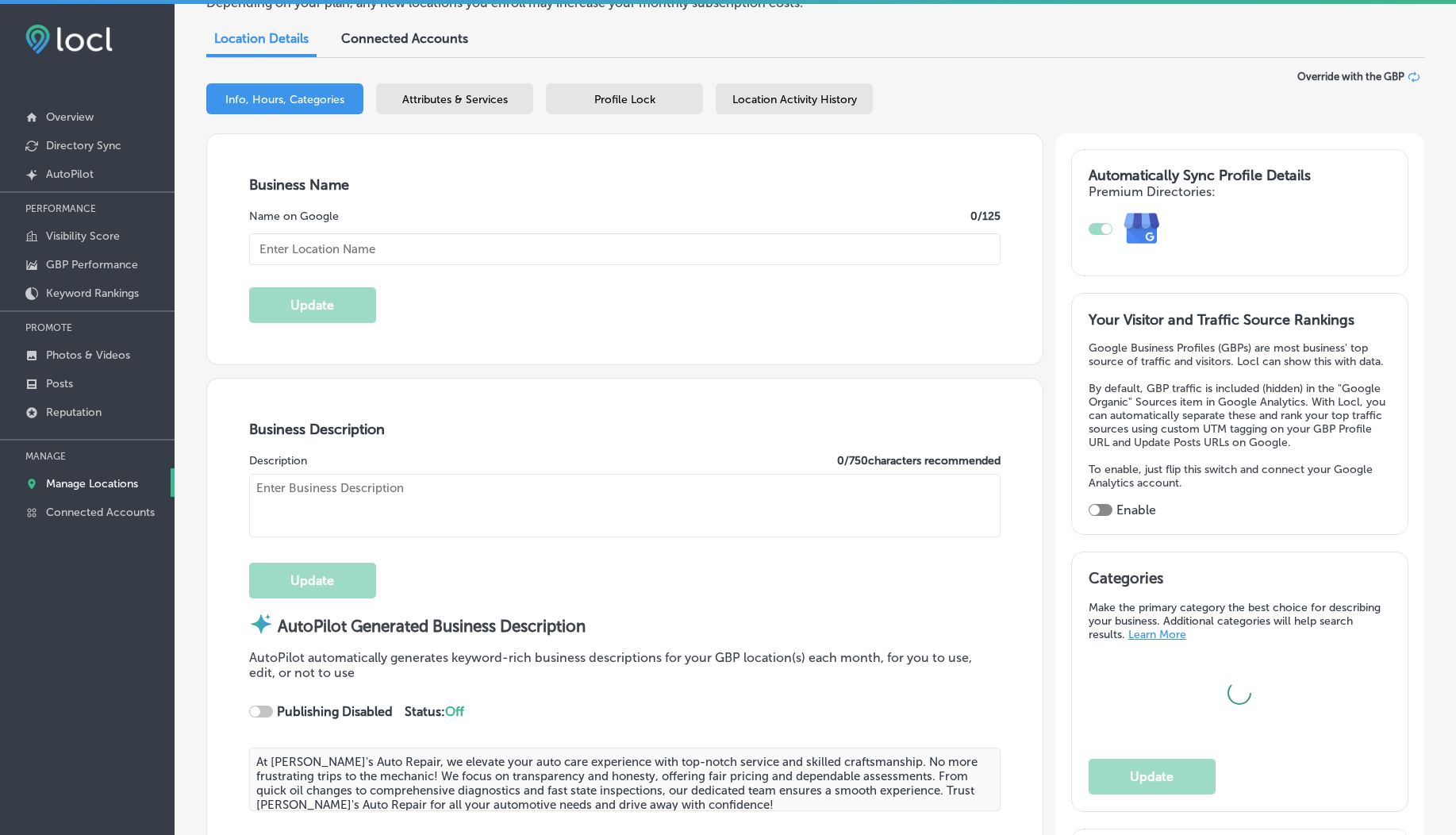
type input "[PERSON_NAME]'s Auto Repair"
type input "[URL][DOMAIN_NAME]"
type input "[PHONE_NUMBER]"
click at [784, 105] on span "Location Activity History" at bounding box center [794, 99] width 125 height 14
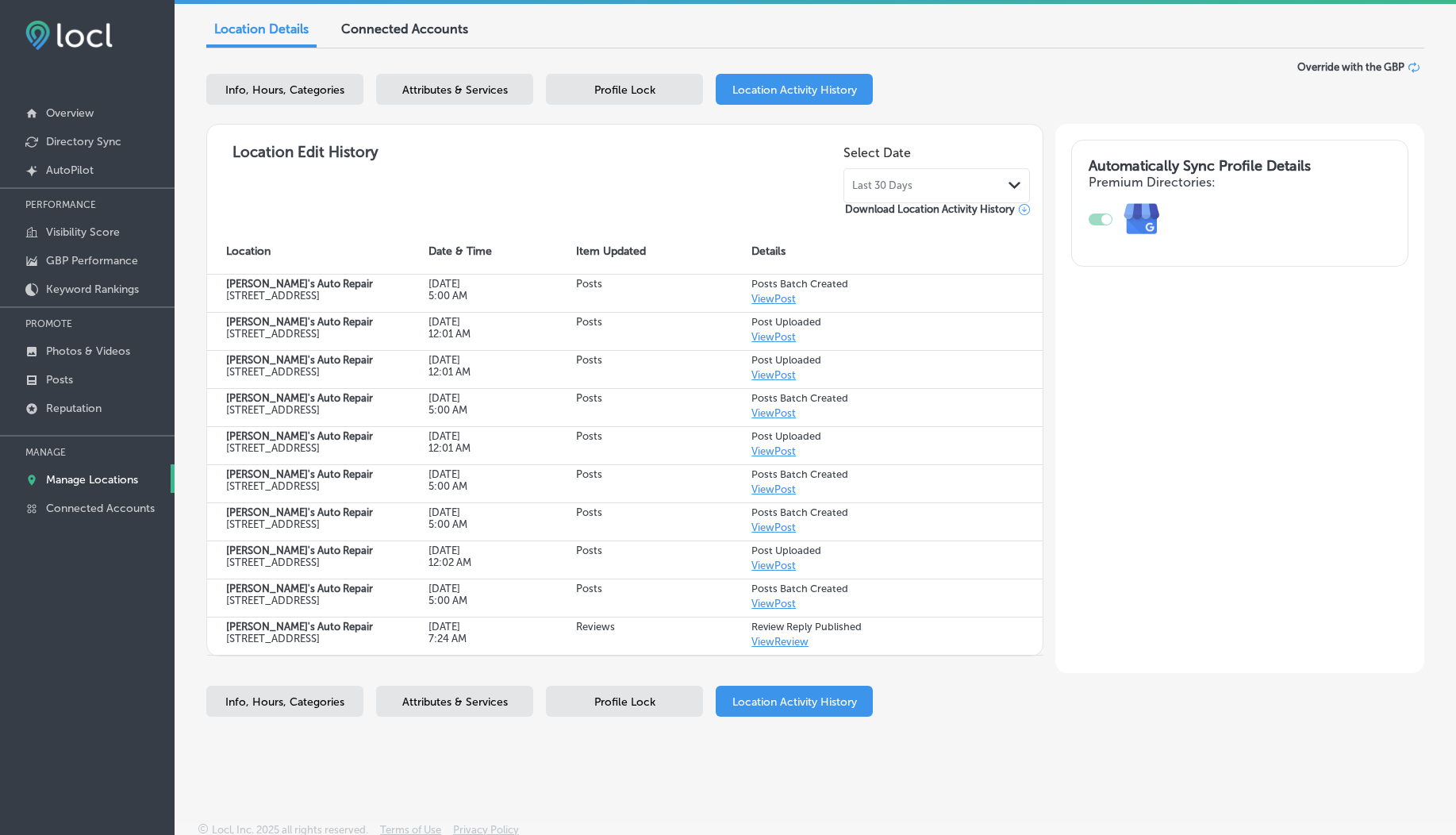
scroll to position [142, 0]
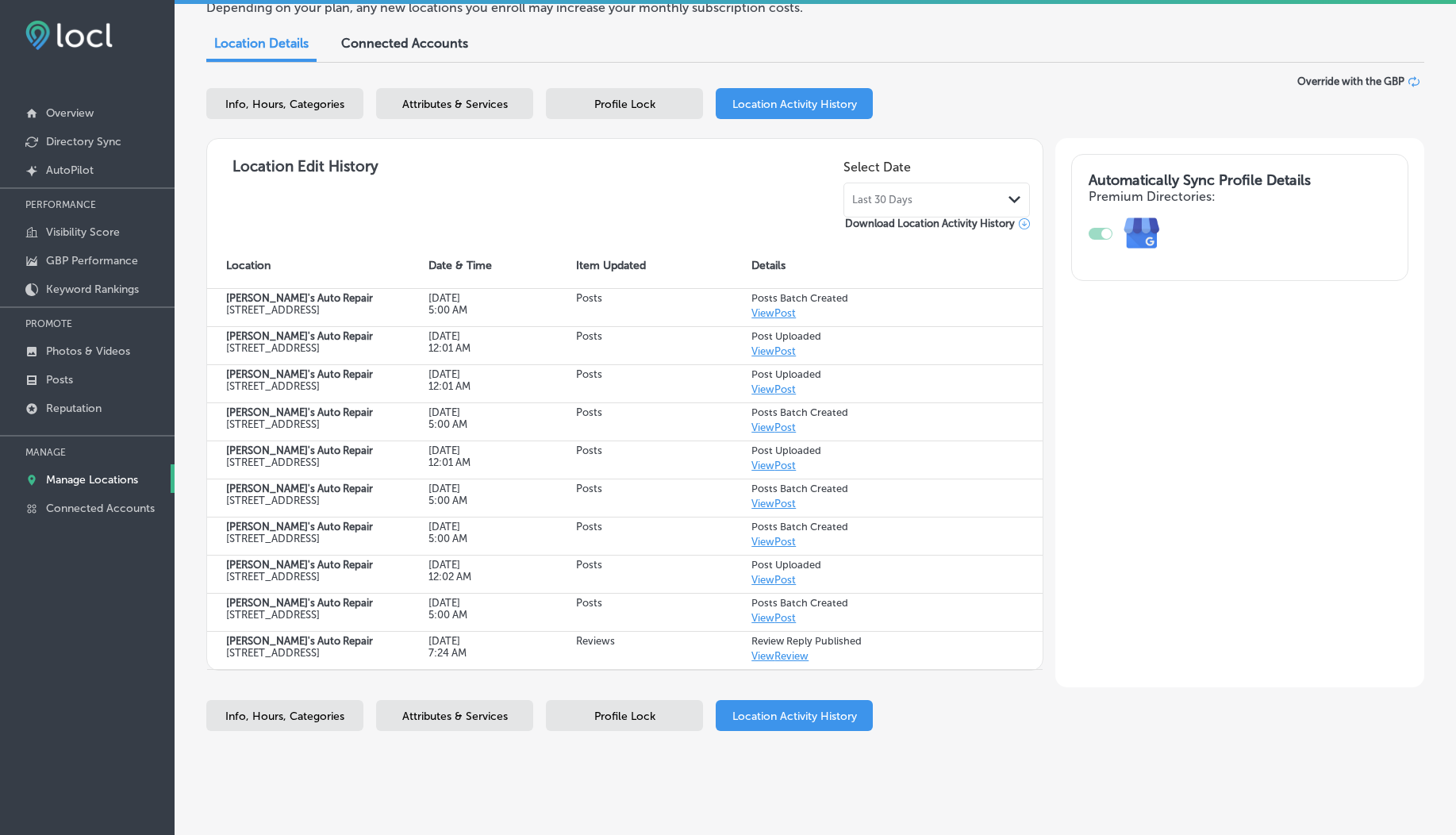
click at [884, 189] on div "Last 30 Days Path Created with Sketch." at bounding box center [936, 200] width 186 height 35
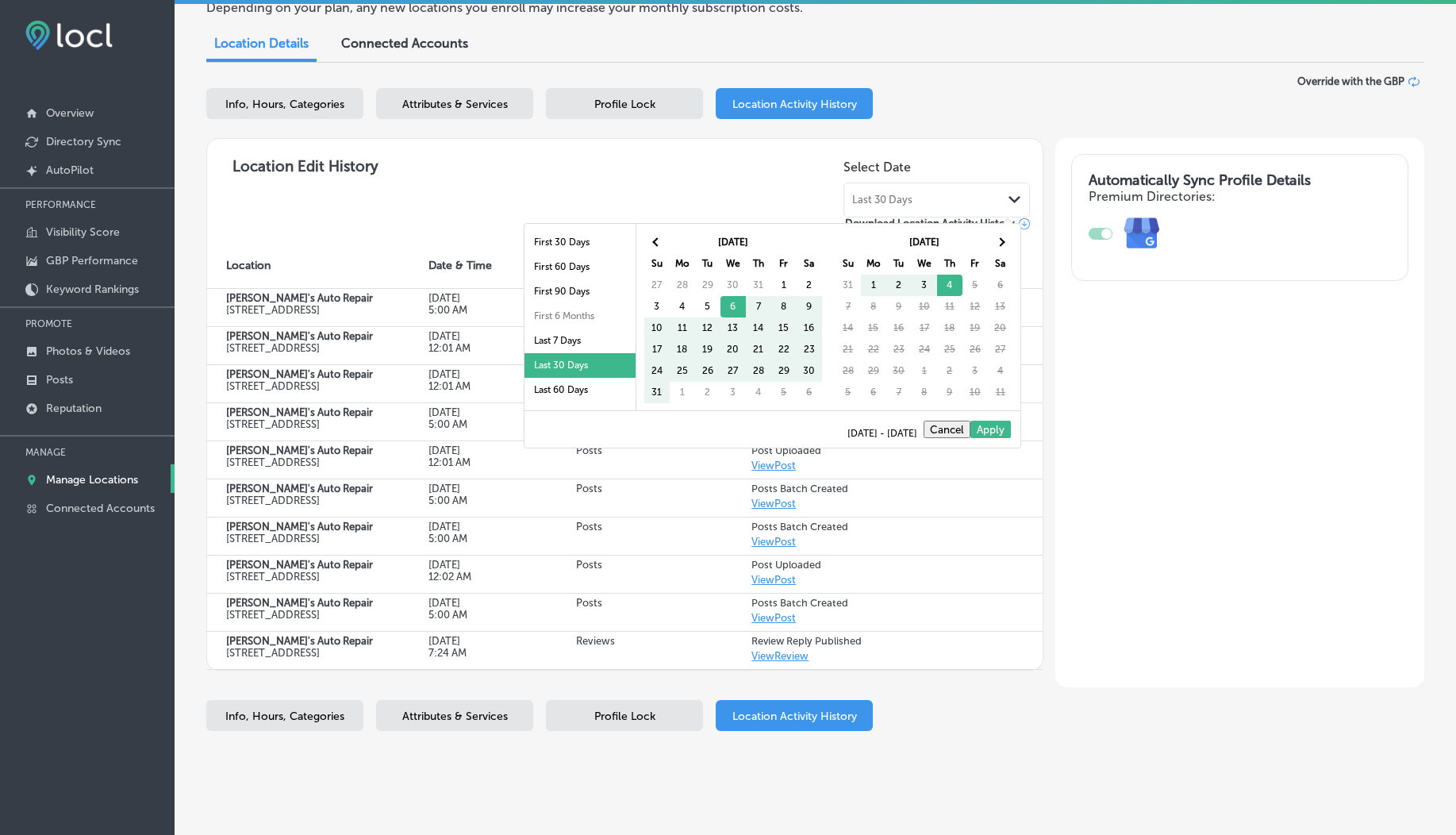
click at [884, 189] on div "Last 30 Days Path Created with Sketch." at bounding box center [936, 200] width 186 height 35
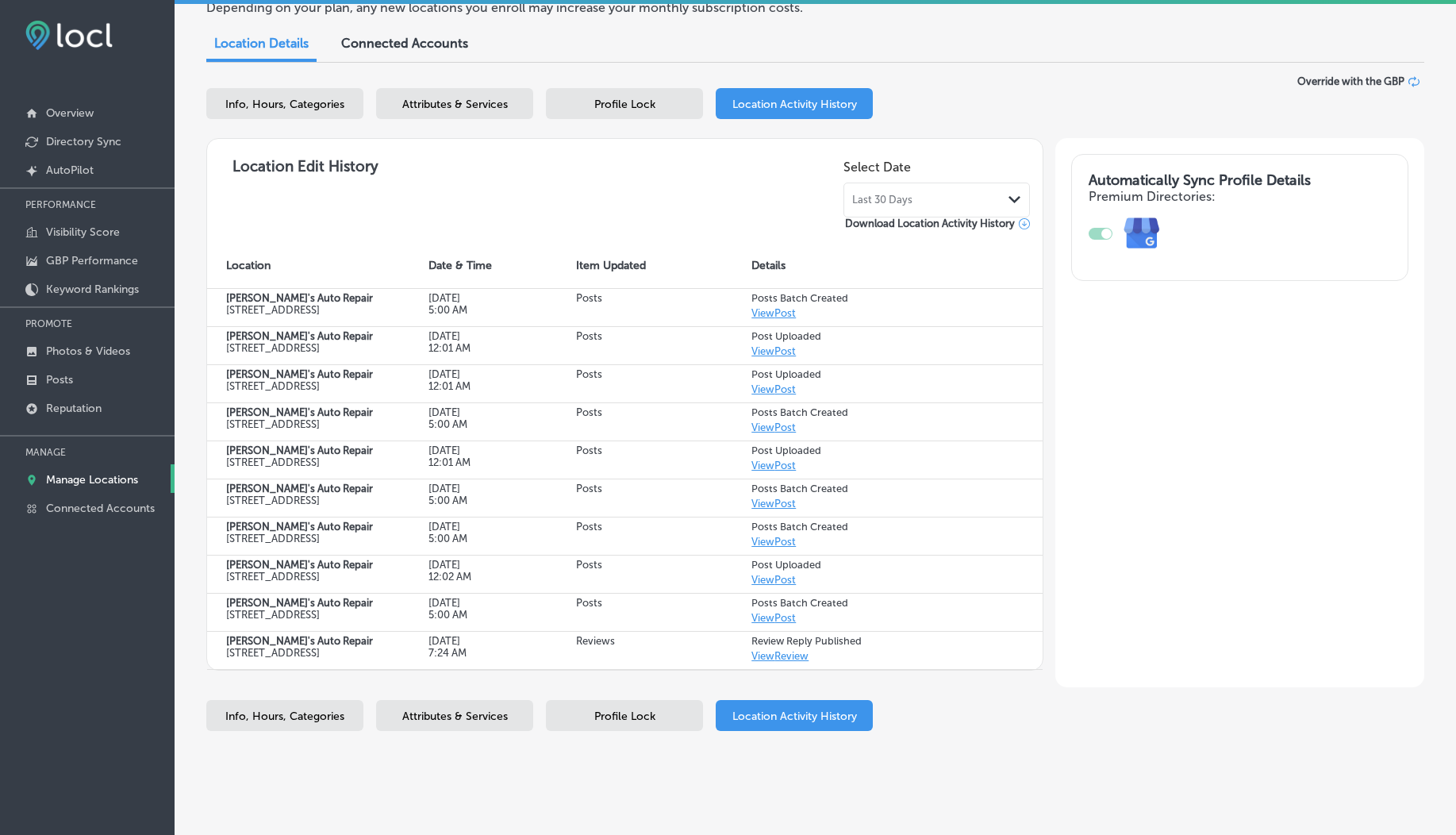
click at [925, 192] on div "Last 30 Days Path Created with Sketch." at bounding box center [936, 200] width 186 height 35
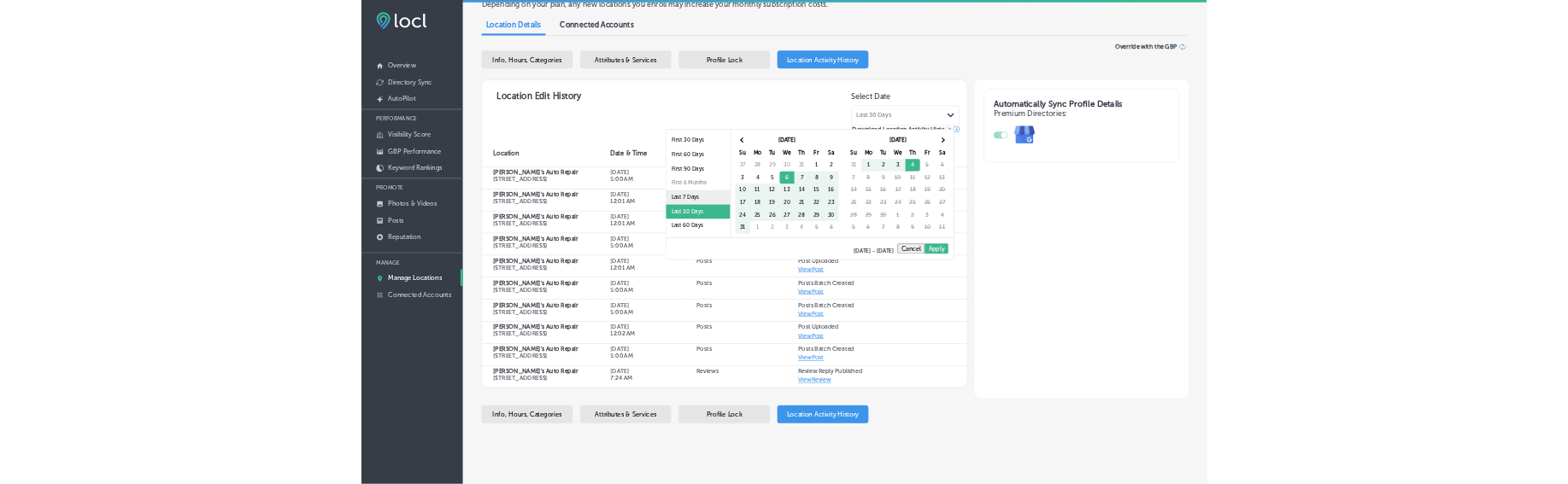
scroll to position [99, 0]
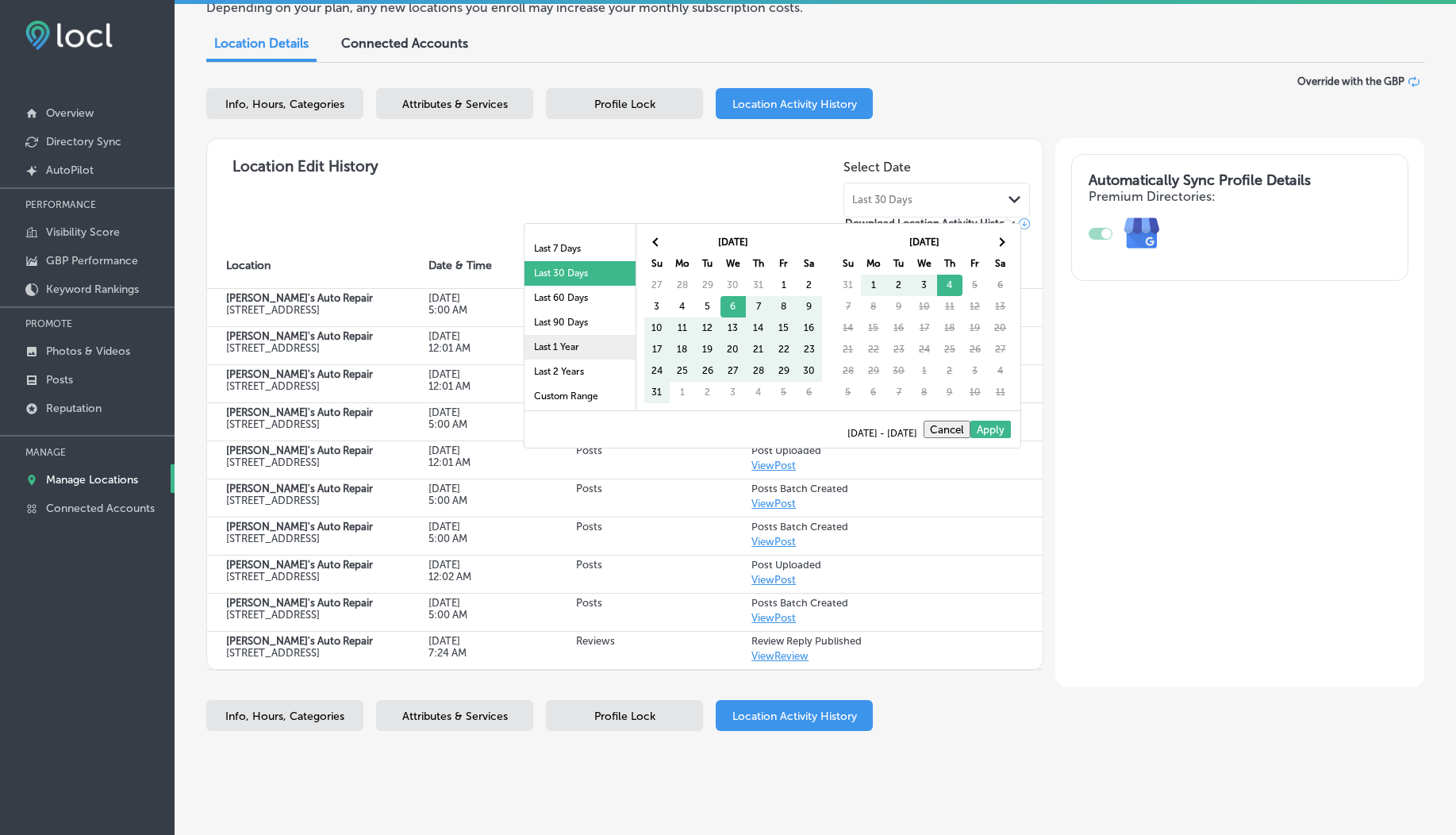
click at [558, 351] on li "Last 1 Year" at bounding box center [580, 347] width 111 height 25
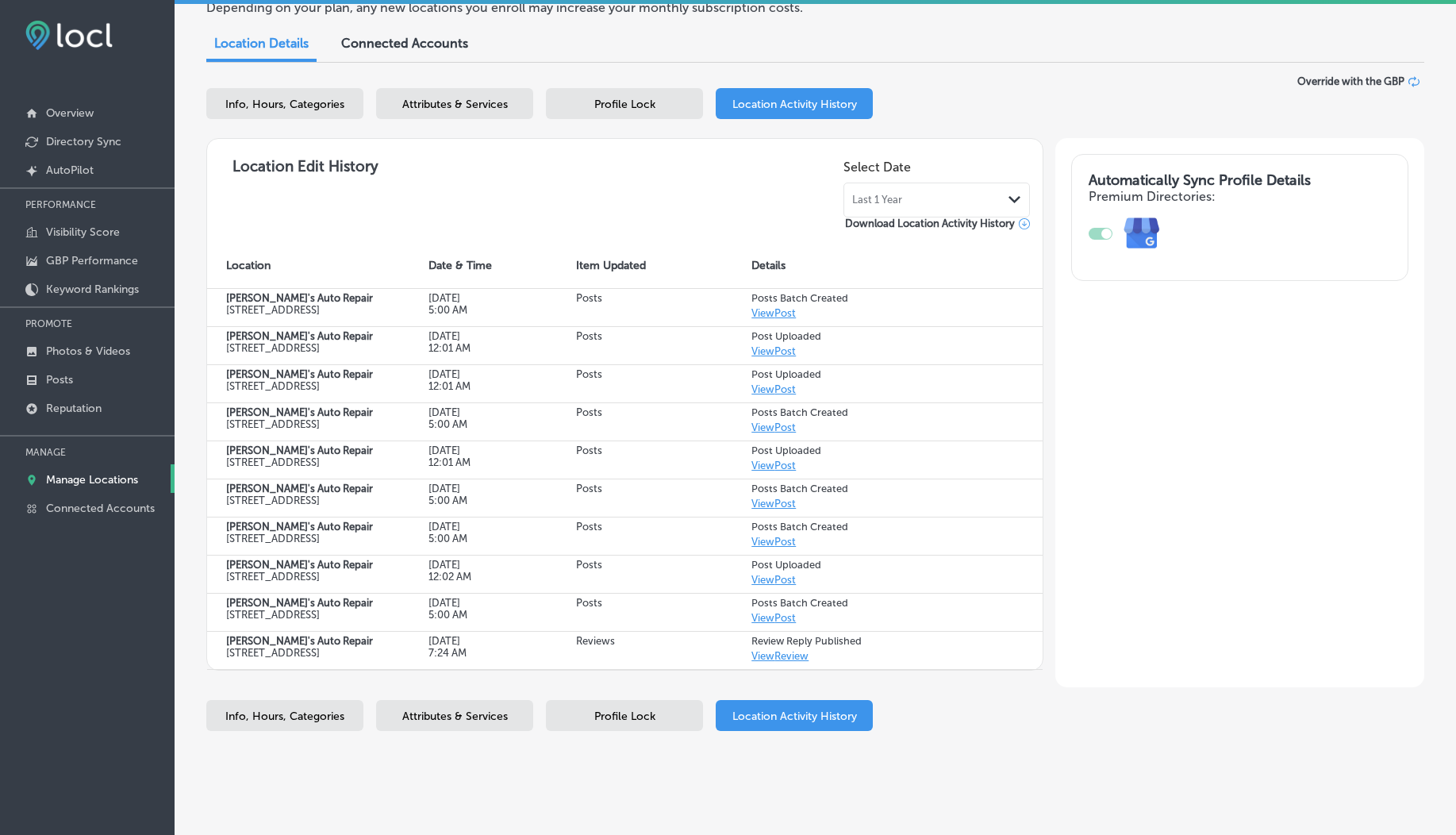
select select "US"
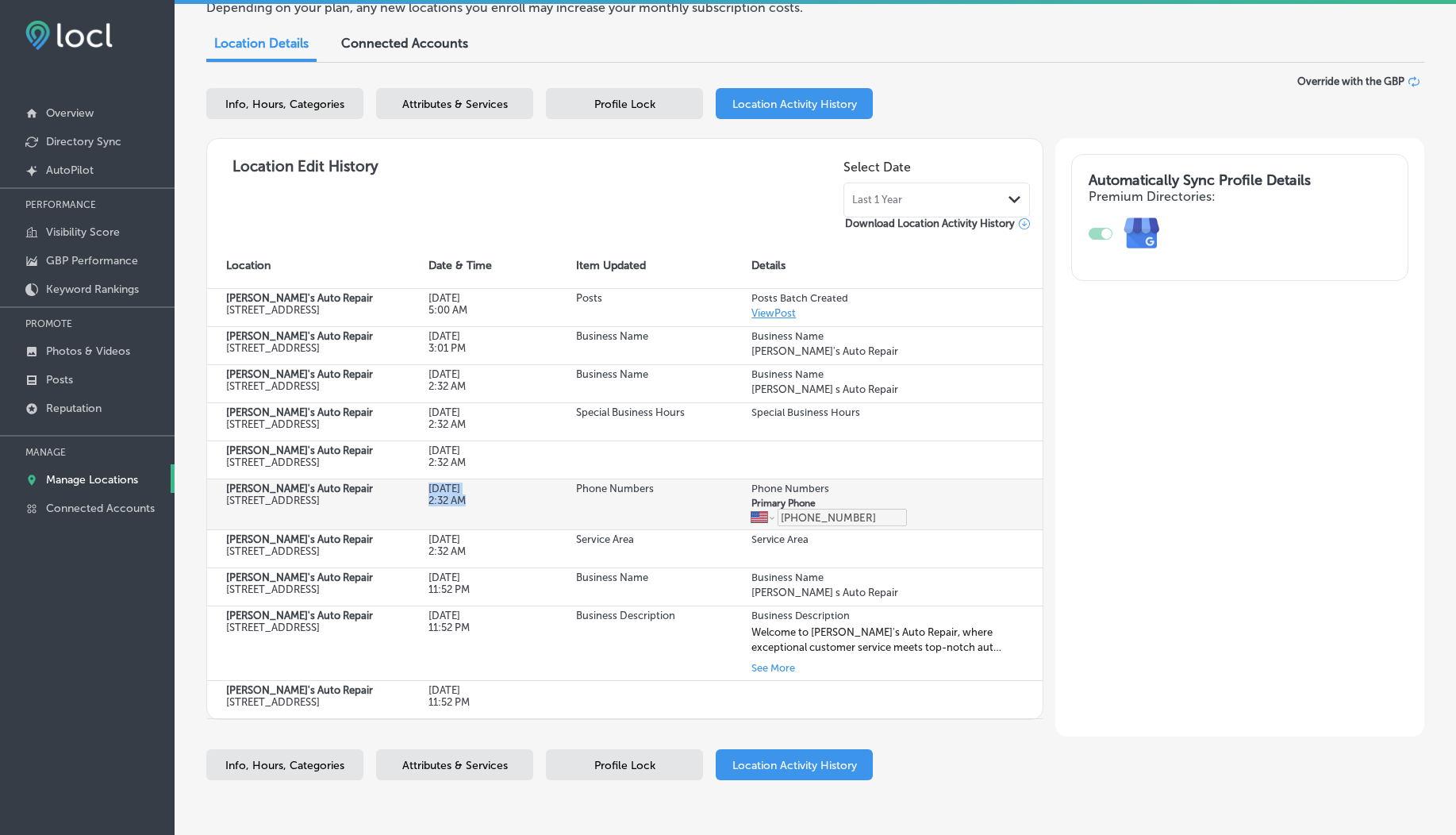
drag, startPoint x: 420, startPoint y: 514, endPoint x: 470, endPoint y: 529, distance: 52.2
click at [470, 529] on td "Aug 31, 2025 2:32 AM" at bounding box center [484, 504] width 149 height 51
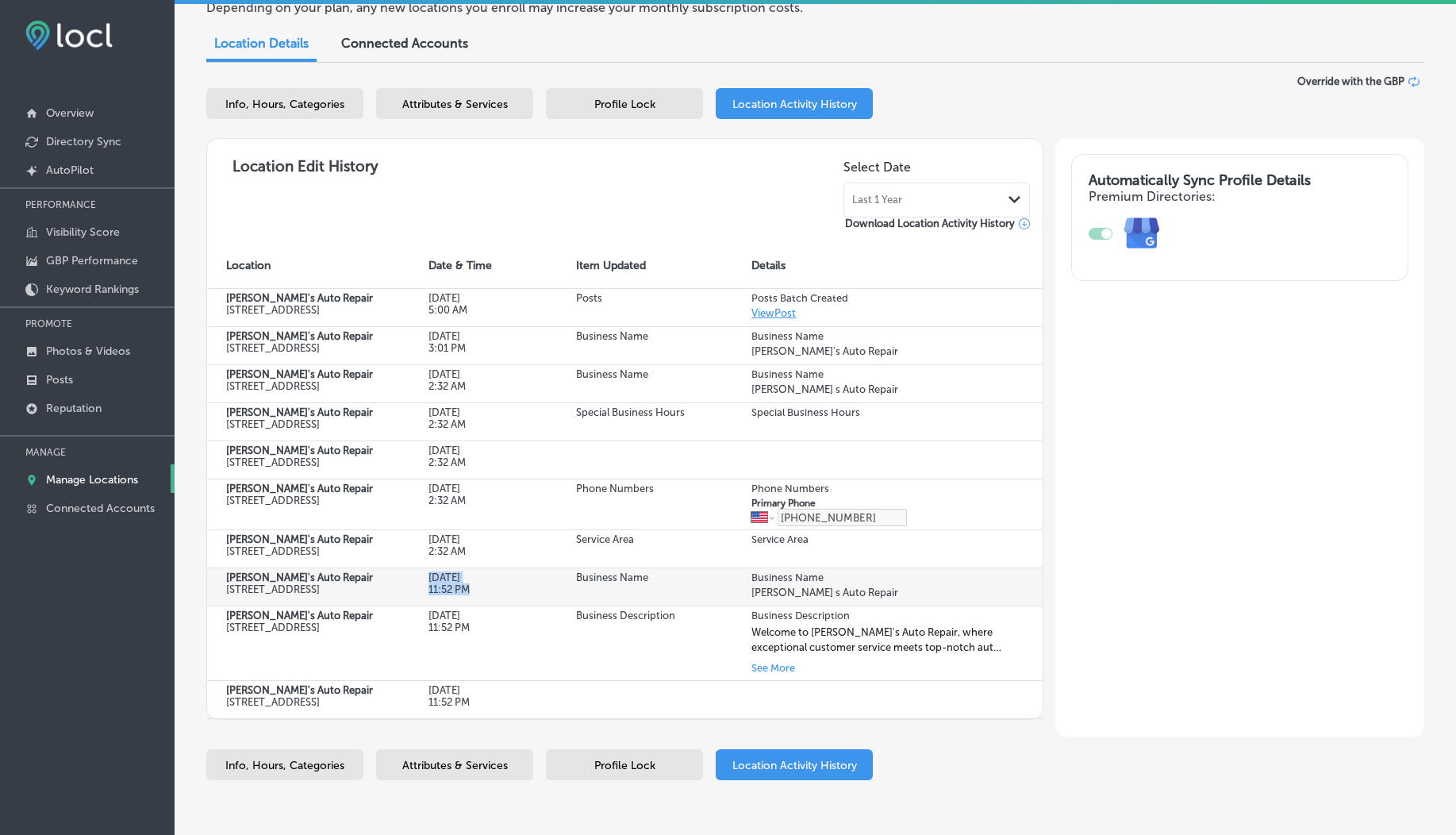
drag, startPoint x: 417, startPoint y: 608, endPoint x: 483, endPoint y: 622, distance: 67.5
click at [483, 605] on td "Aug 30, 2025 11:52 PM" at bounding box center [484, 586] width 149 height 38
click at [483, 595] on p "11:52 PM" at bounding box center [479, 589] width 101 height 12
drag, startPoint x: 554, startPoint y: 175, endPoint x: 465, endPoint y: 181, distance: 89.2
click at [465, 181] on div "Location Edit History Select Date Last 1 Year Path Created with Sketch. Downloa…" at bounding box center [625, 190] width 810 height 79
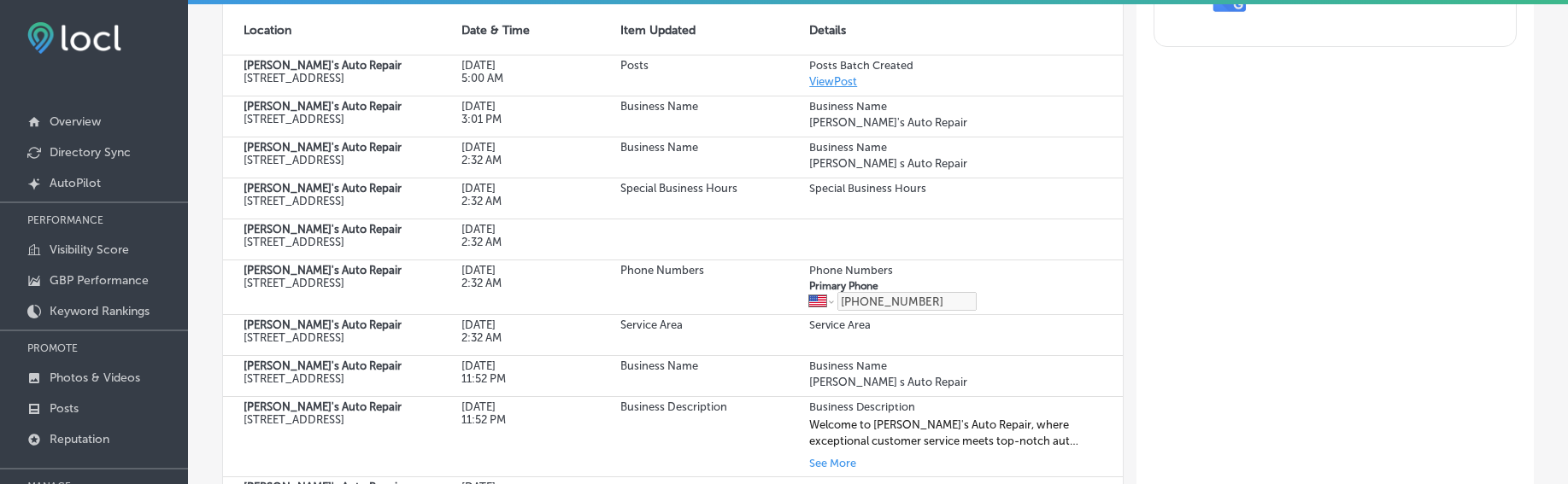
scroll to position [109, 0]
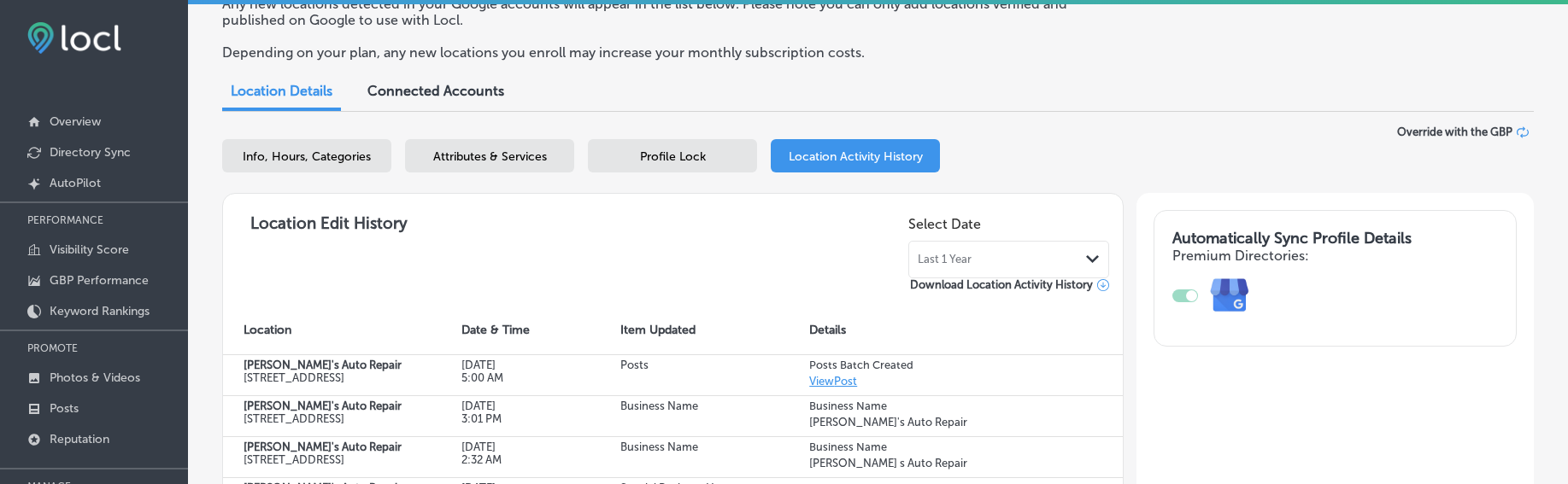
click at [935, 271] on div "Last 1 Year Path Created with Sketch." at bounding box center [1008, 259] width 200 height 38
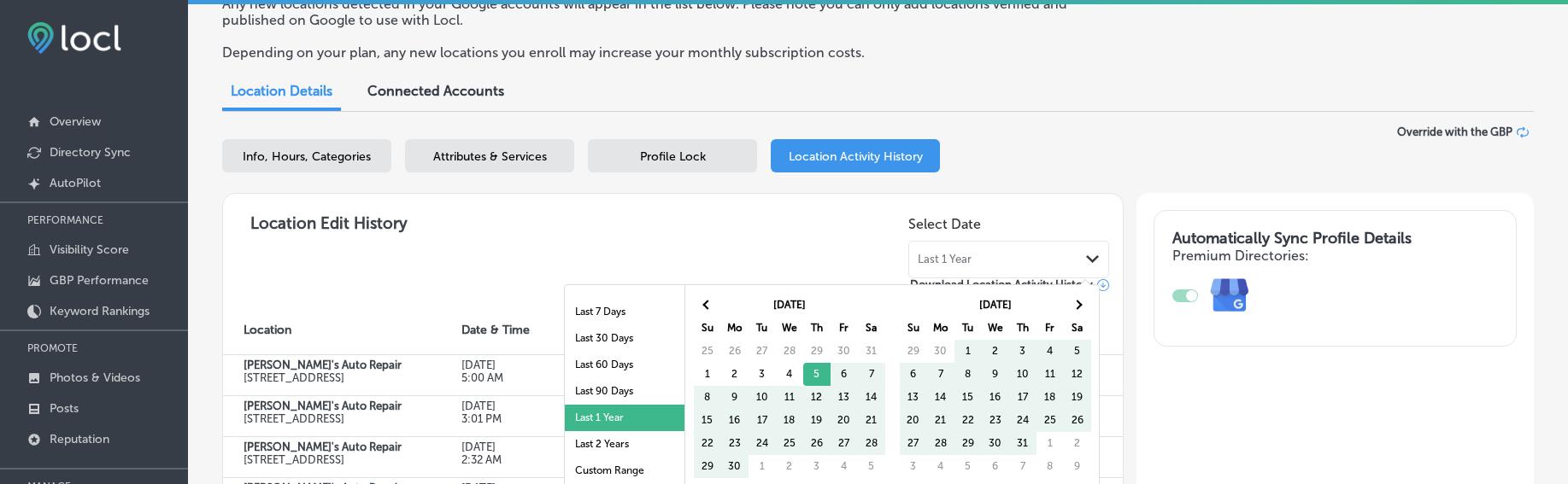
click at [940, 259] on span "Last 1 Year" at bounding box center [944, 259] width 54 height 14
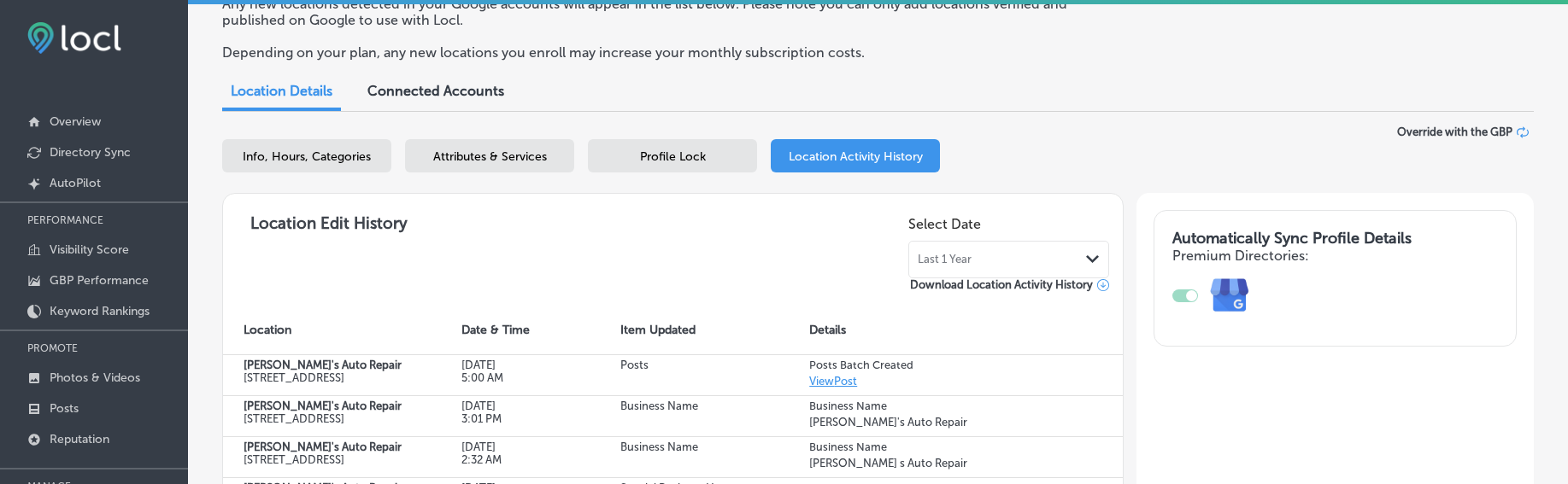
click at [940, 259] on span "Last 1 Year" at bounding box center [944, 259] width 54 height 14
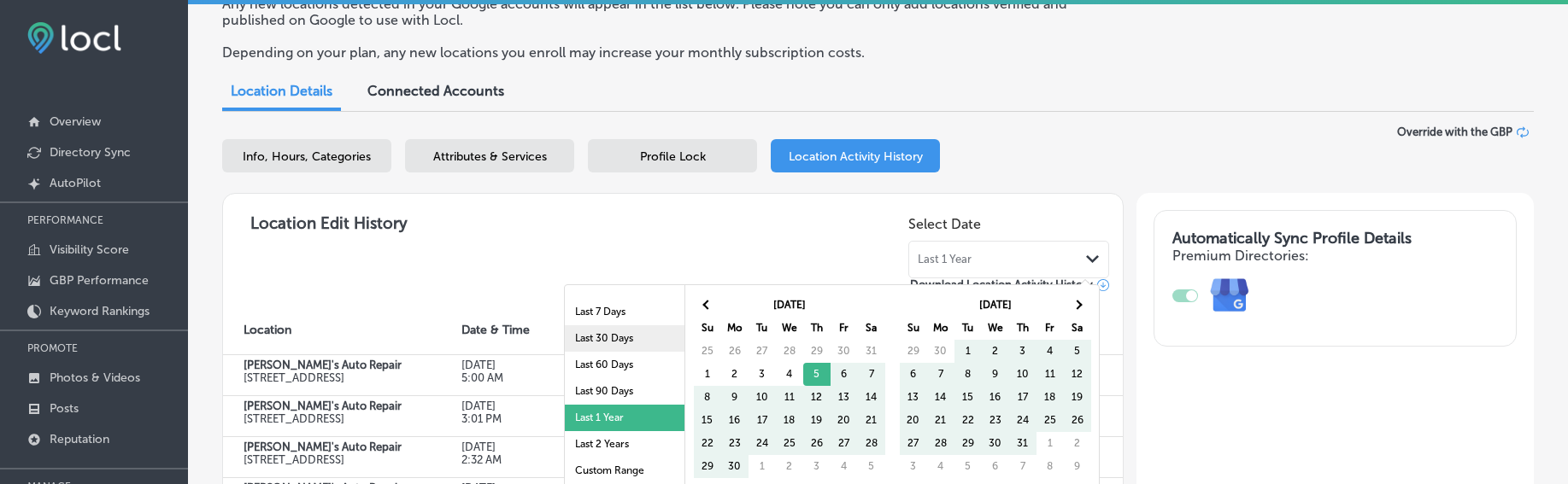
click at [597, 341] on li "Last 30 Days" at bounding box center [624, 339] width 120 height 27
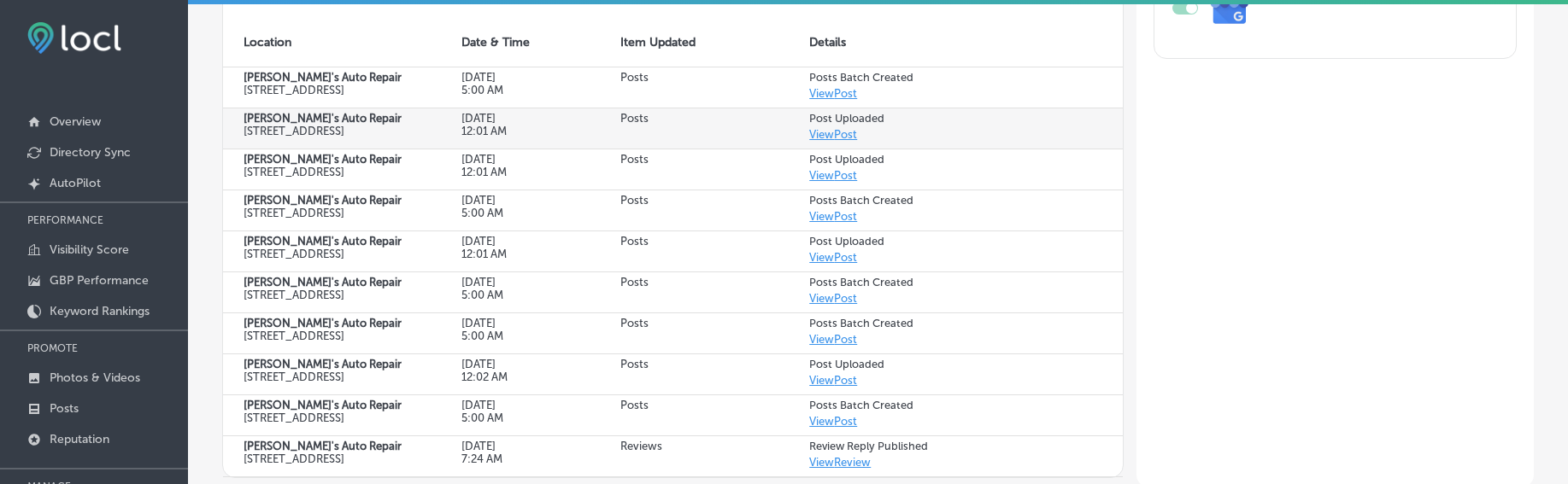
scroll to position [274, 0]
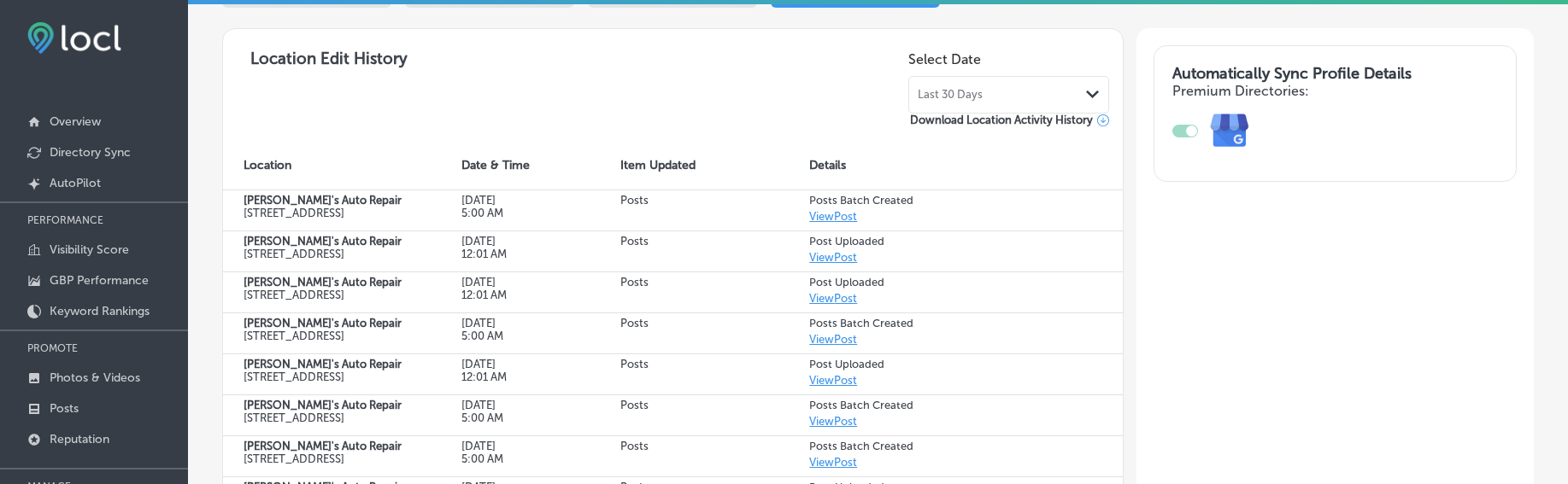
click at [957, 88] on span "Last 30 Days" at bounding box center [949, 94] width 65 height 14
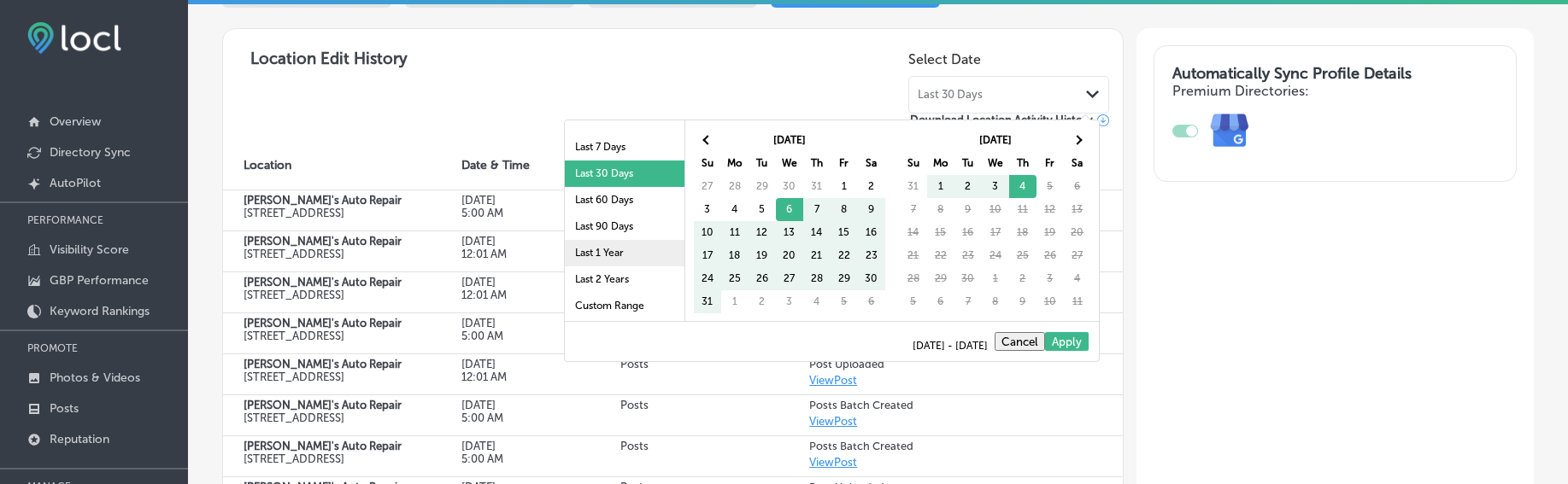
click at [611, 259] on li "Last 1 Year" at bounding box center [624, 253] width 120 height 27
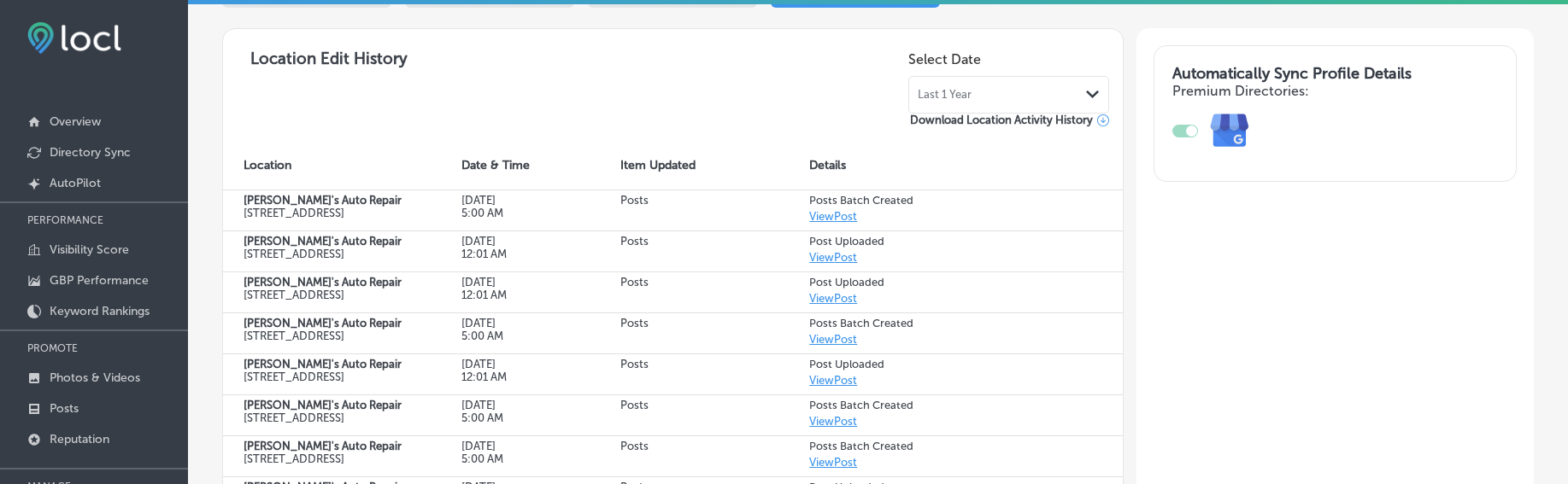
select select "US"
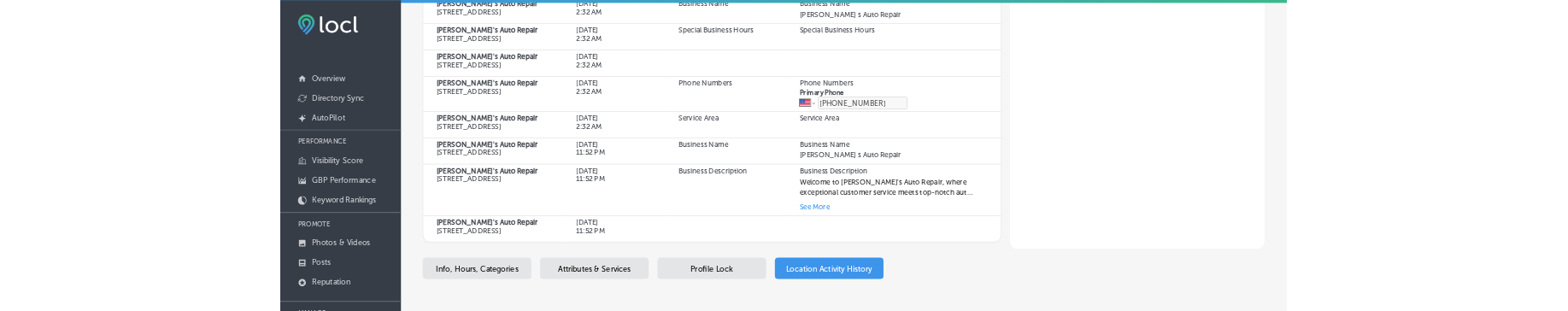
scroll to position [561, 0]
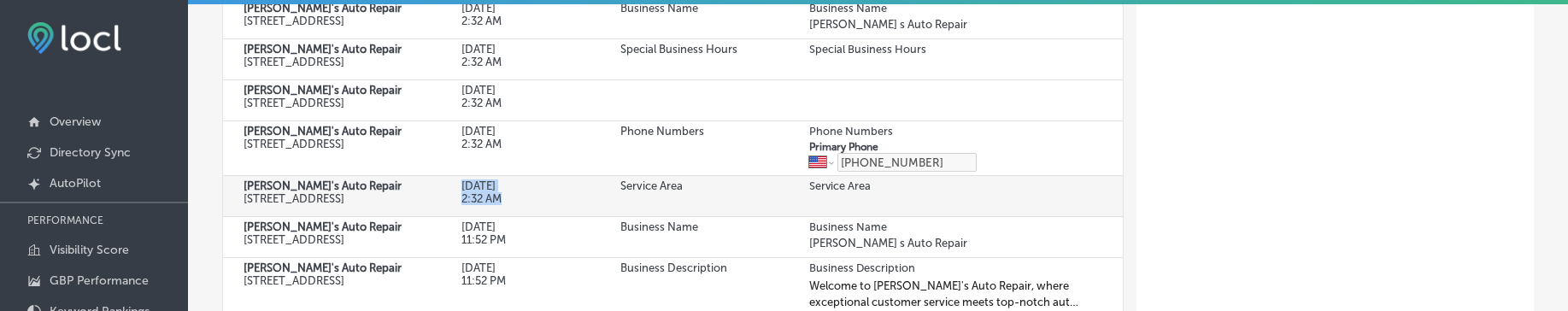
drag, startPoint x: 451, startPoint y: 198, endPoint x: 508, endPoint y: 219, distance: 60.7
click at [508, 216] on td "Aug 31, 2025 2:32 AM" at bounding box center [521, 195] width 160 height 41
click at [498, 204] on p "2:32 AM" at bounding box center [515, 198] width 109 height 13
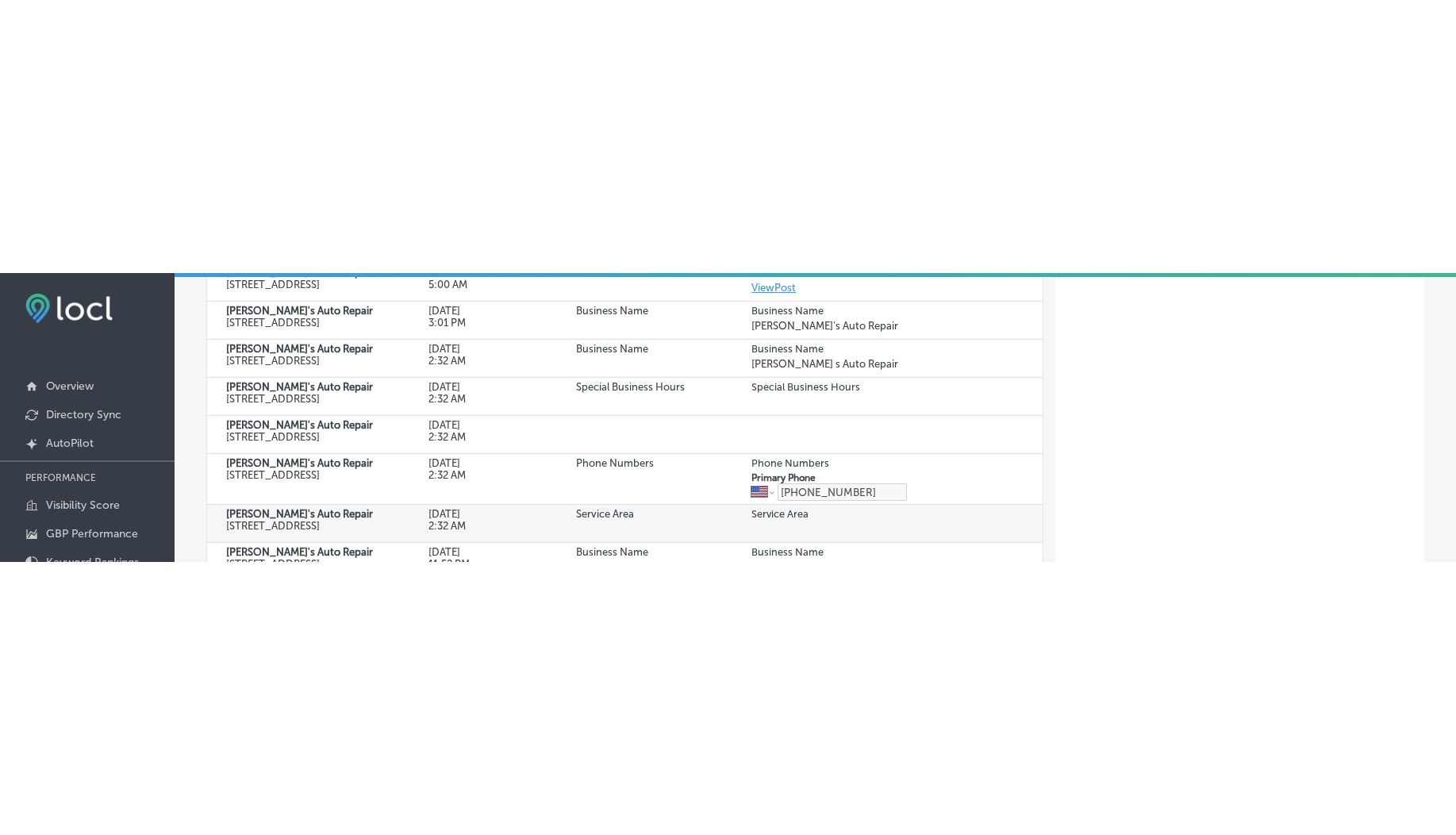
scroll to position [335, 0]
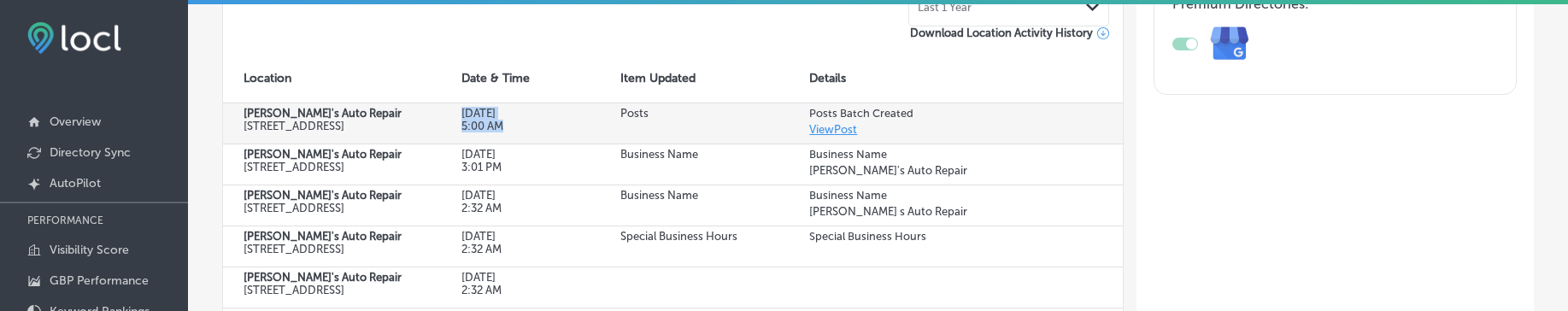
drag, startPoint x: 460, startPoint y: 113, endPoint x: 506, endPoint y: 128, distance: 48.4
click at [506, 128] on div "Sep 03, 2025 5:00 AM" at bounding box center [515, 120] width 109 height 26
click at [506, 128] on p "5:00 AM" at bounding box center [515, 126] width 109 height 13
drag, startPoint x: 450, startPoint y: 112, endPoint x: 503, endPoint y: 132, distance: 56.6
click at [503, 132] on td "Sep 03, 2025 5:00 AM" at bounding box center [521, 123] width 160 height 41
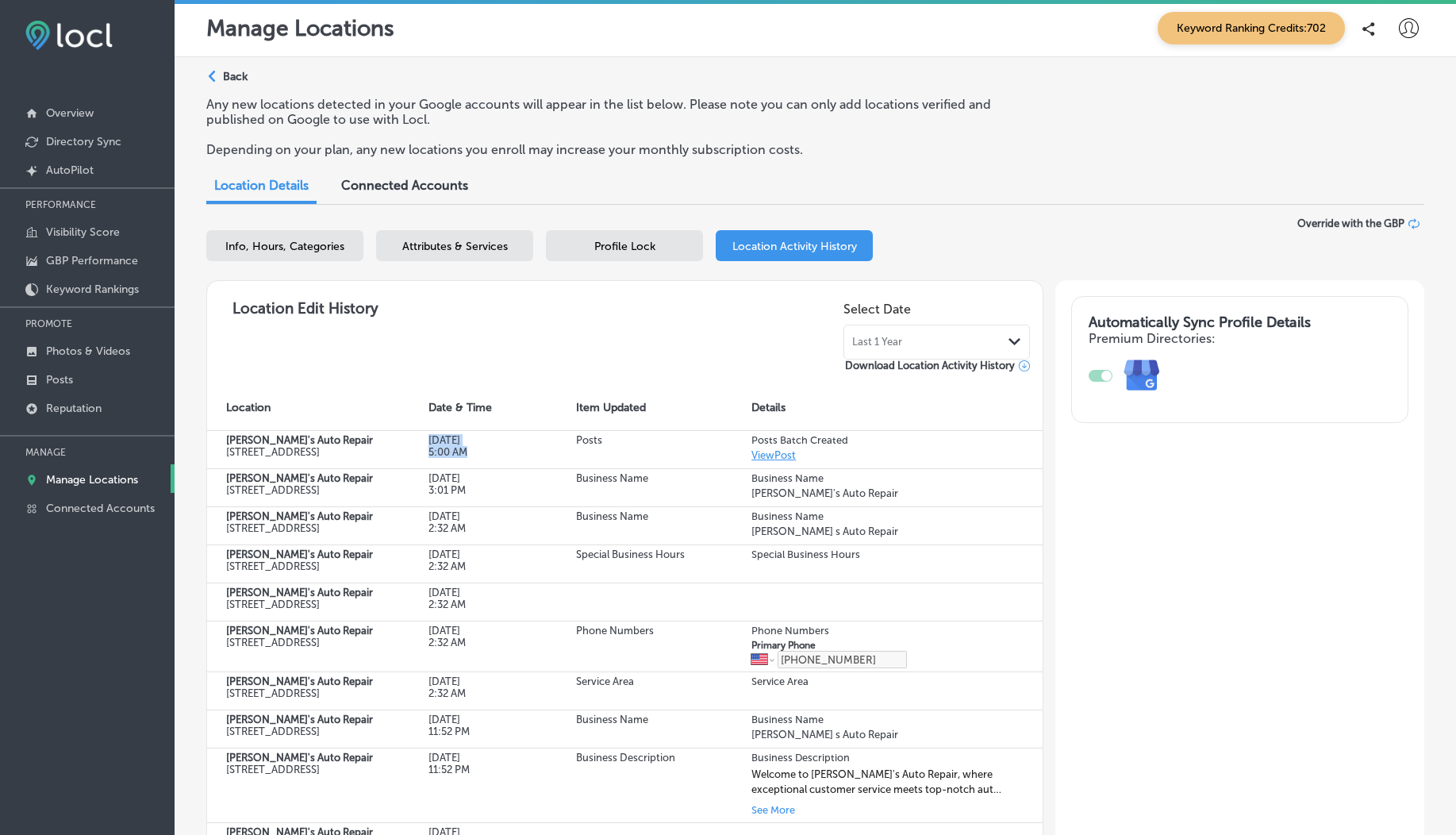
scroll to position [253, 0]
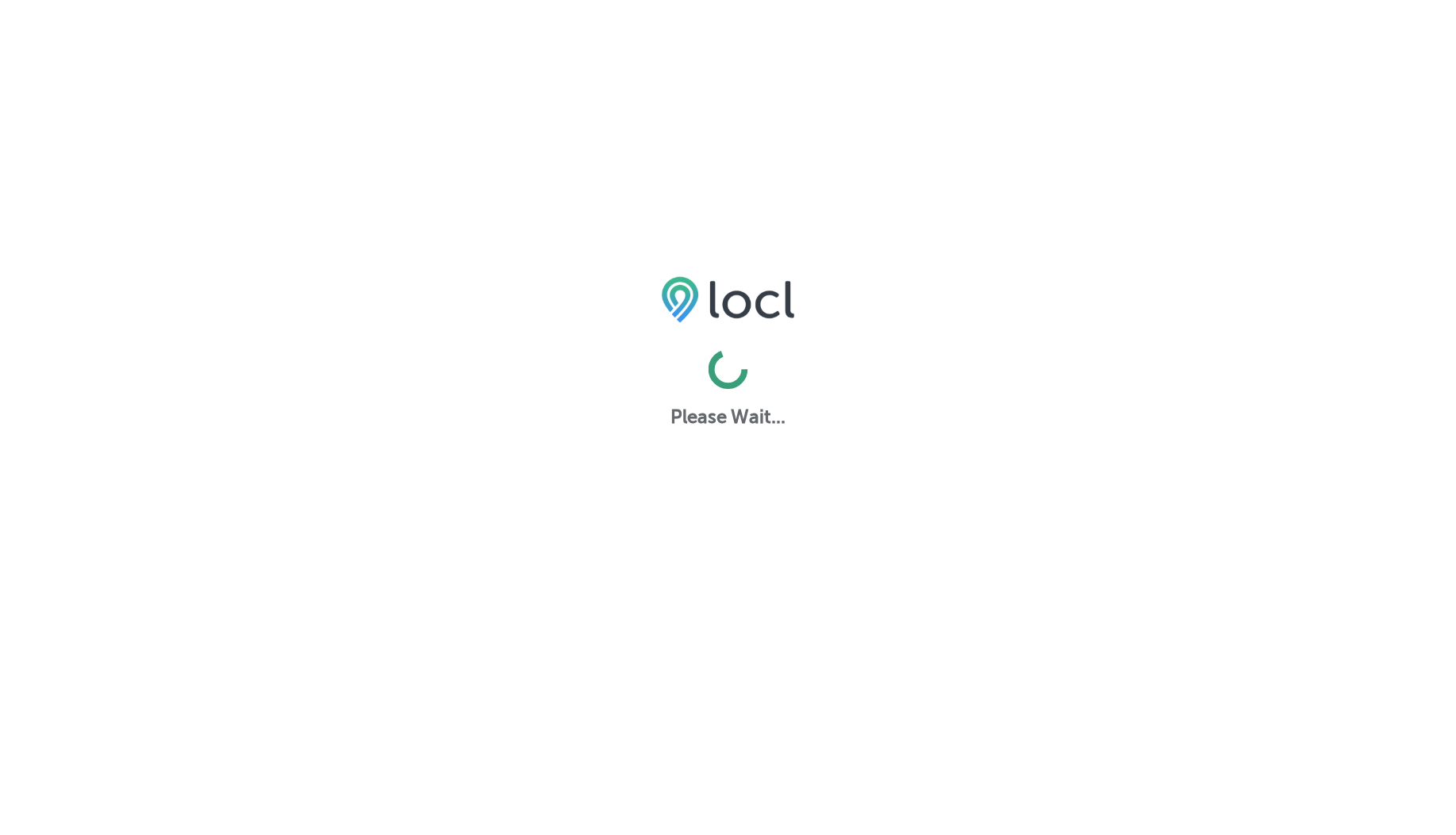
scroll to position [4, 0]
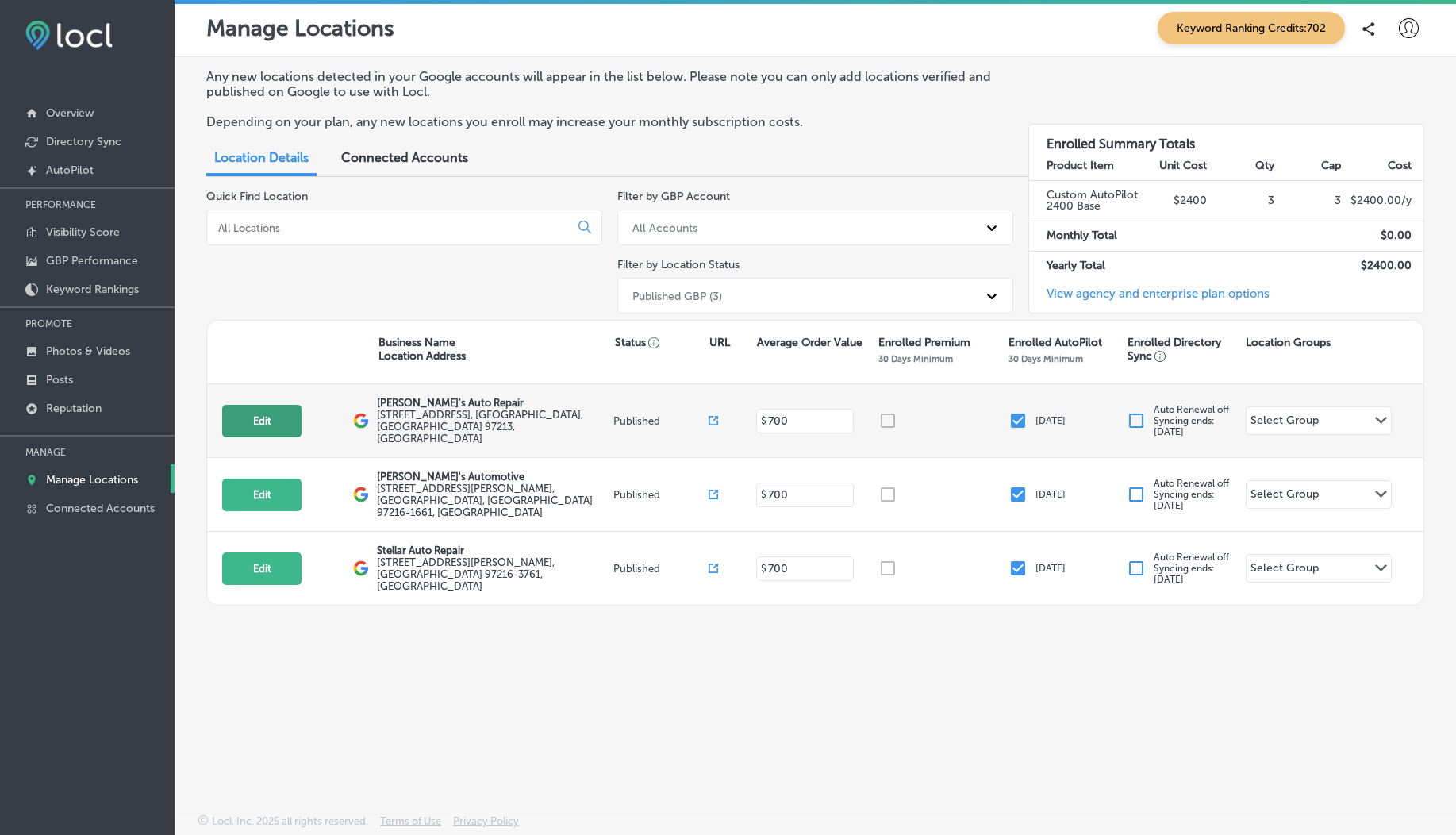
click at [279, 410] on button "Edit" at bounding box center [261, 421] width 79 height 32
select select "US"
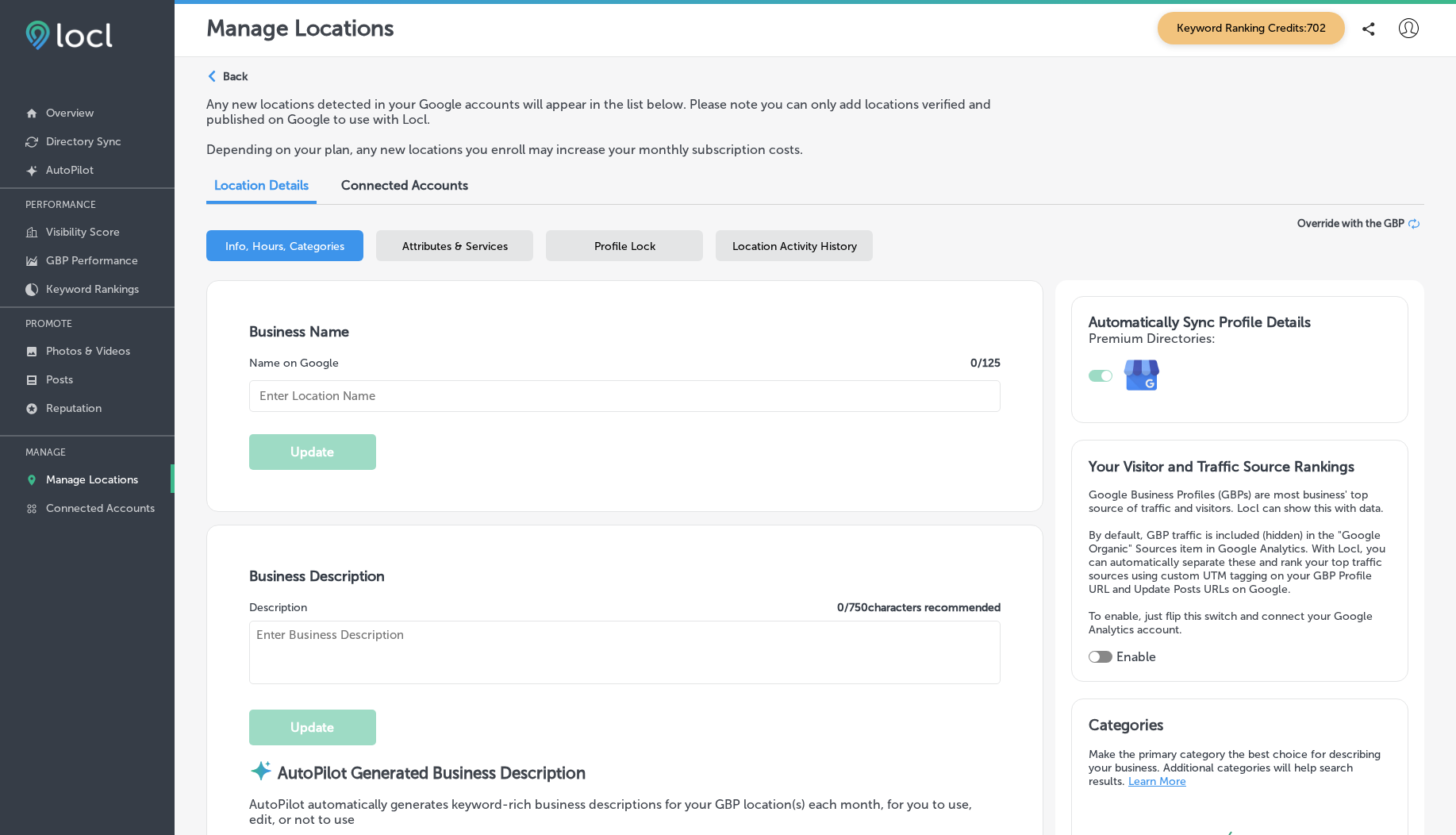
type textarea "At [PERSON_NAME]'s Auto Repair, we elevate your auto care experience with top-n…"
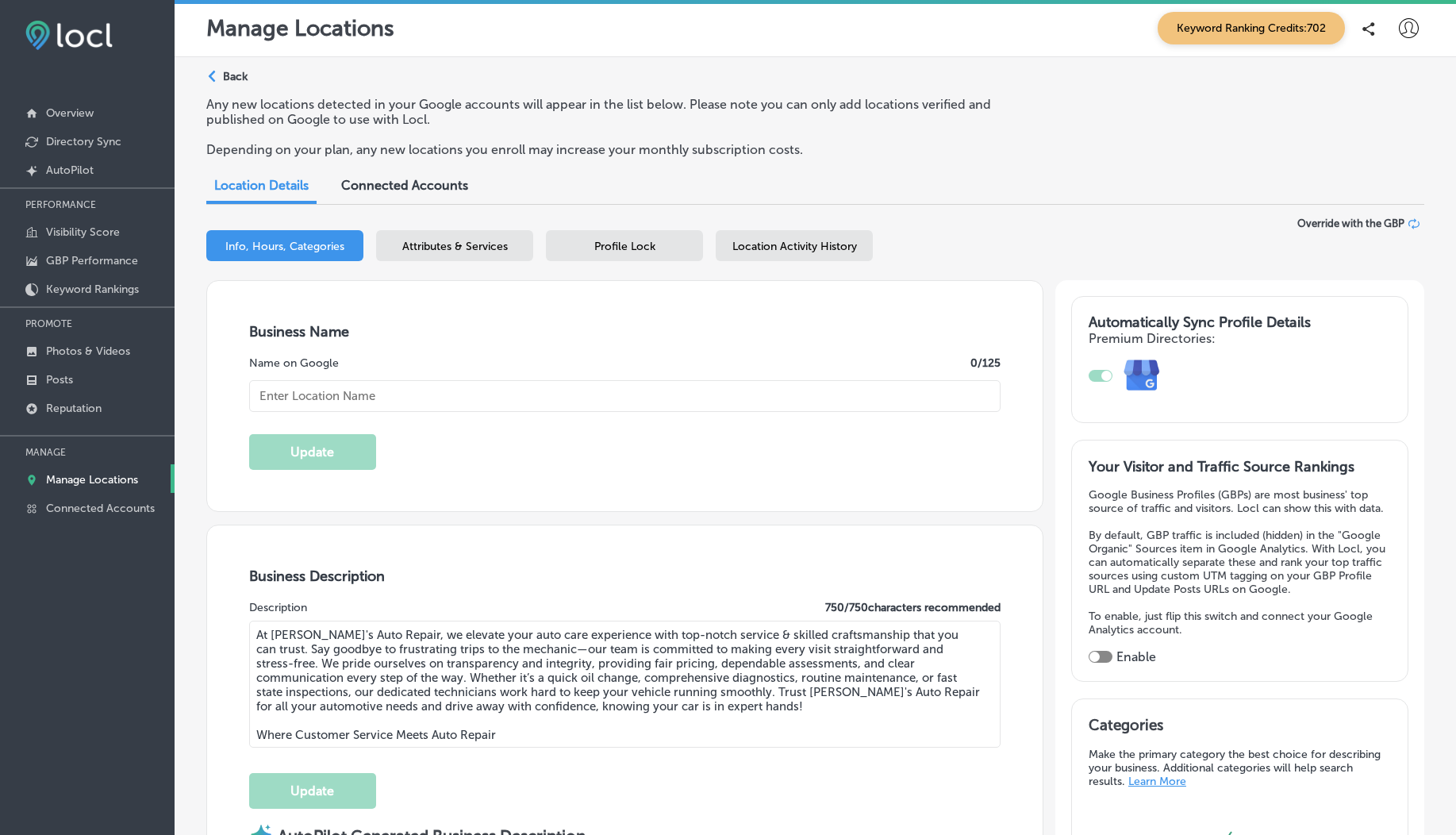
scroll to position [435, 0]
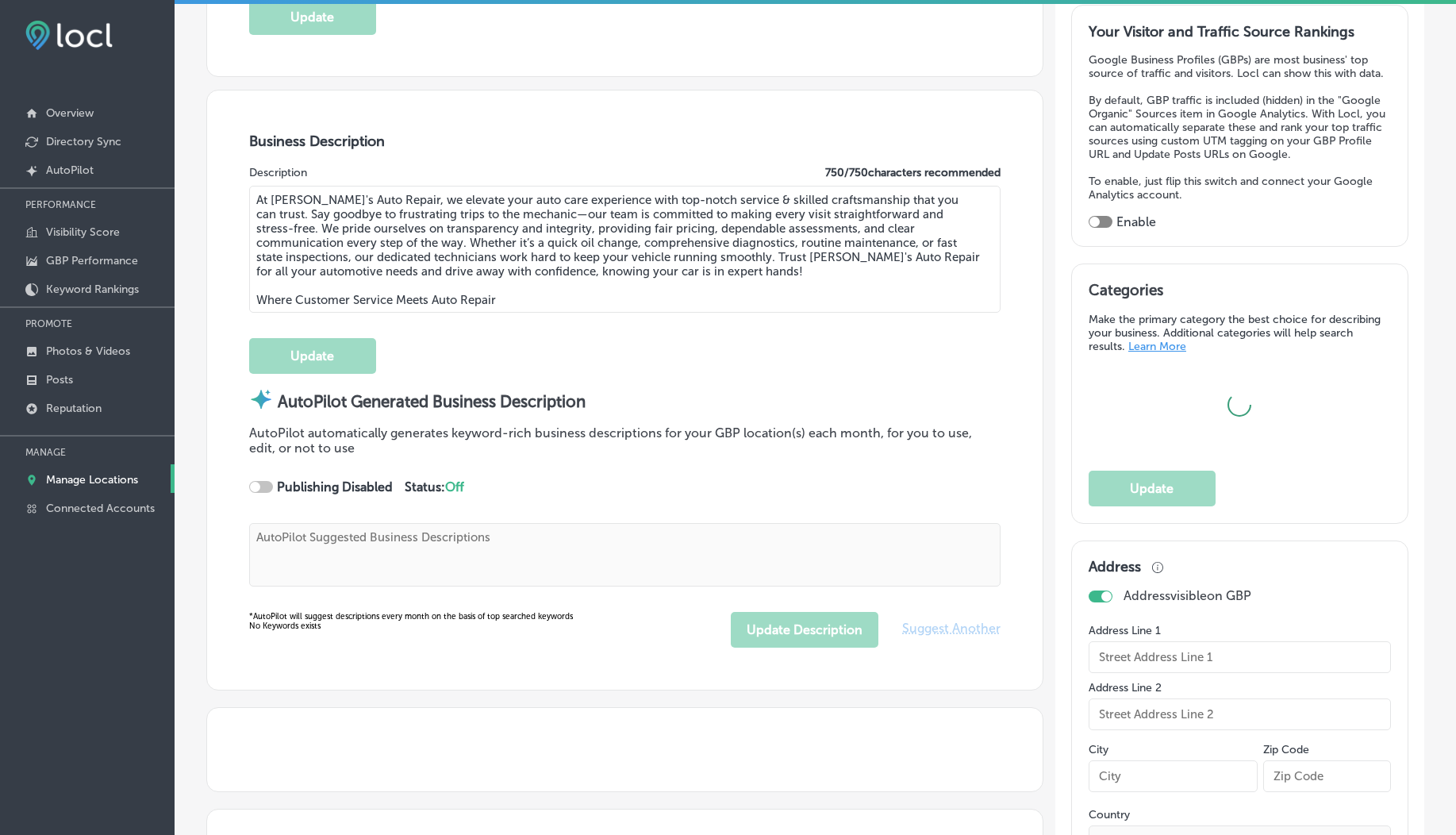
type textarea "At [PERSON_NAME]'s Auto Repair, we elevate your auto care experience with top-n…"
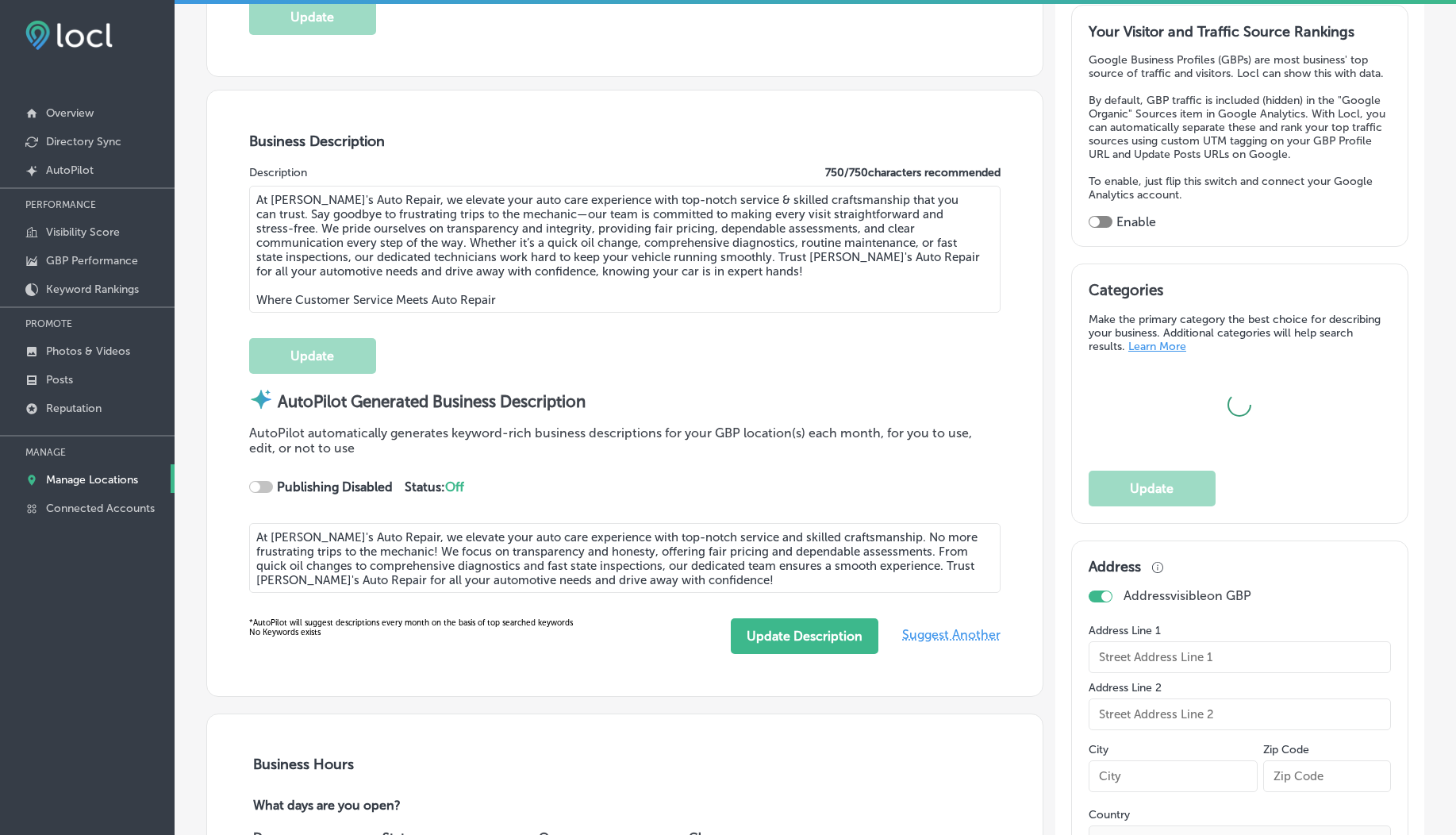
type input "[STREET_ADDRESS]"
type input "[GEOGRAPHIC_DATA]"
type input "97213"
type input "US"
type input "[URL][DOMAIN_NAME]"
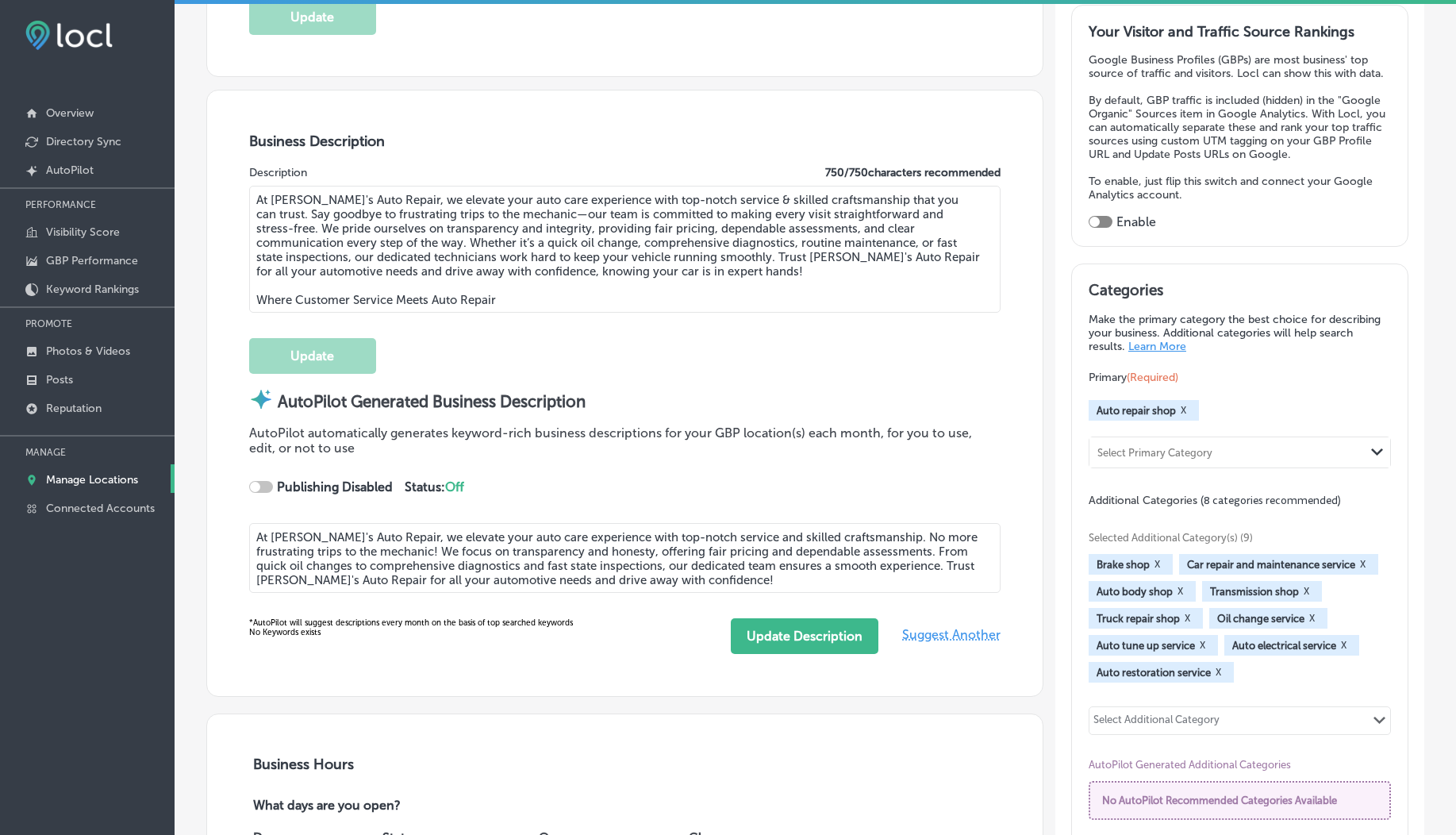
checkbox input "true"
type input "[PERSON_NAME]'s Auto Repair"
type input "[PHONE_NUMBER]"
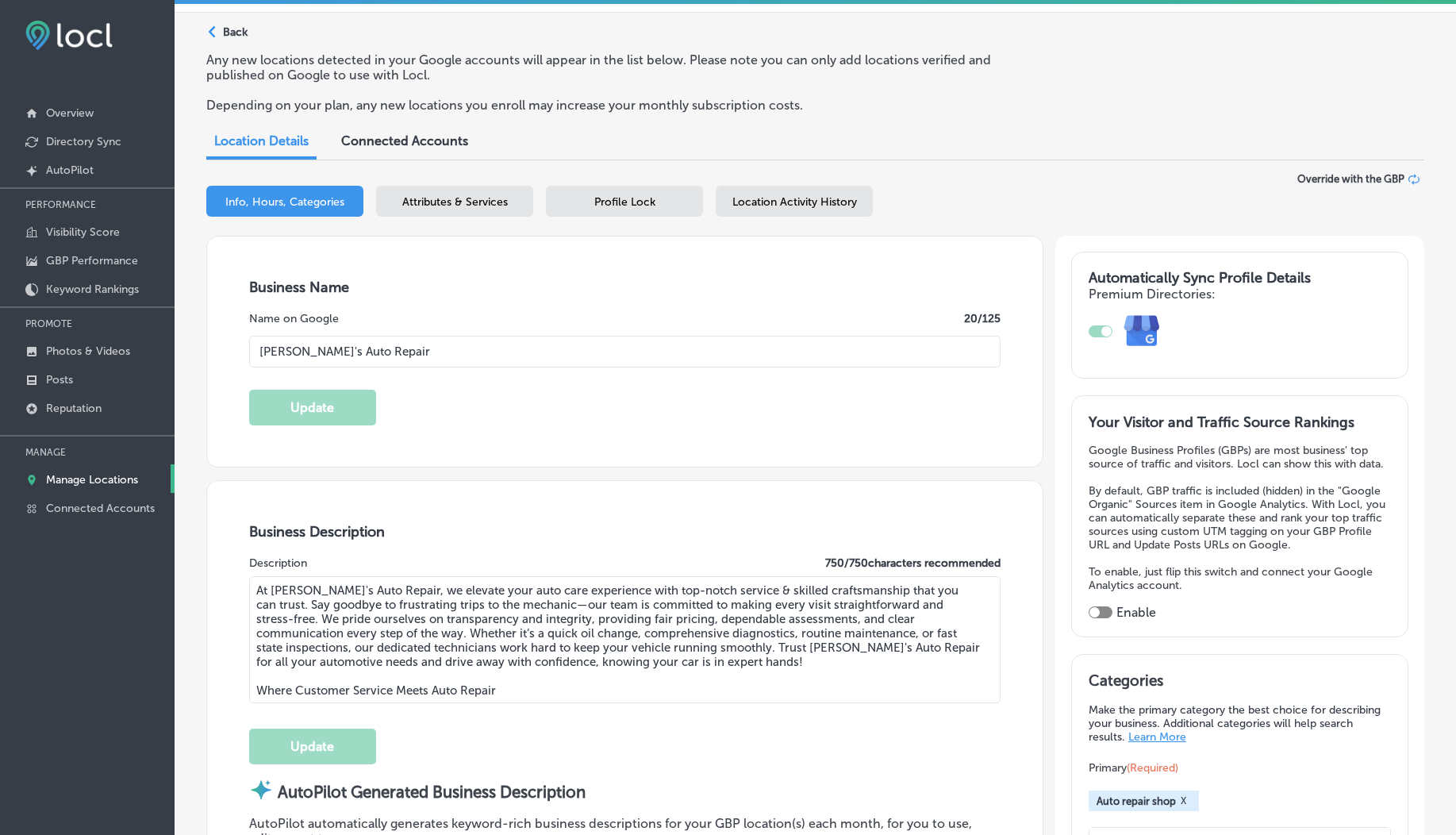
scroll to position [0, 0]
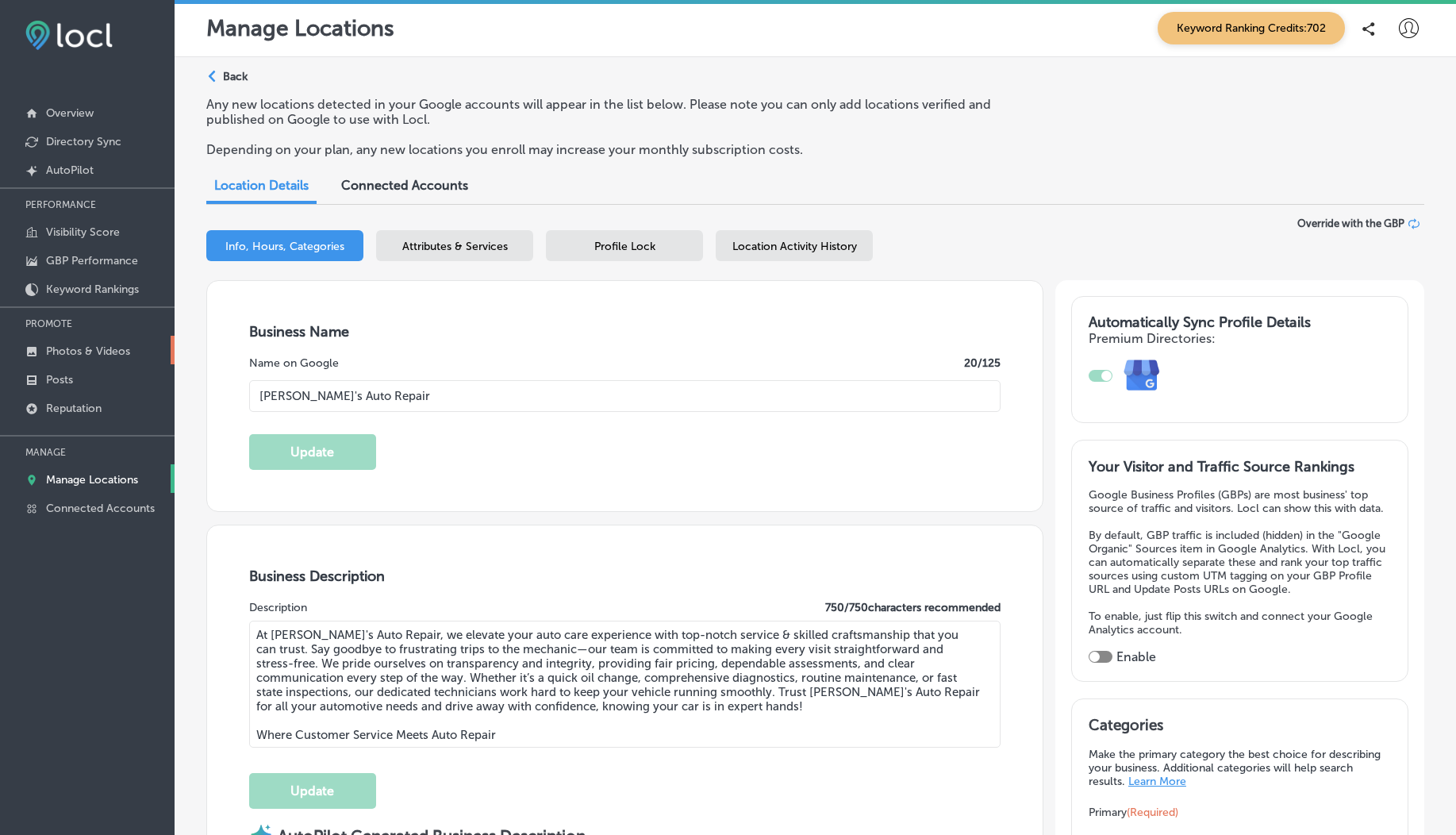
click at [74, 349] on p "Photos & Videos" at bounding box center [88, 351] width 84 height 14
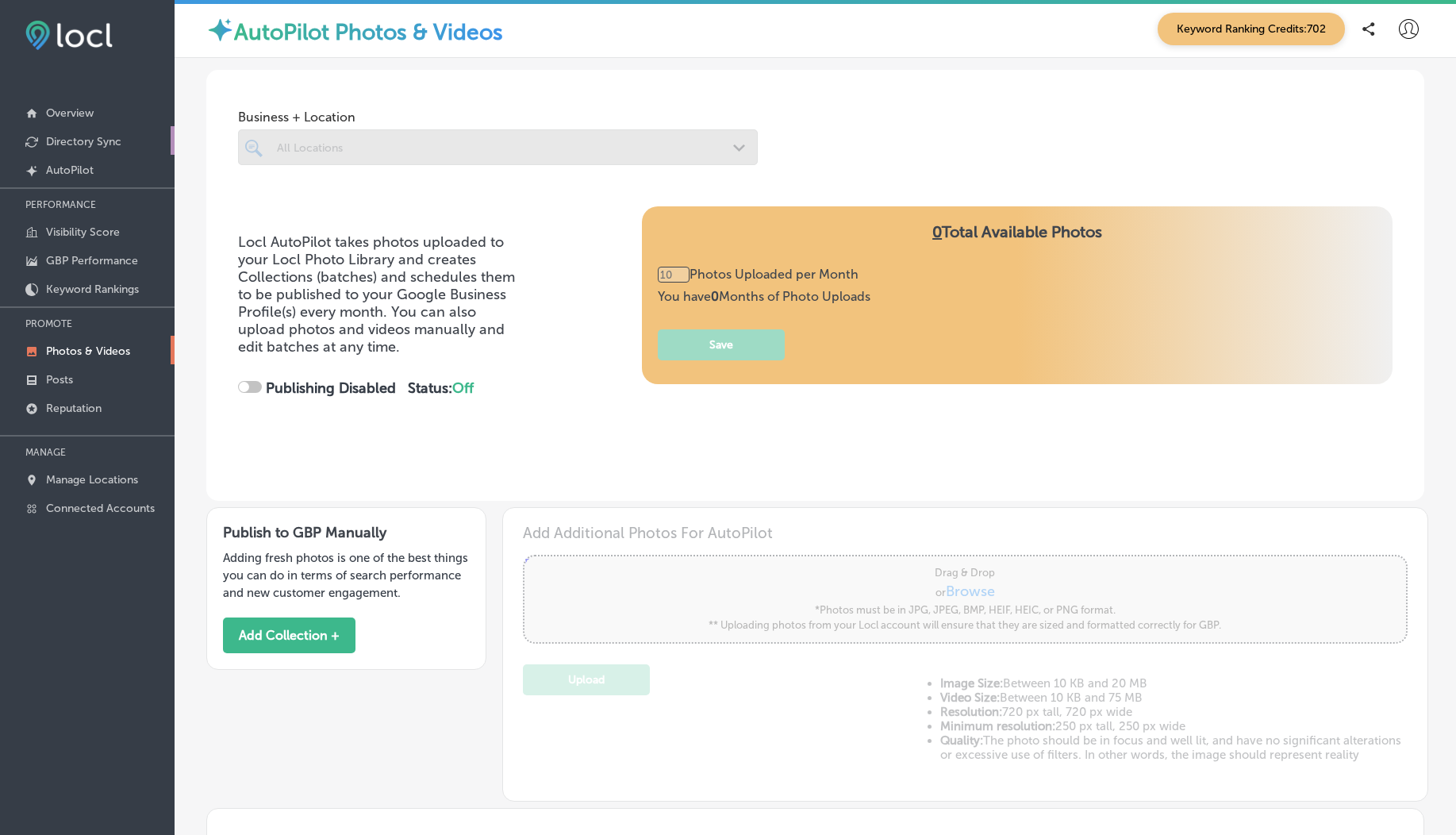
click at [76, 139] on p "Directory Sync" at bounding box center [83, 142] width 76 height 14
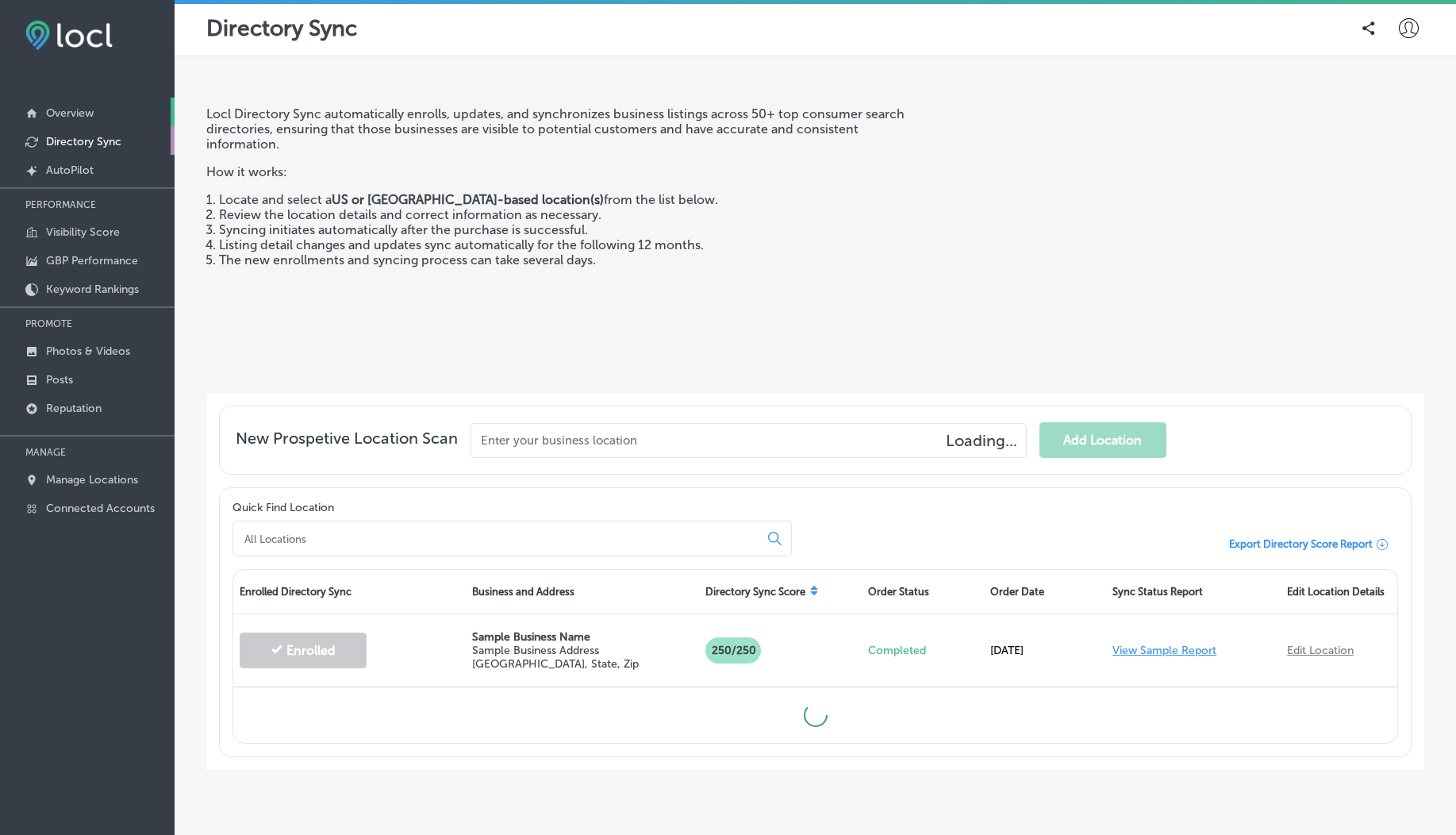
click at [68, 115] on p "Overview" at bounding box center [70, 113] width 48 height 14
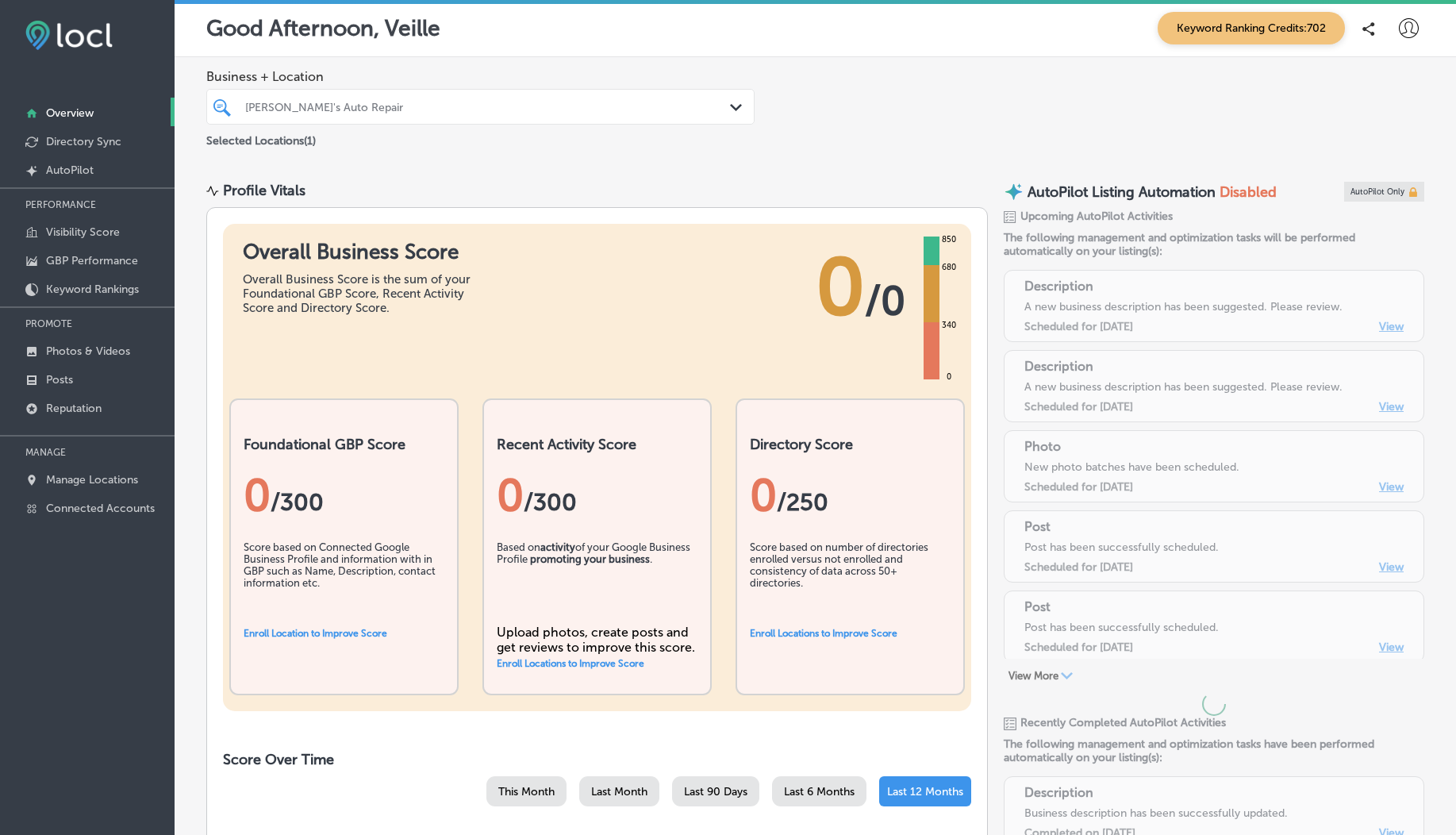
click at [76, 187] on div at bounding box center [87, 188] width 174 height 2
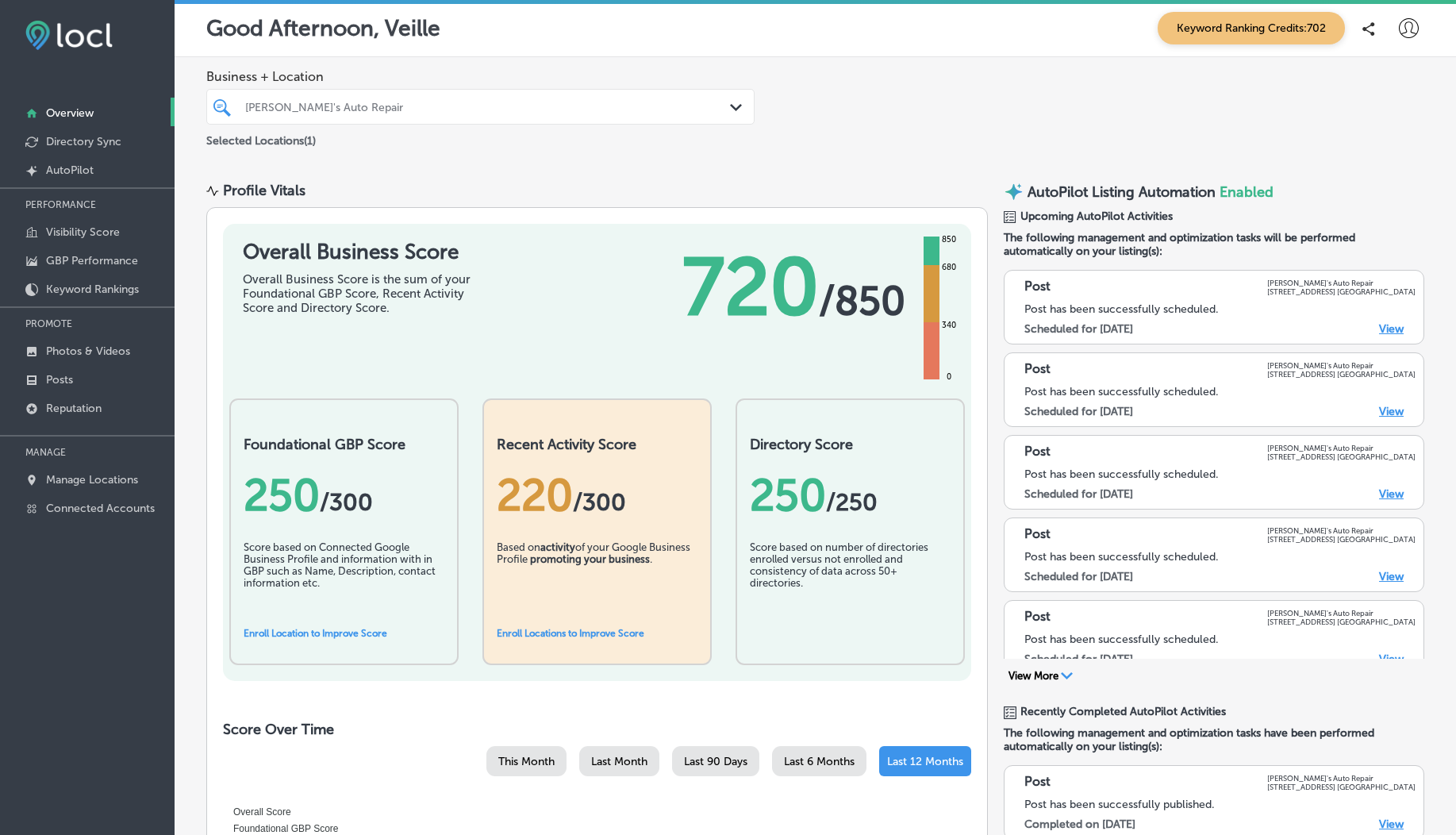
scroll to position [549, 0]
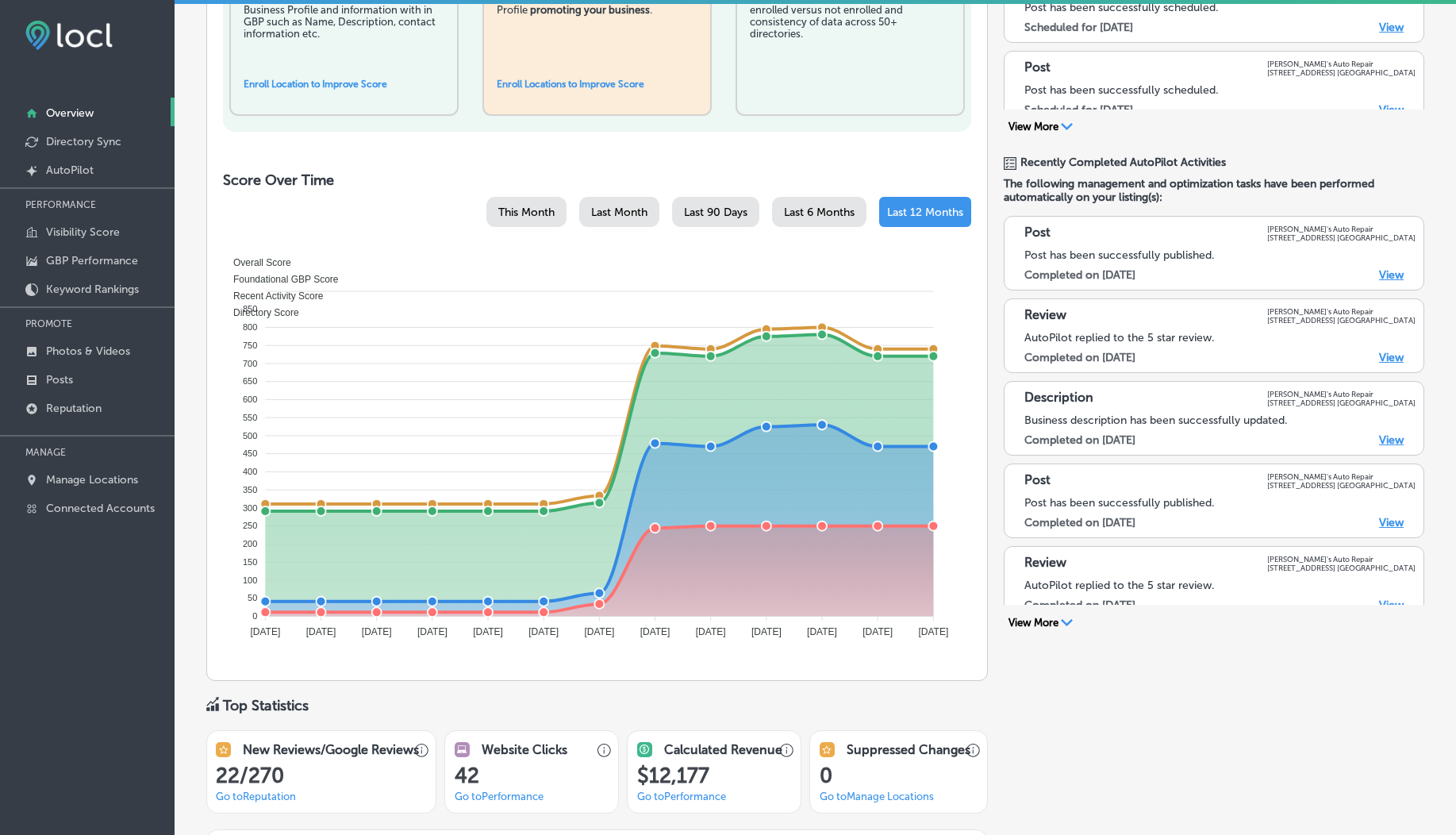
drag, startPoint x: 1134, startPoint y: 443, endPoint x: 1013, endPoint y: 402, distance: 127.8
click at [1013, 402] on div "Description Jolene's Auto Repair 104 Ne 80th Ave Portland Business description …" at bounding box center [1214, 418] width 421 height 75
click at [1062, 434] on label "Completed on 8/10/2025" at bounding box center [1079, 440] width 111 height 14
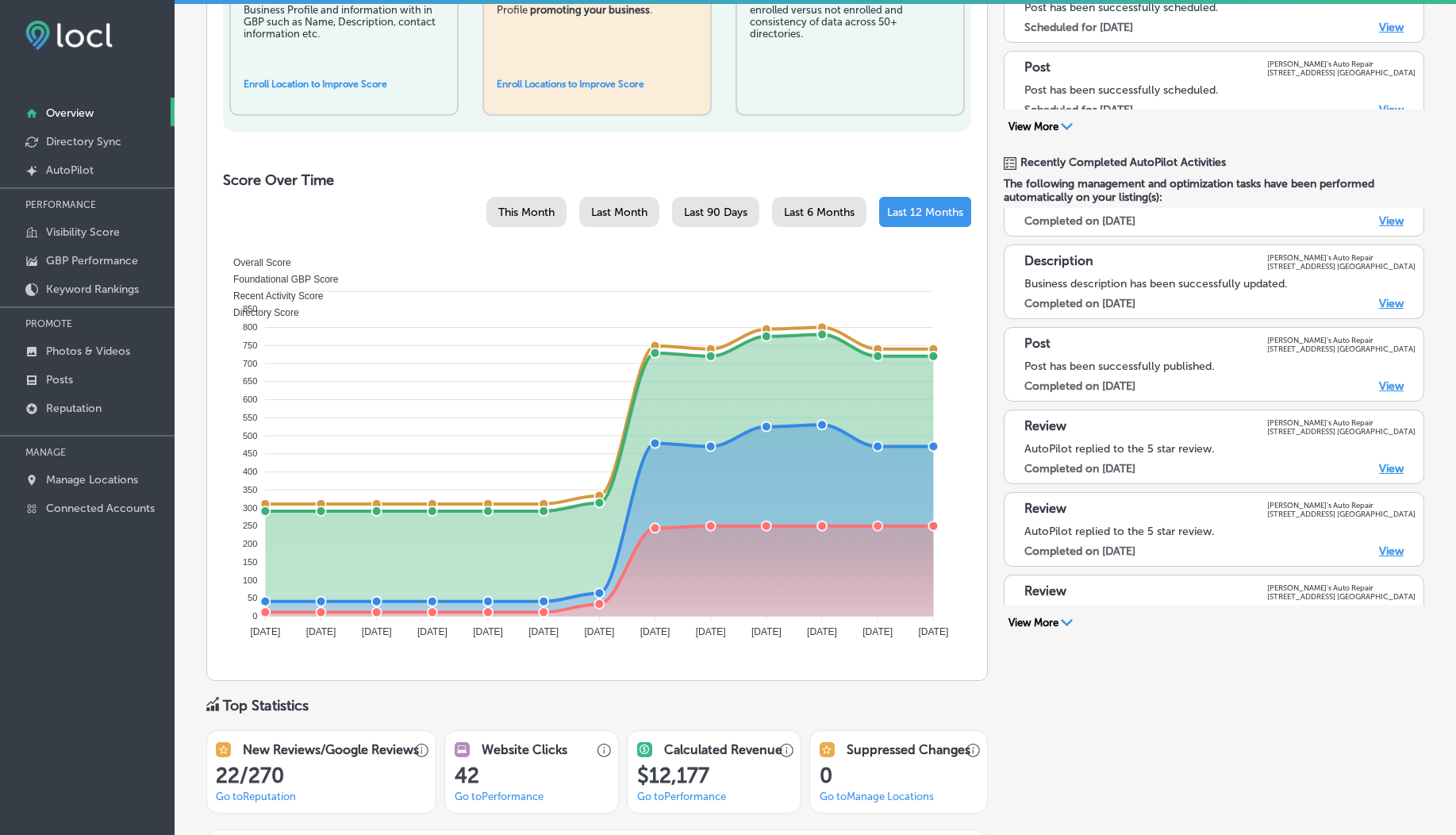
scroll to position [0, 0]
